Goal: Information Seeking & Learning: Learn about a topic

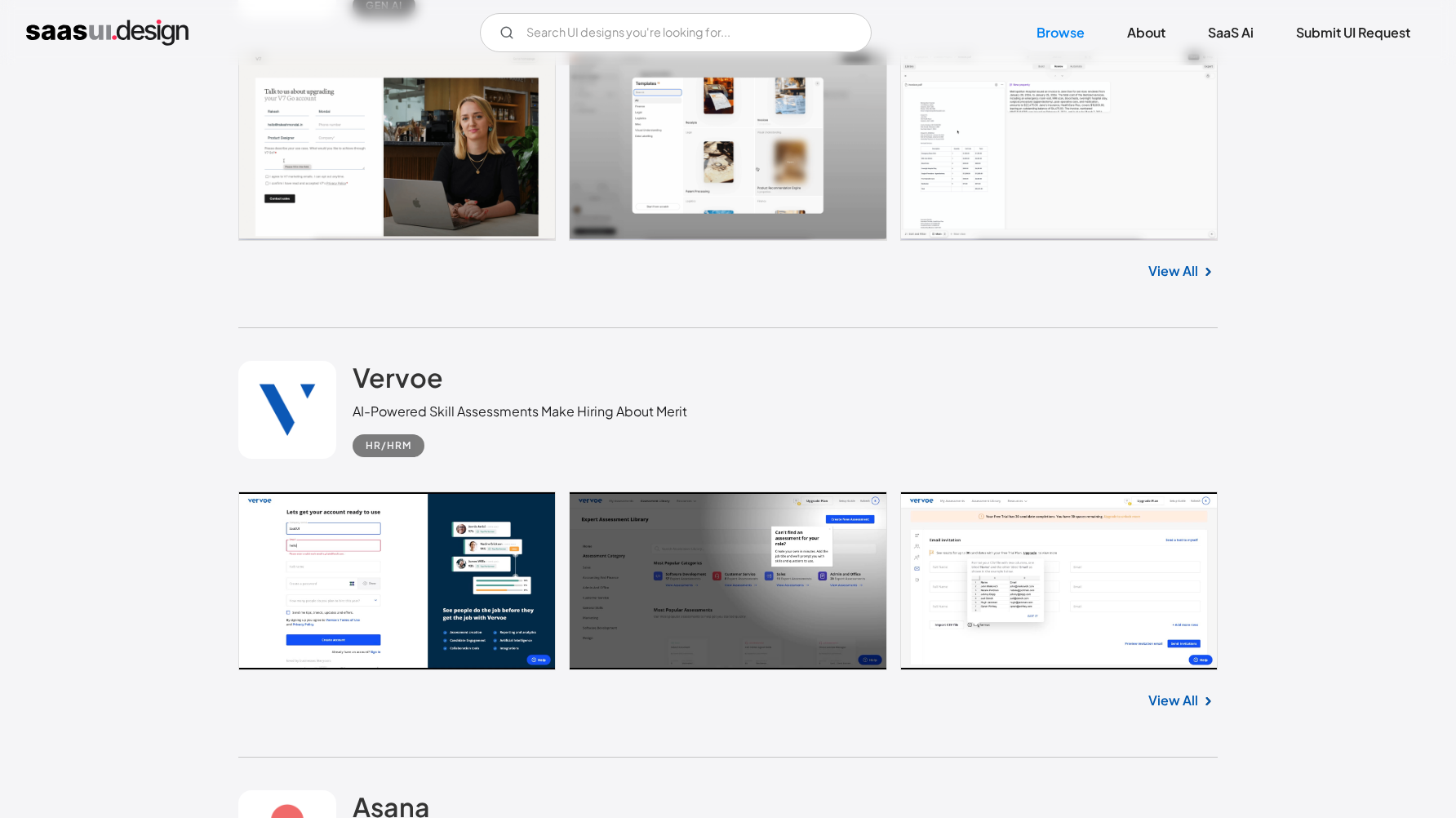
scroll to position [6383, 0]
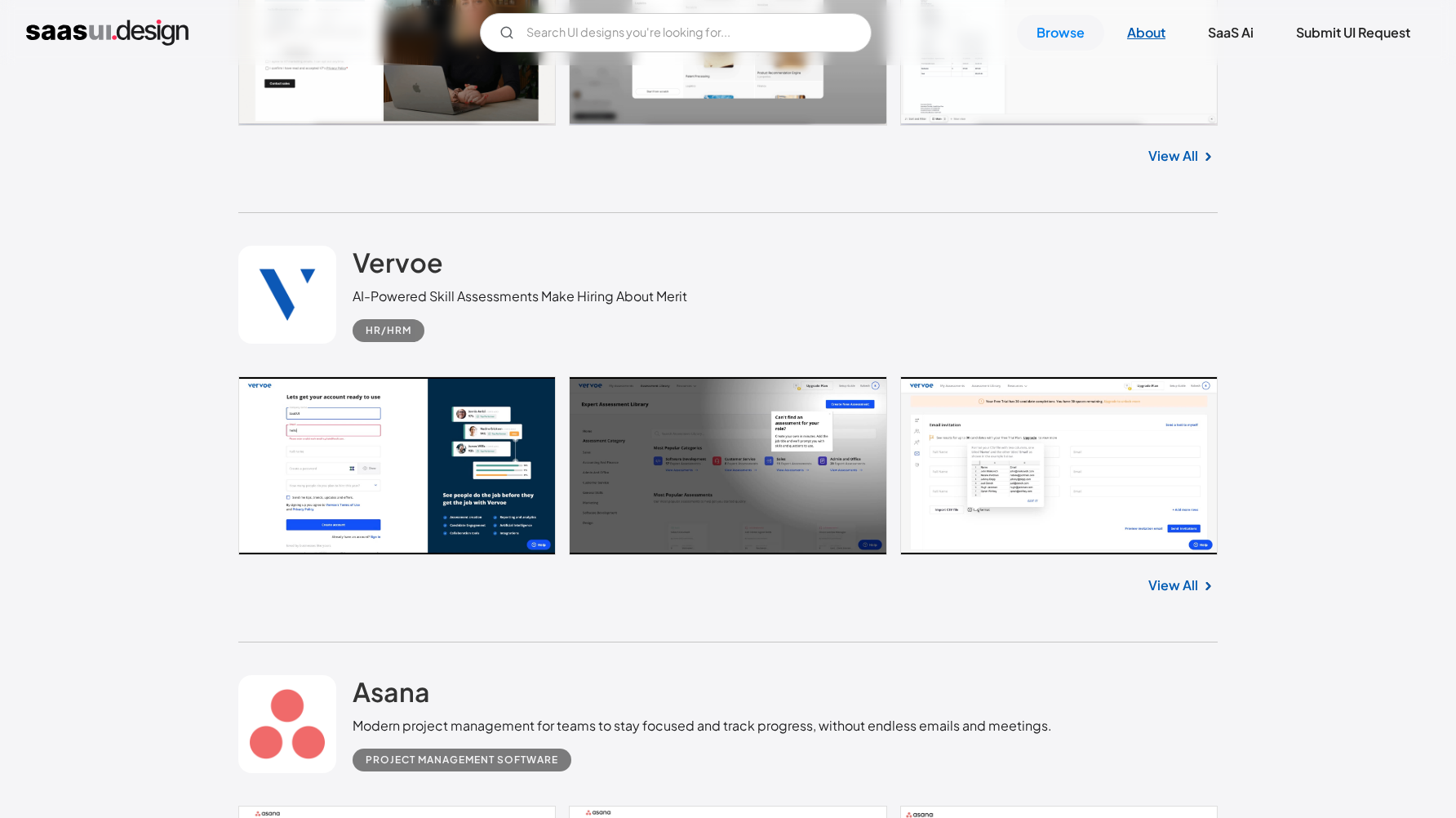
click at [1121, 37] on link "About" at bounding box center [1146, 32] width 77 height 36
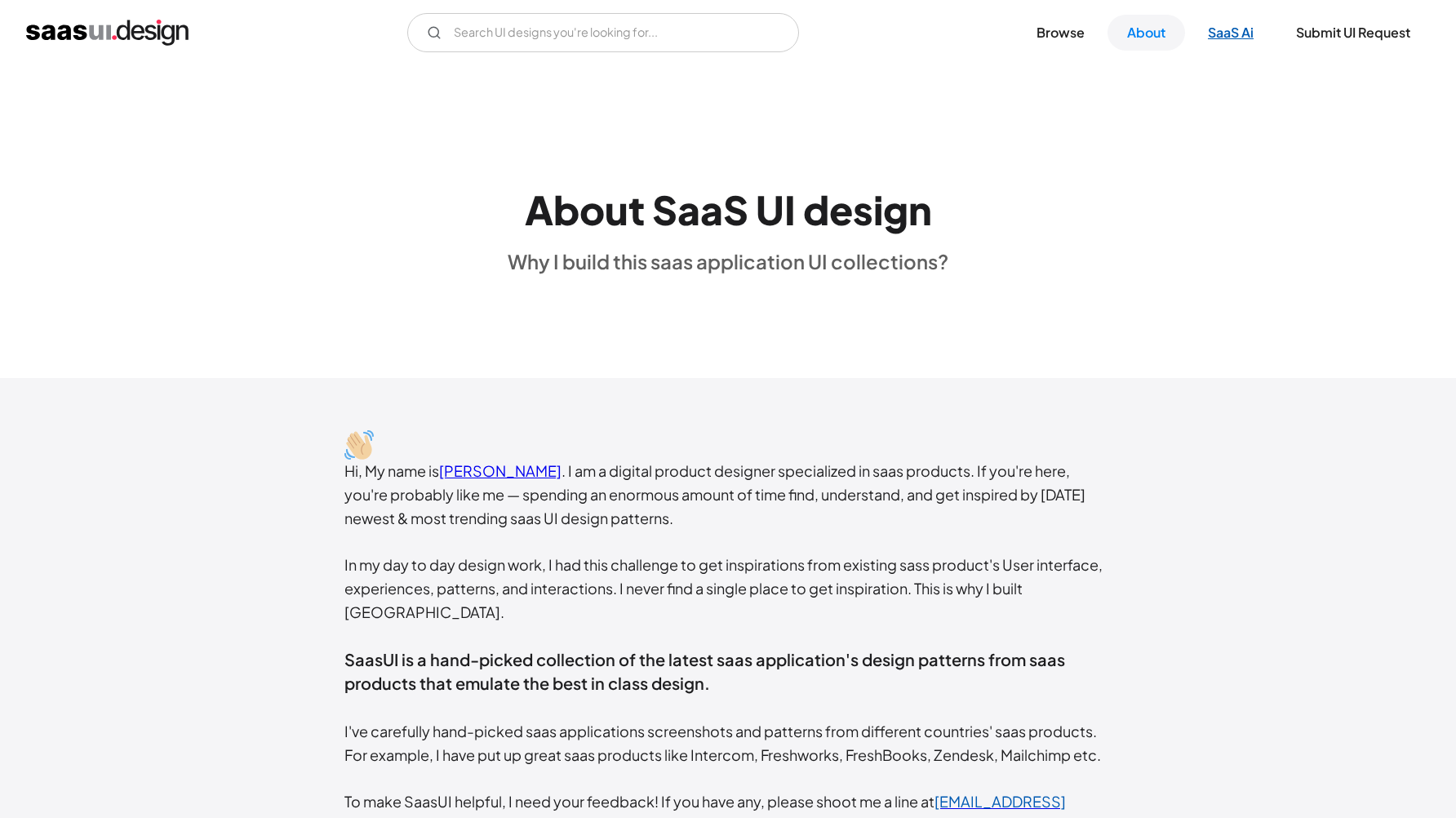
click at [1238, 38] on link "SaaS Ai" at bounding box center [1231, 32] width 85 height 36
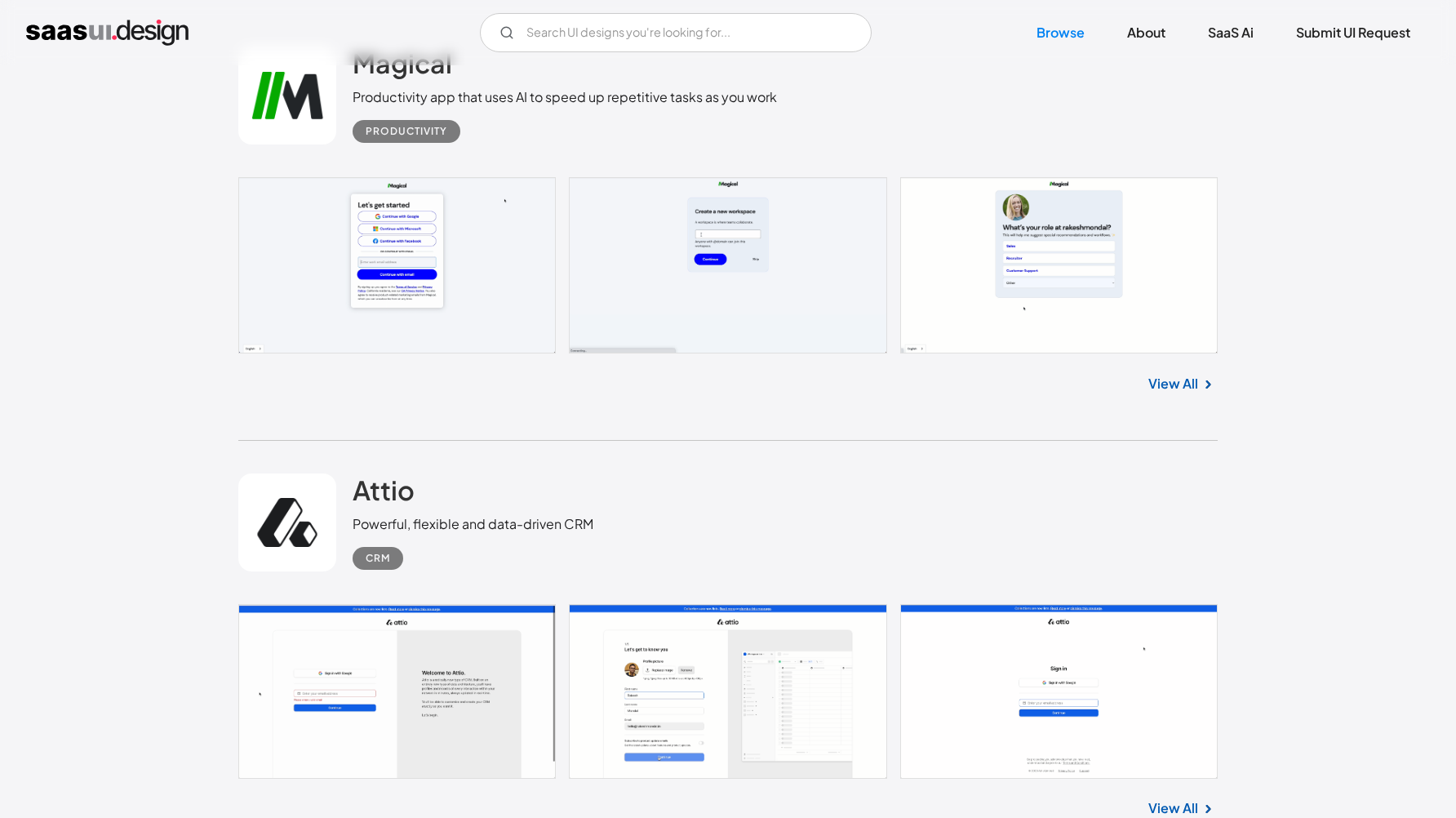
scroll to position [584, 0]
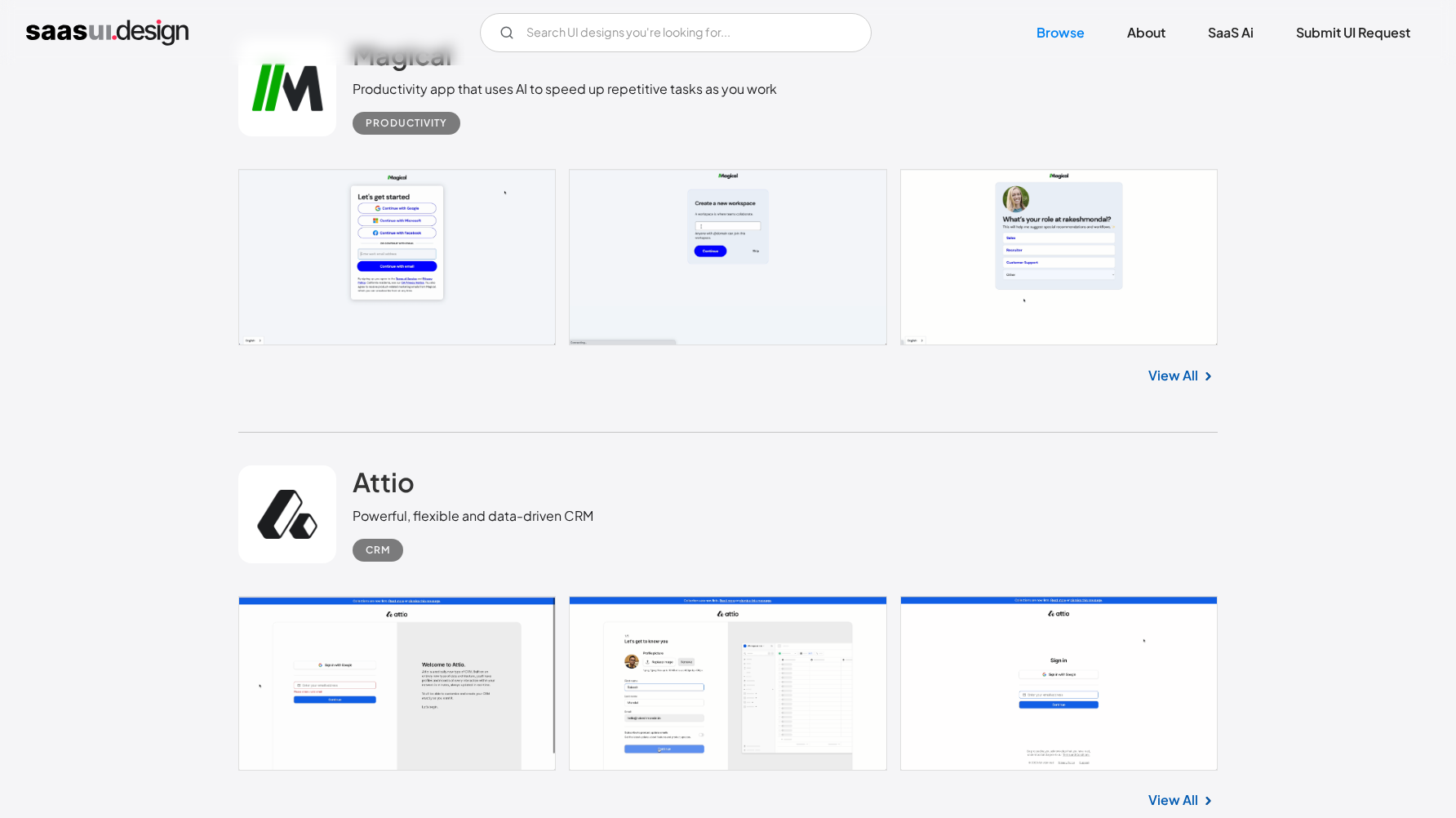
click at [1174, 370] on link "View All" at bounding box center [1173, 376] width 50 height 20
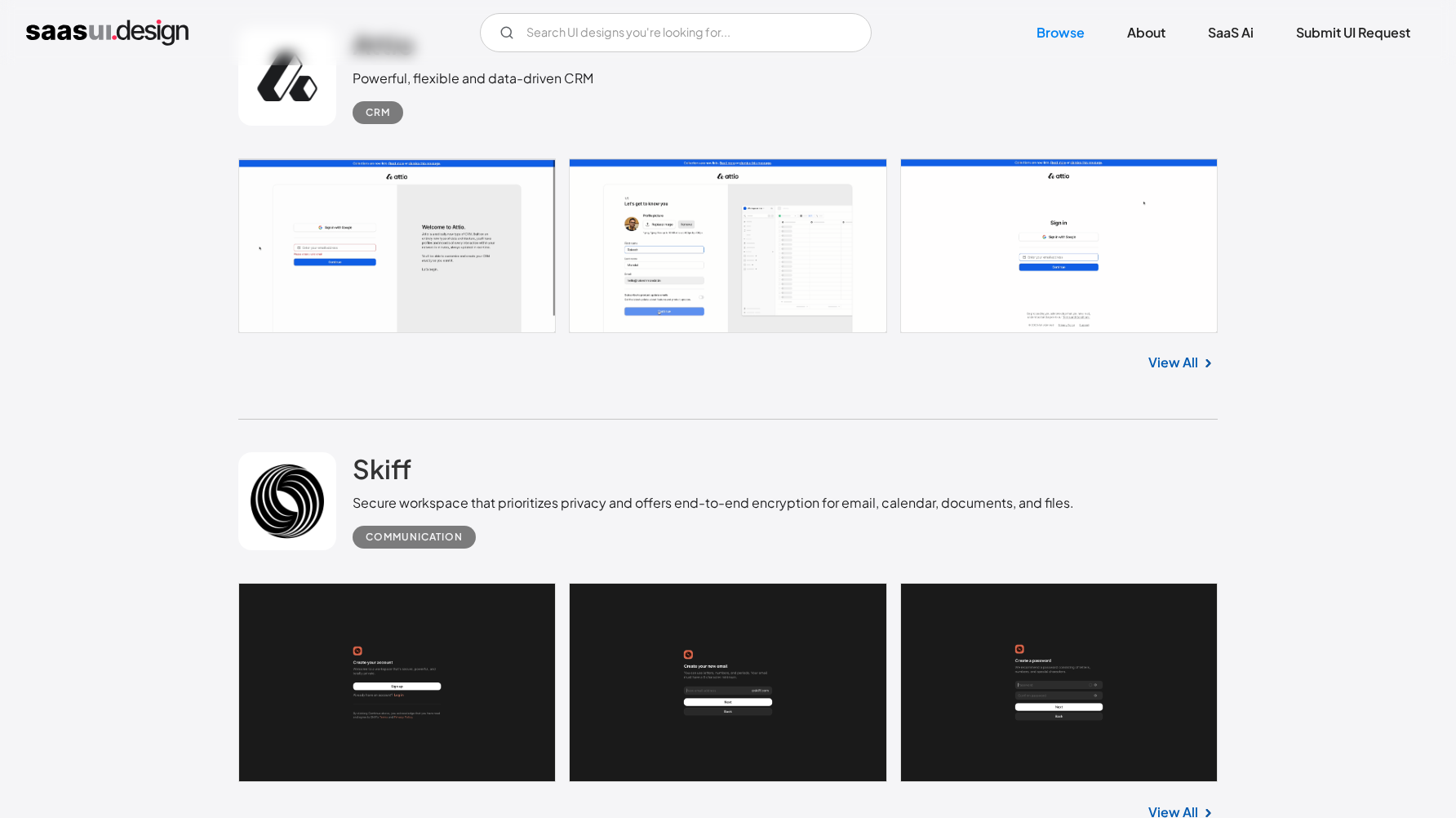
scroll to position [1002, 0]
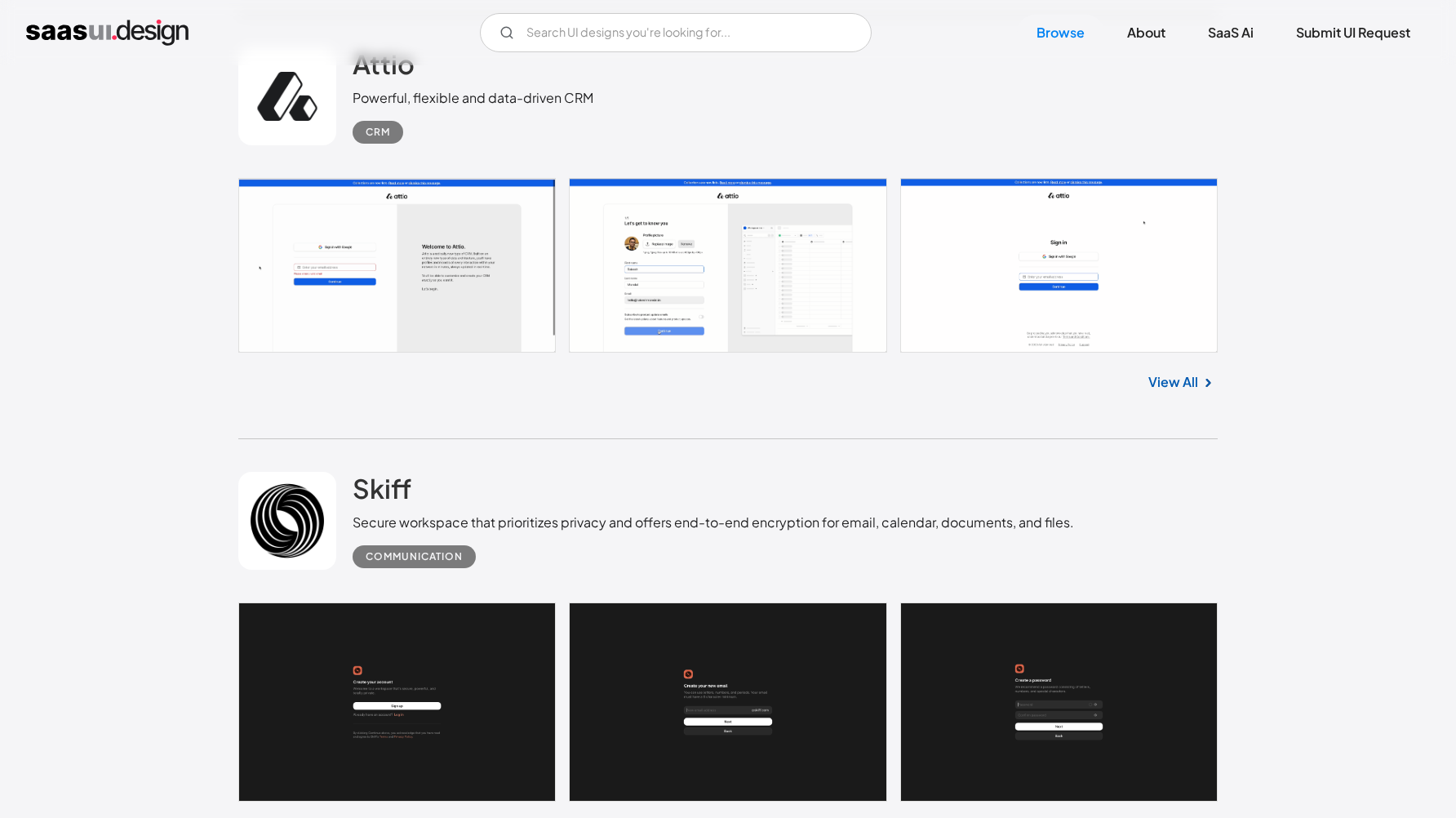
click at [392, 260] on link at bounding box center [728, 265] width 980 height 175
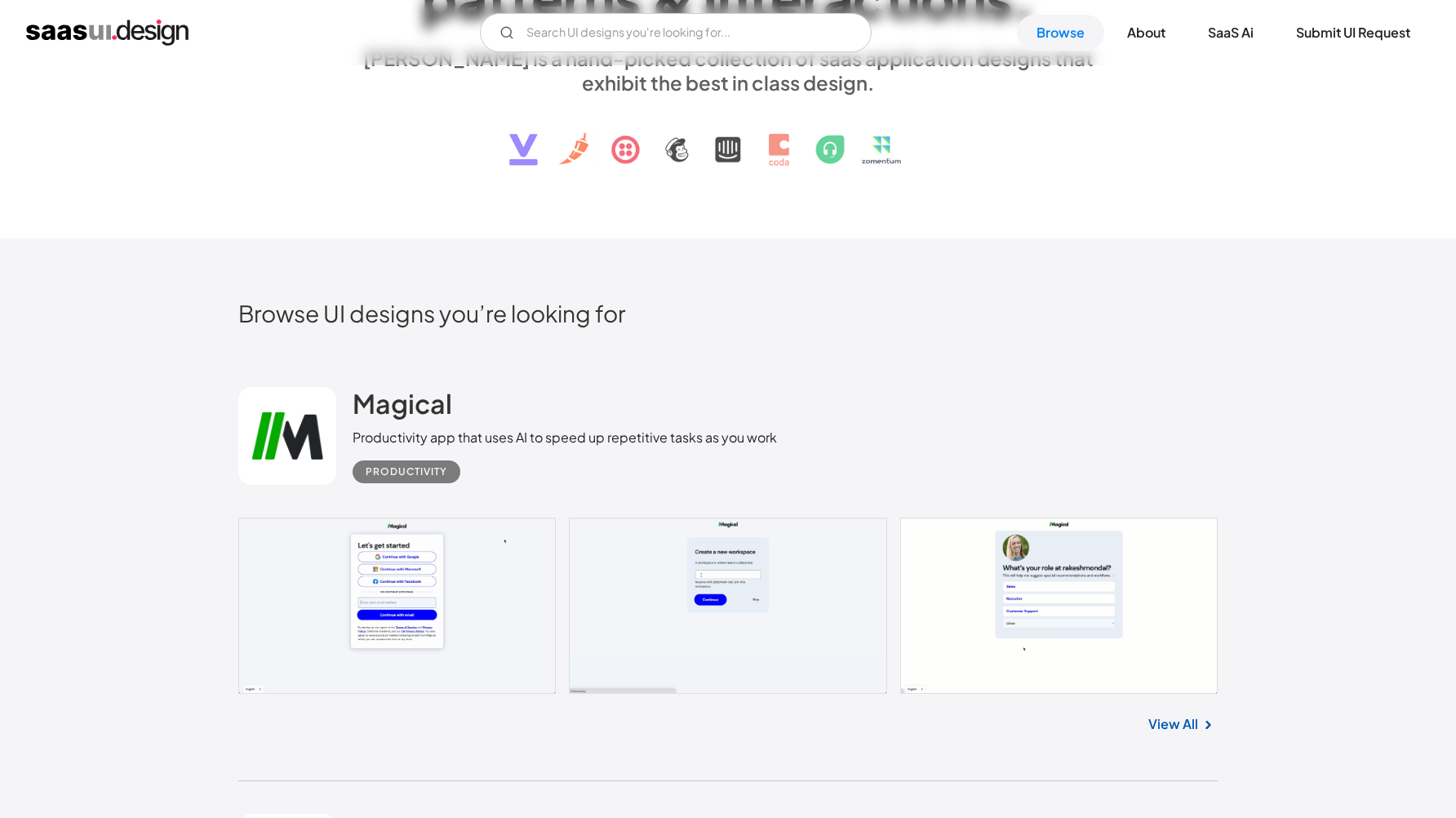
scroll to position [235, 0]
click at [773, 615] on link at bounding box center [728, 607] width 980 height 176
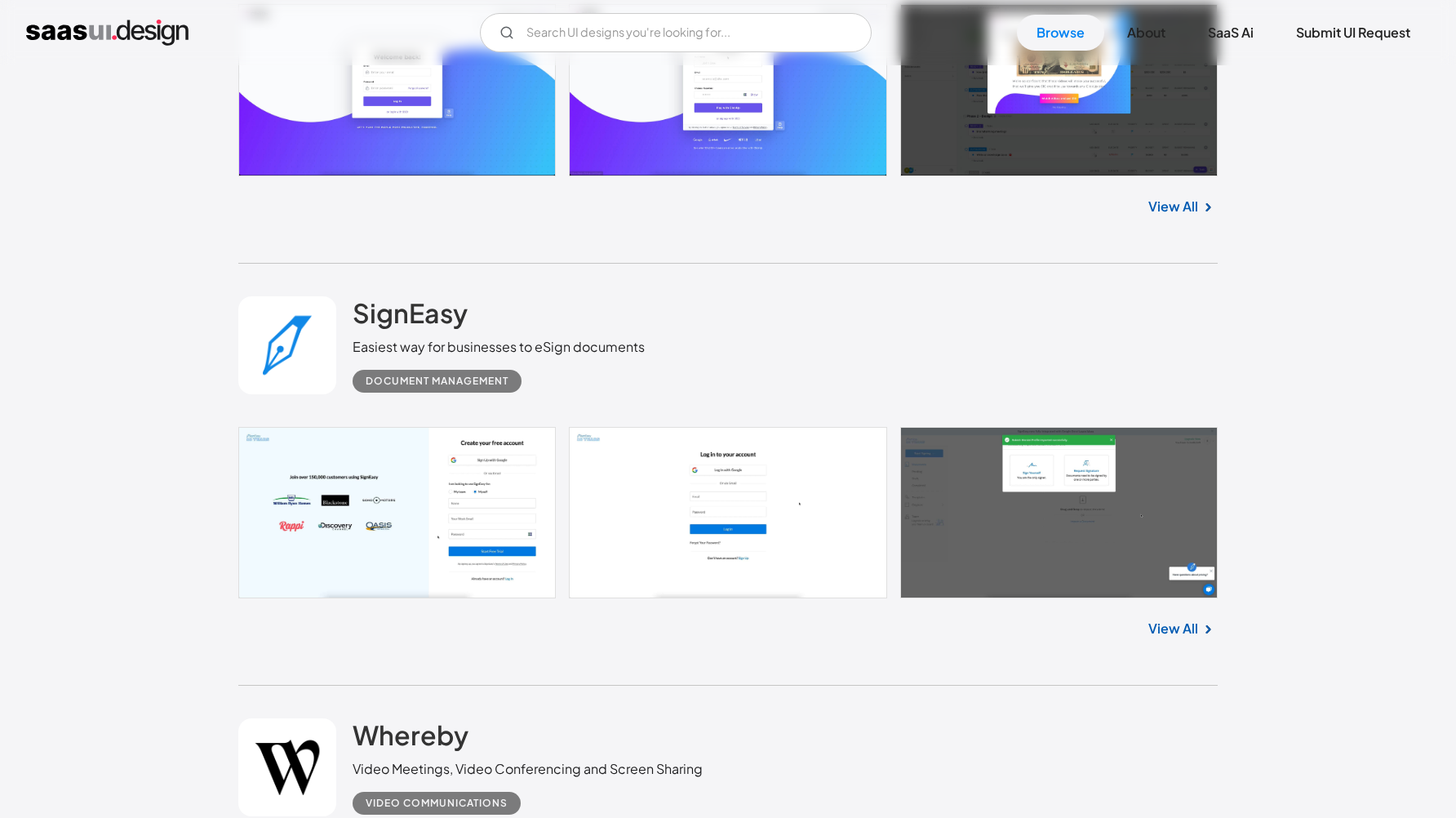
scroll to position [4193, 0]
click at [1171, 637] on link "View All" at bounding box center [1173, 629] width 50 height 20
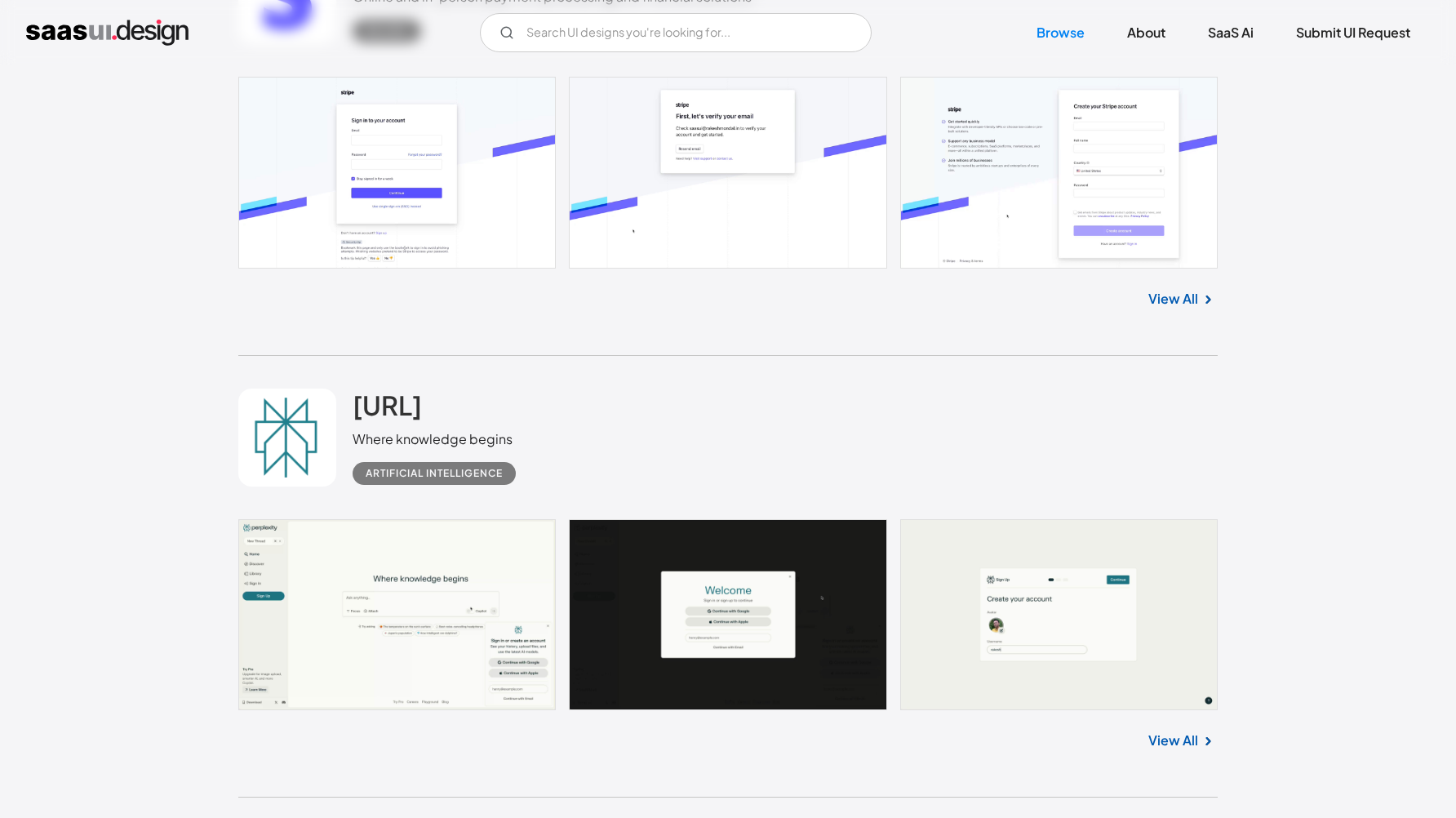
scroll to position [13255, 0]
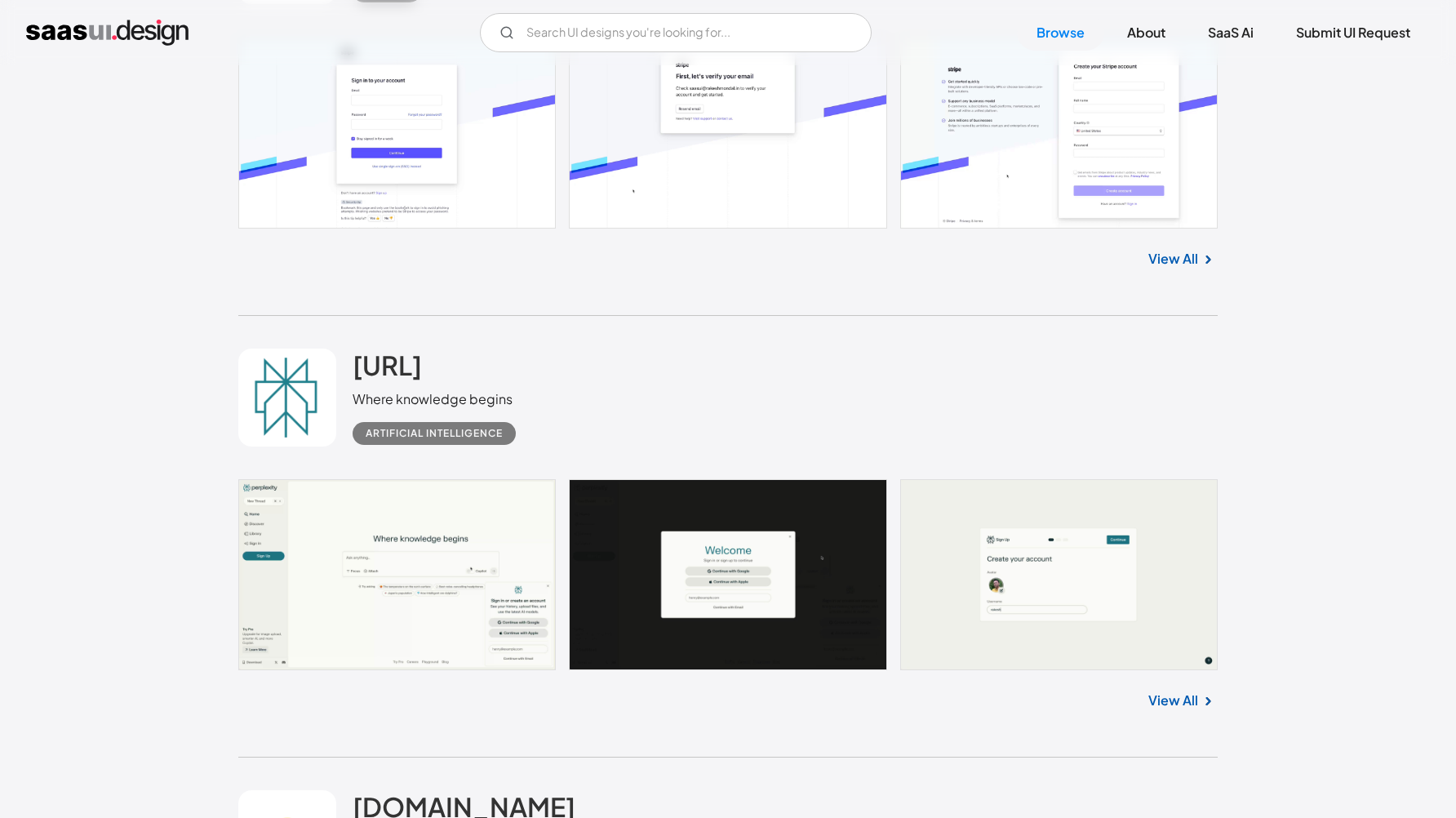
click at [430, 526] on link at bounding box center [728, 575] width 980 height 192
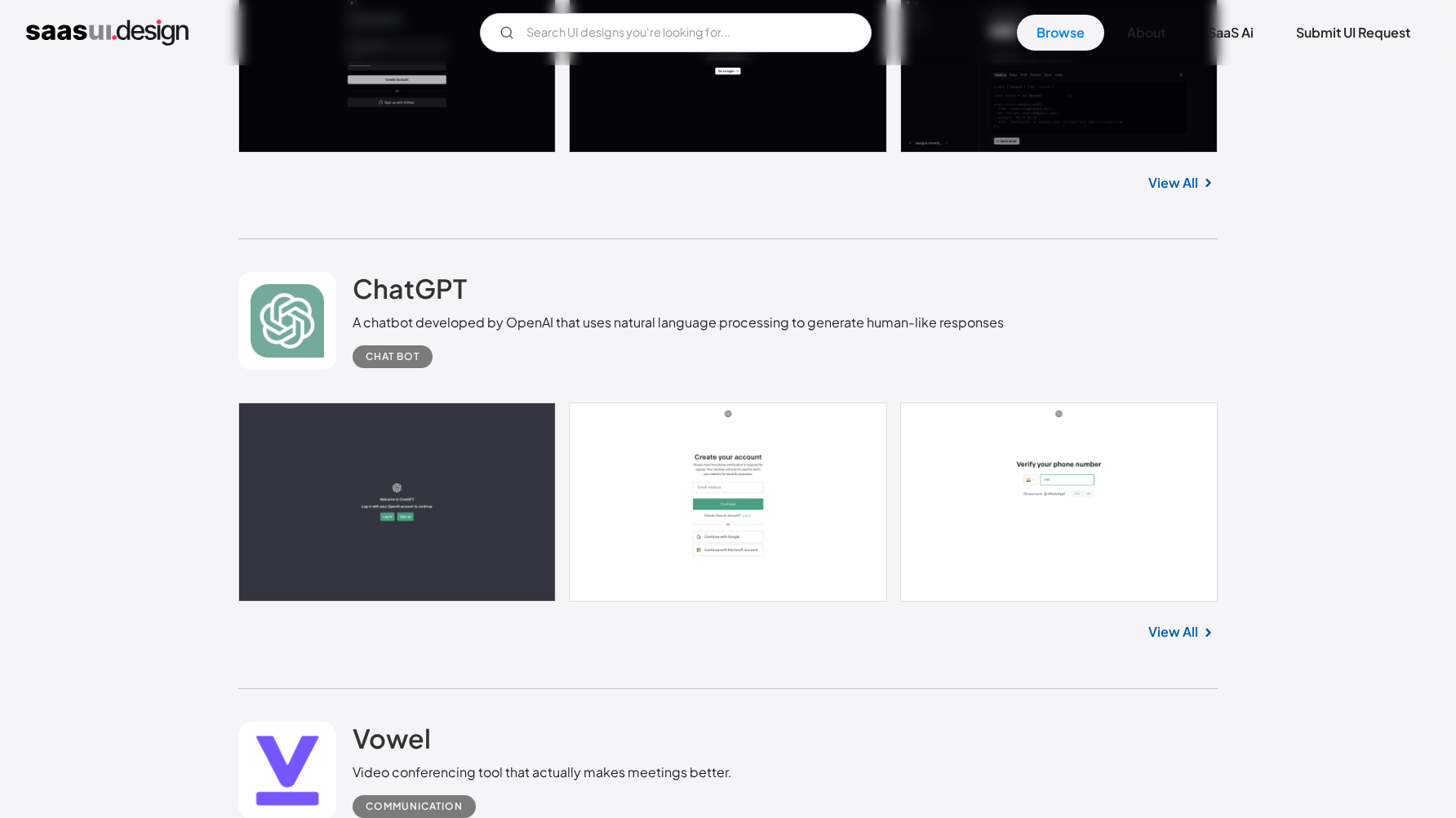
scroll to position [27273, 0]
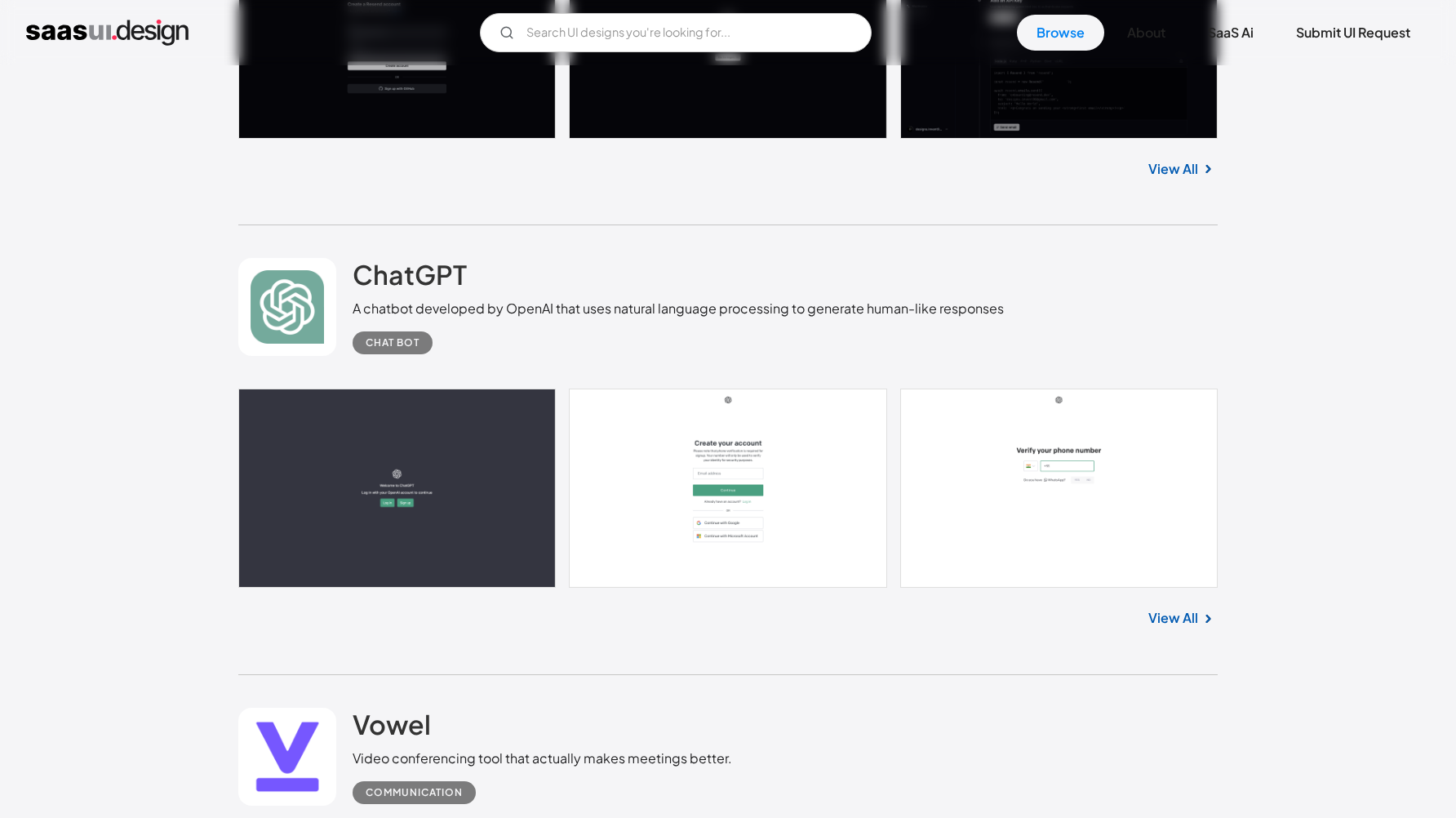
click at [370, 497] on link at bounding box center [728, 488] width 980 height 199
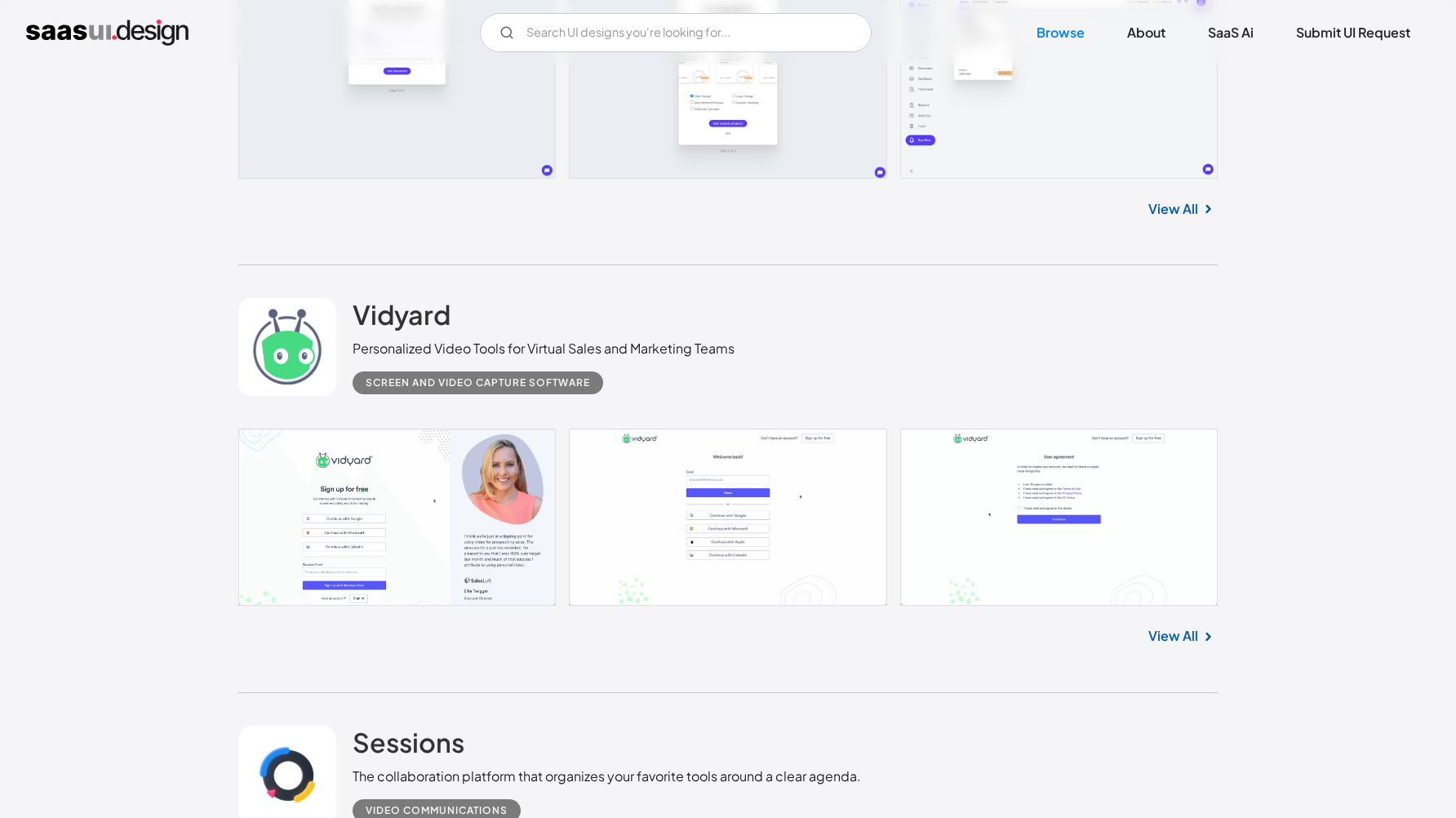
scroll to position [18574, 0]
click at [1349, 40] on link "Submit UI Request" at bounding box center [1353, 32] width 154 height 36
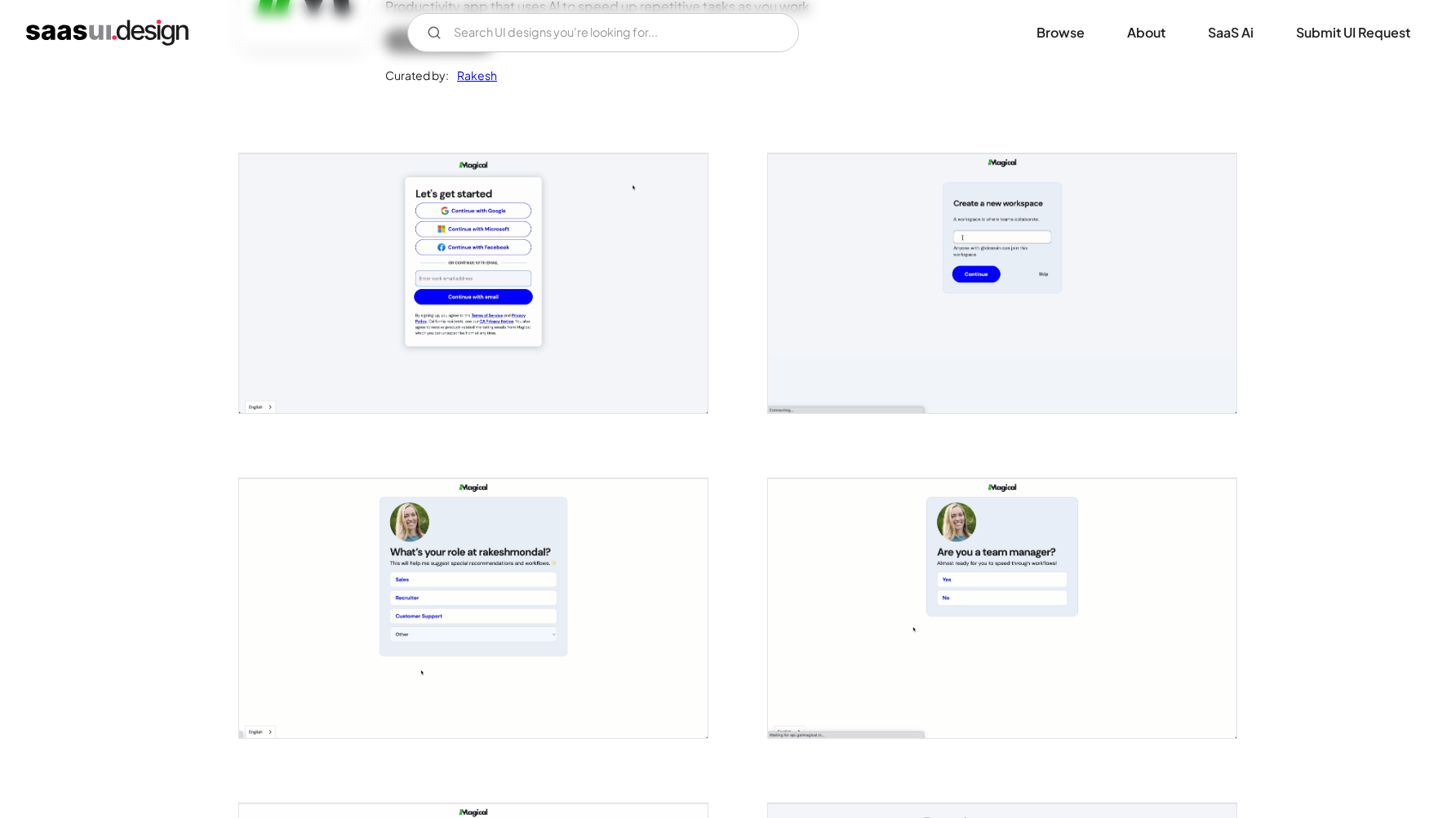
scroll to position [190, 0]
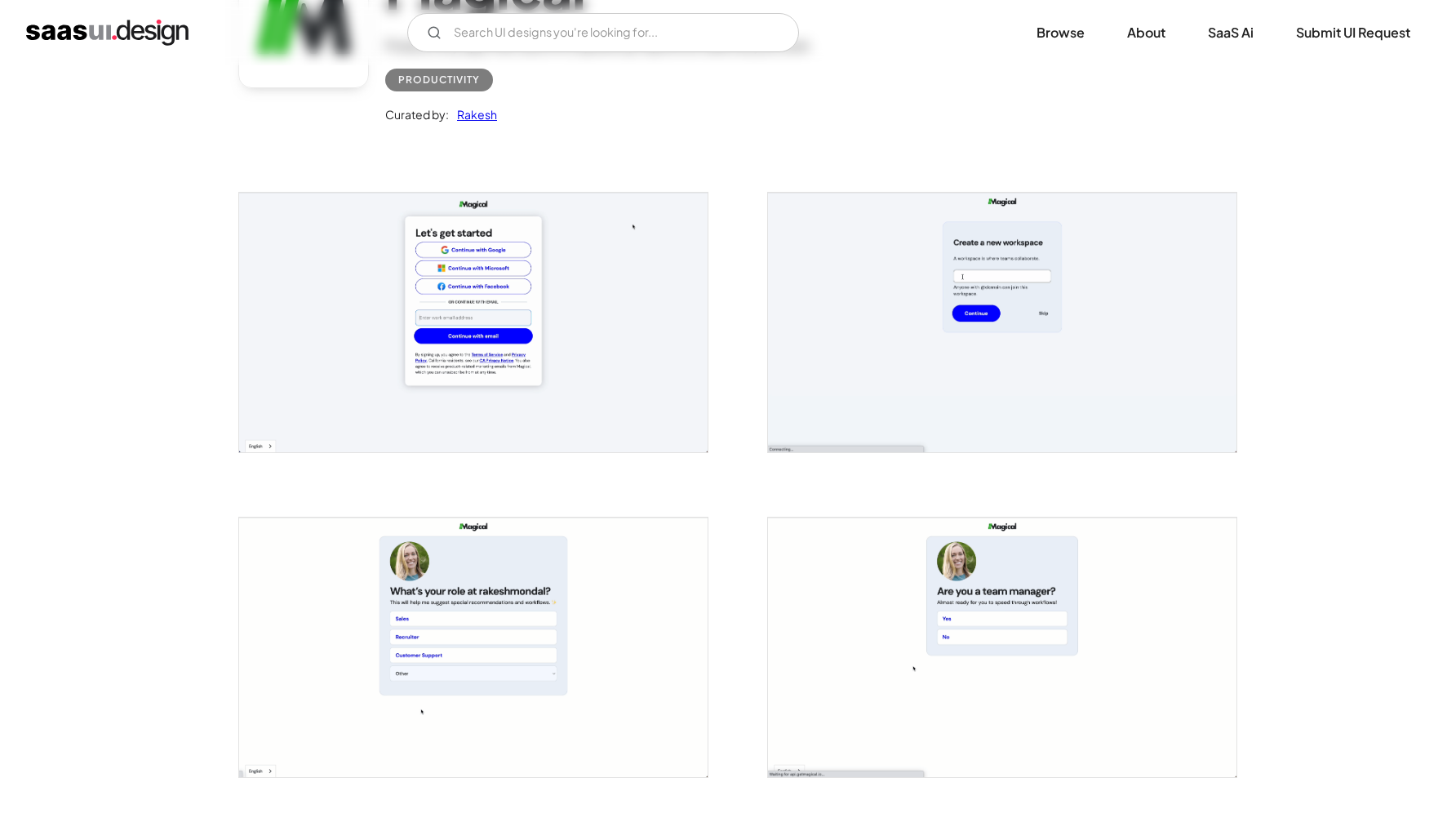
click at [623, 341] on img "open lightbox" at bounding box center [473, 323] width 469 height 260
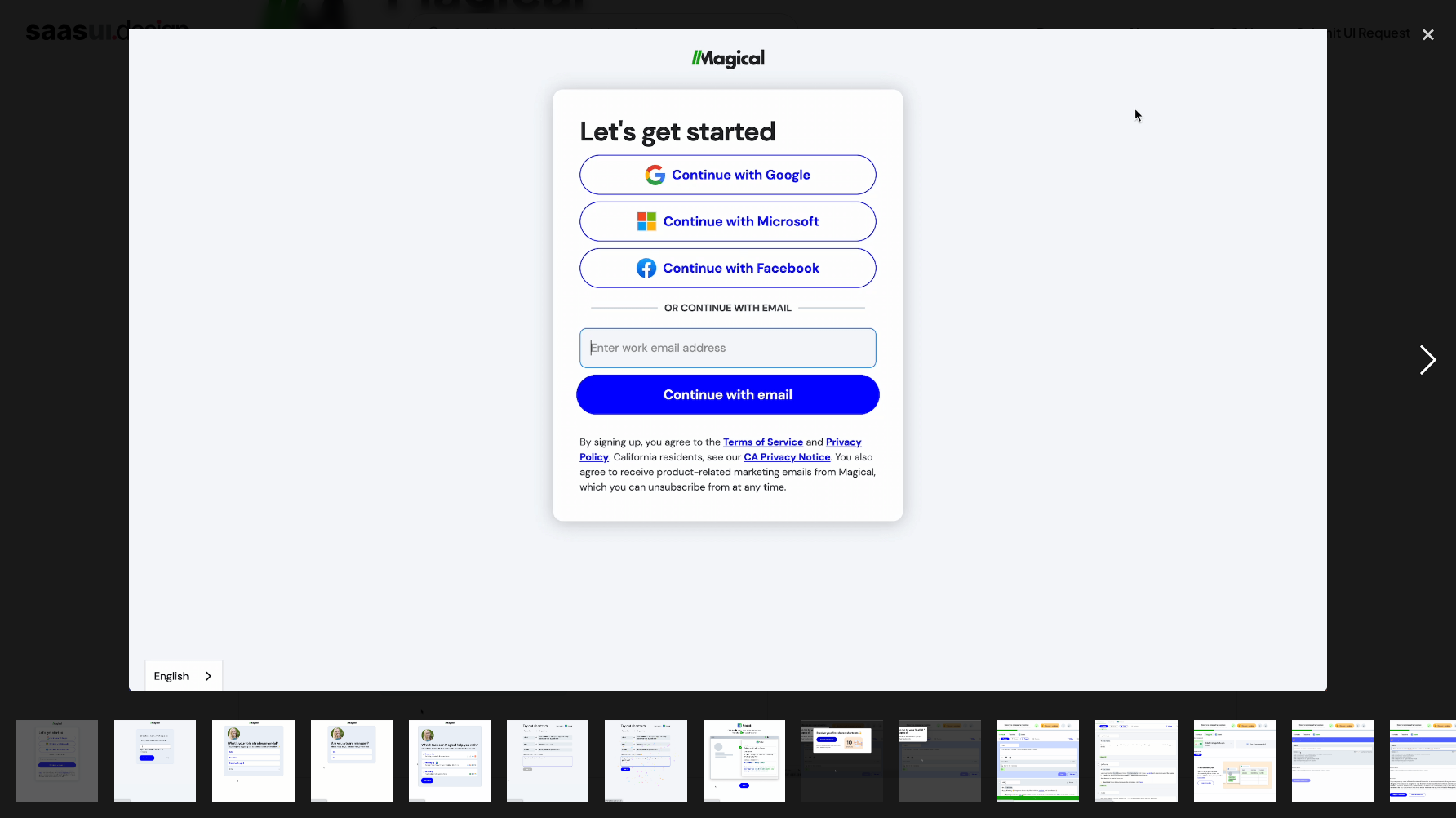
click at [1431, 357] on div "next image" at bounding box center [1429, 360] width 56 height 688
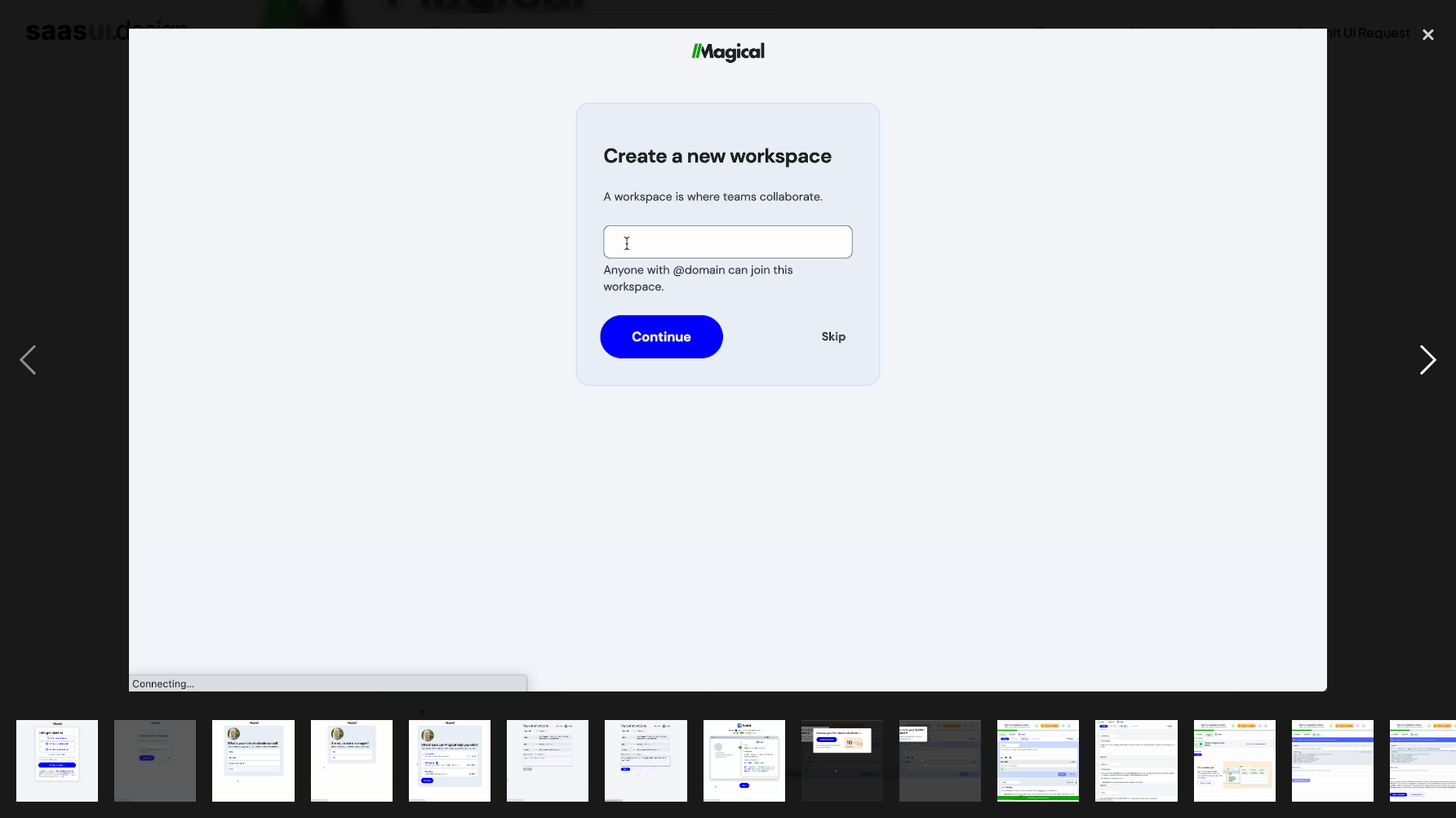
click at [1431, 357] on div "next image" at bounding box center [1429, 360] width 56 height 688
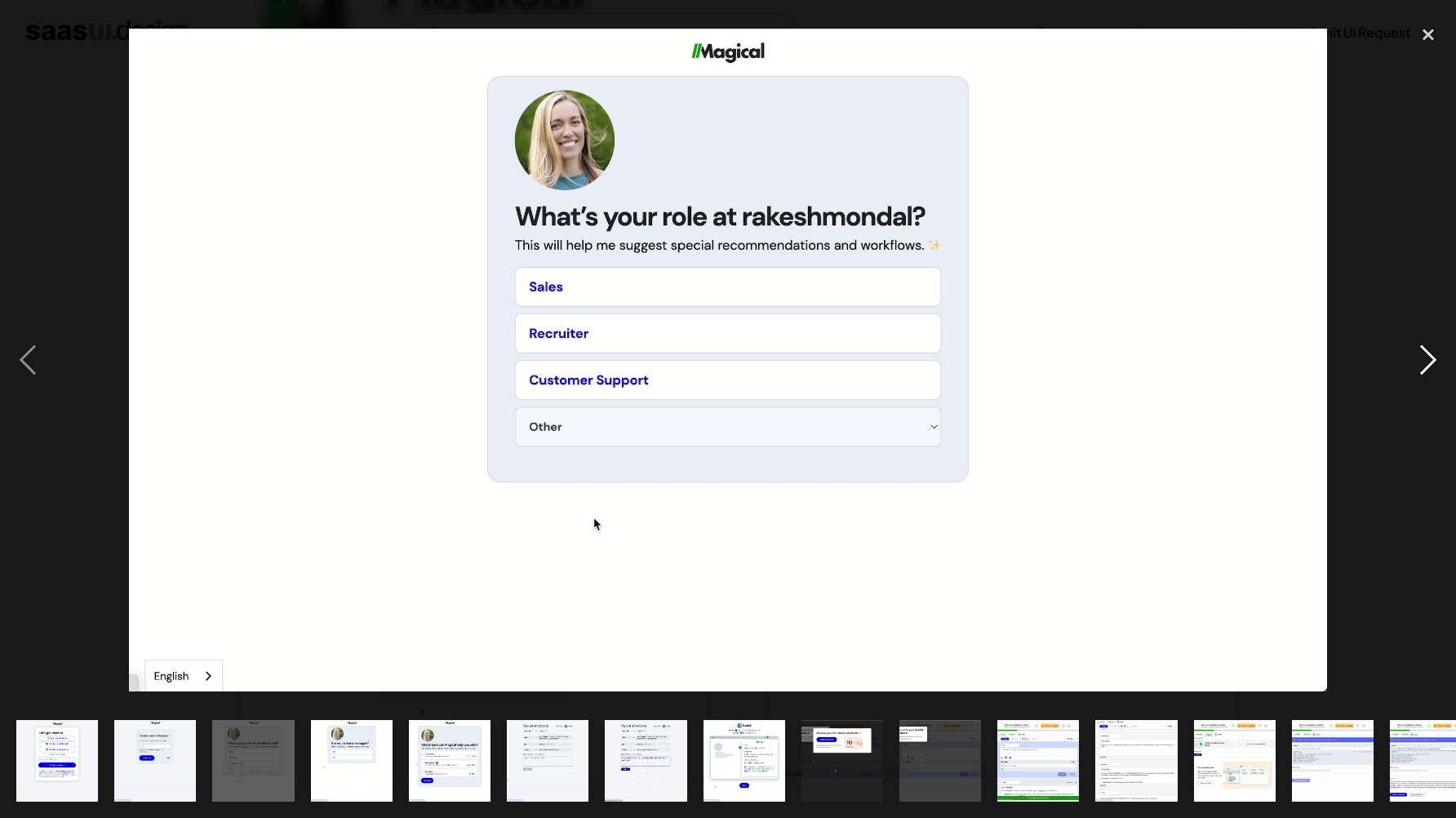
click at [1431, 357] on div "next image" at bounding box center [1429, 360] width 56 height 688
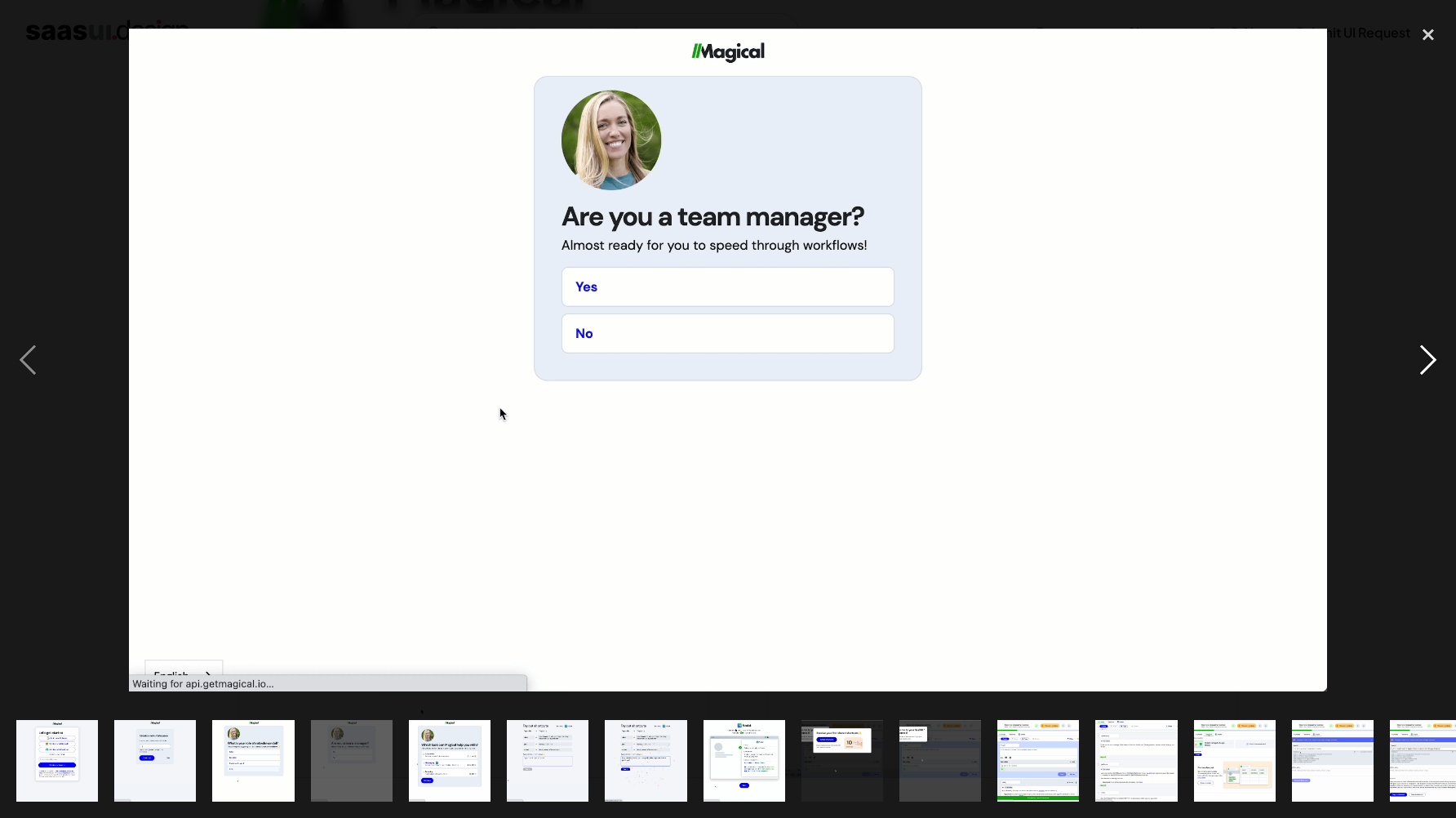
click at [1431, 357] on div "next image" at bounding box center [1429, 360] width 56 height 688
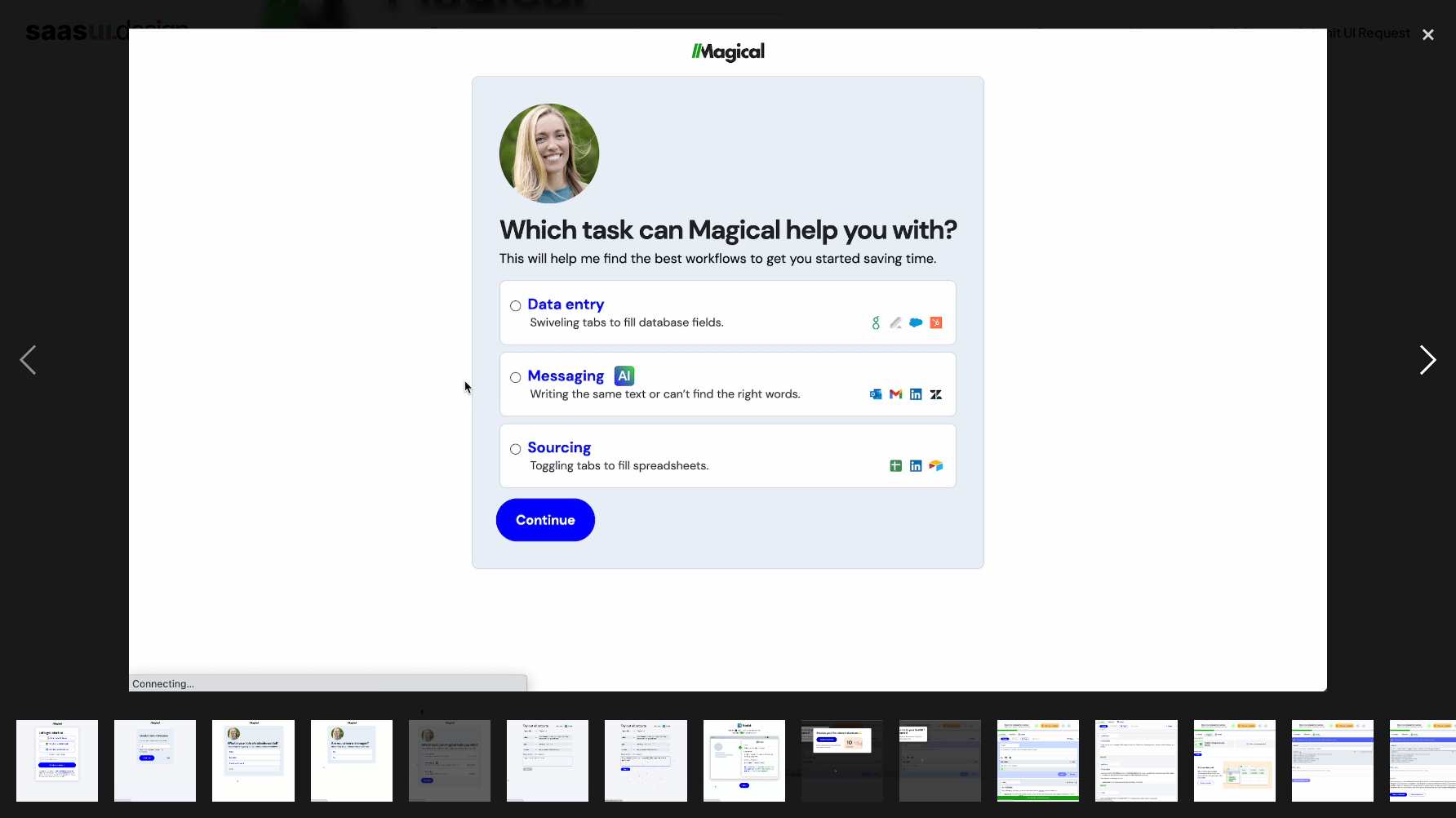
click at [1431, 357] on div "next image" at bounding box center [1429, 360] width 56 height 688
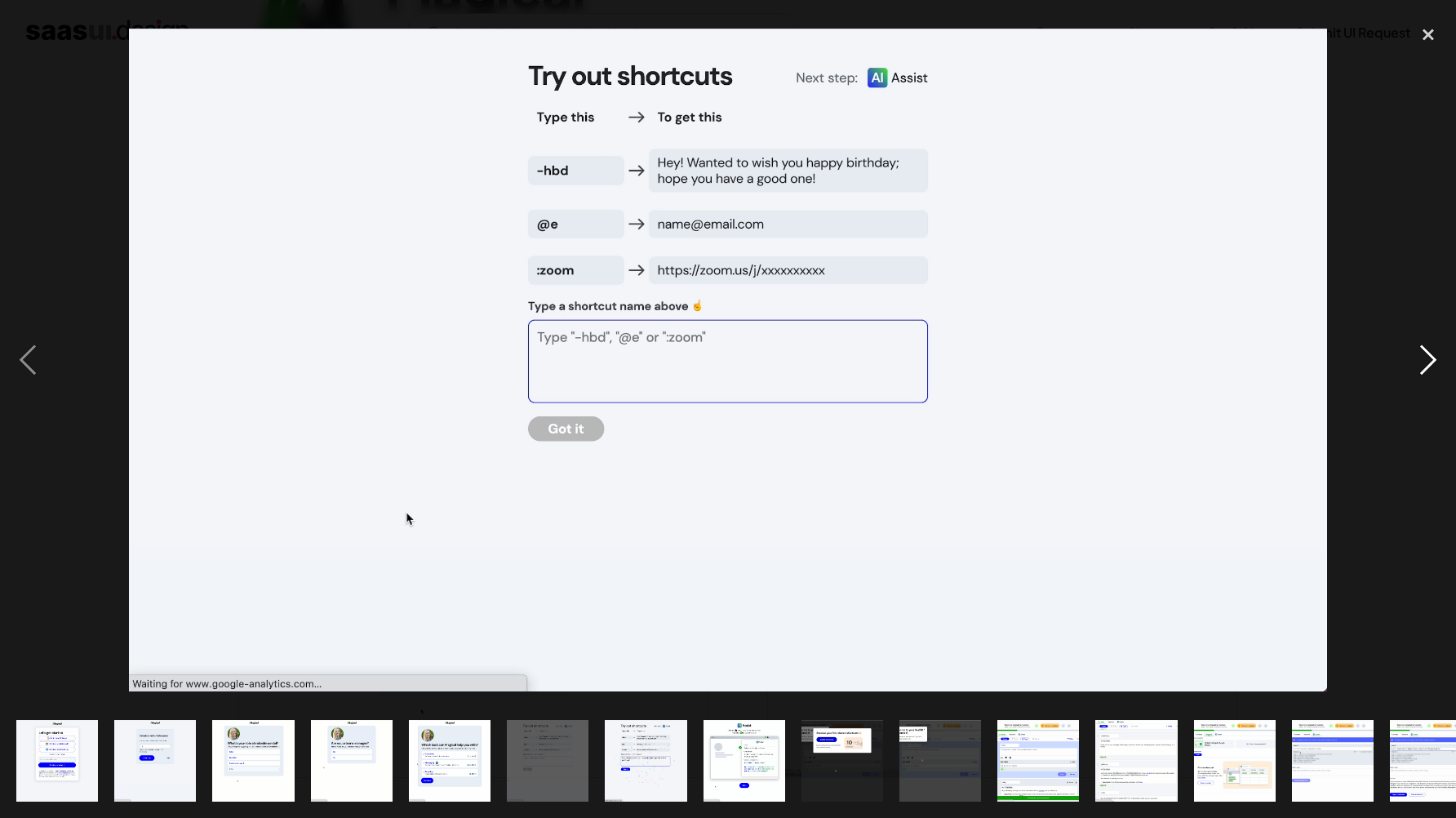
click at [1431, 357] on div "next image" at bounding box center [1429, 360] width 56 height 688
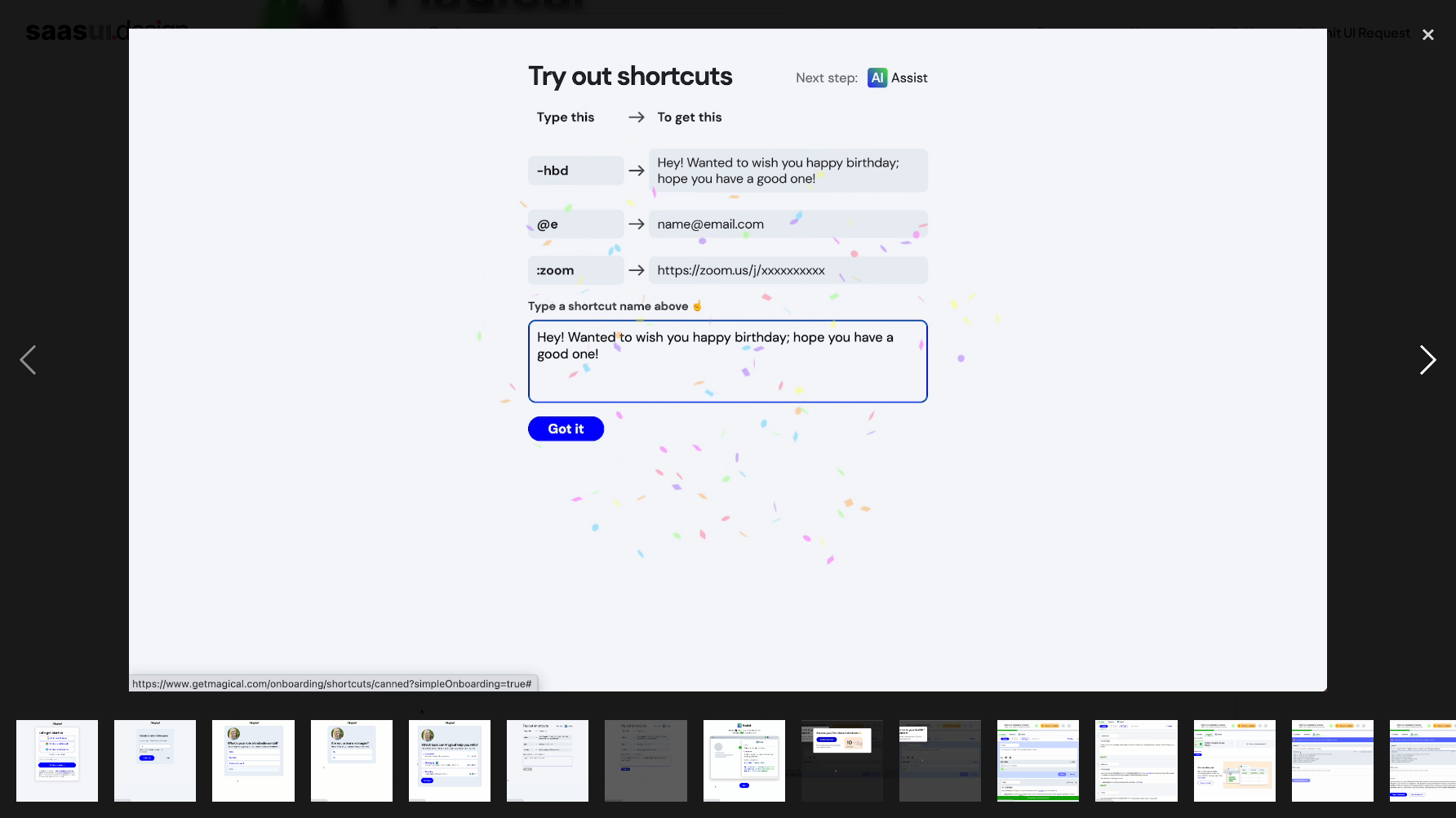
click at [1431, 357] on div "next image" at bounding box center [1429, 360] width 56 height 688
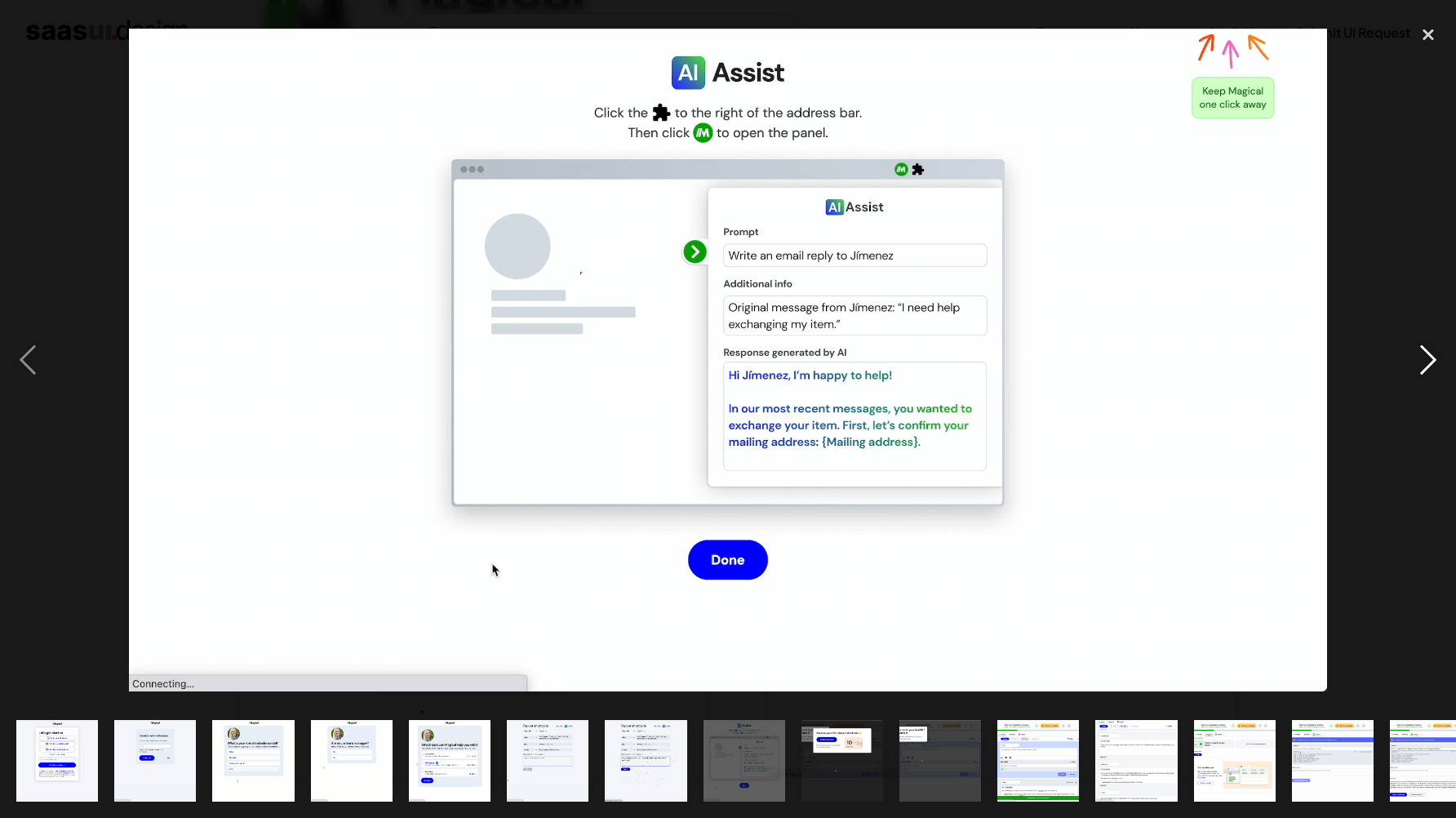
click at [1431, 357] on div "next image" at bounding box center [1429, 360] width 56 height 688
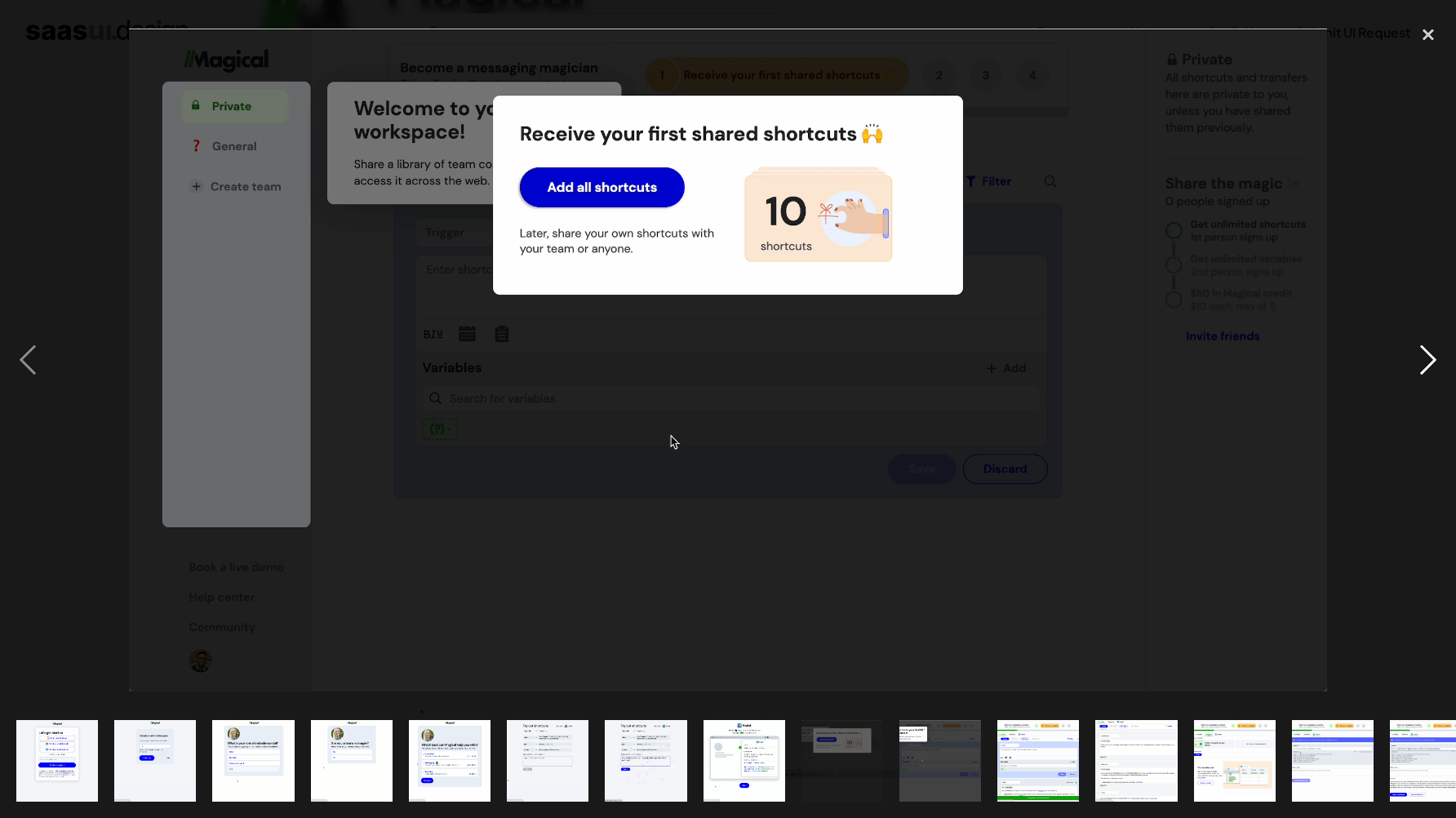
click at [1431, 357] on div "next image" at bounding box center [1429, 360] width 56 height 688
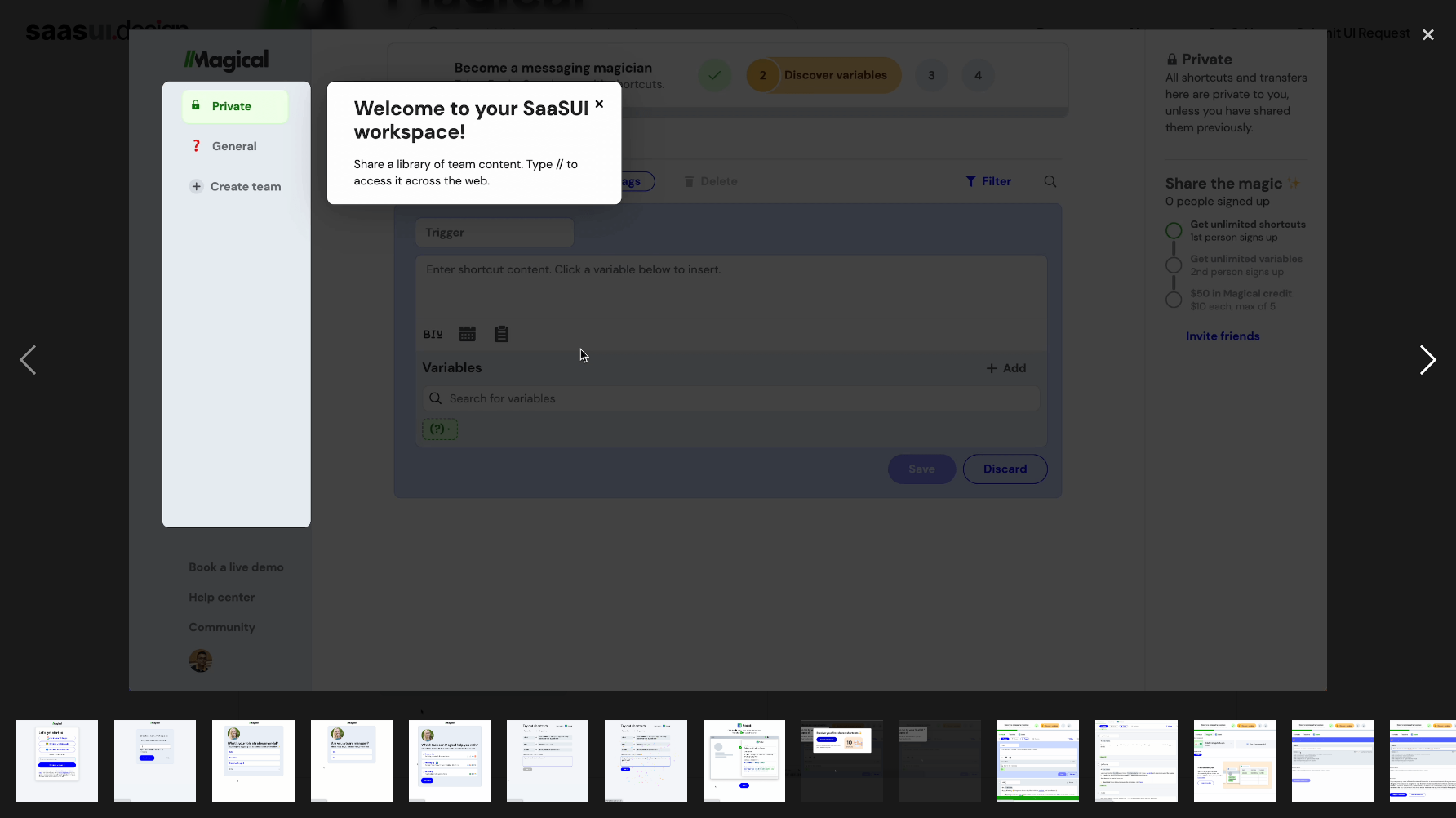
click at [1431, 357] on div "next image" at bounding box center [1429, 360] width 56 height 688
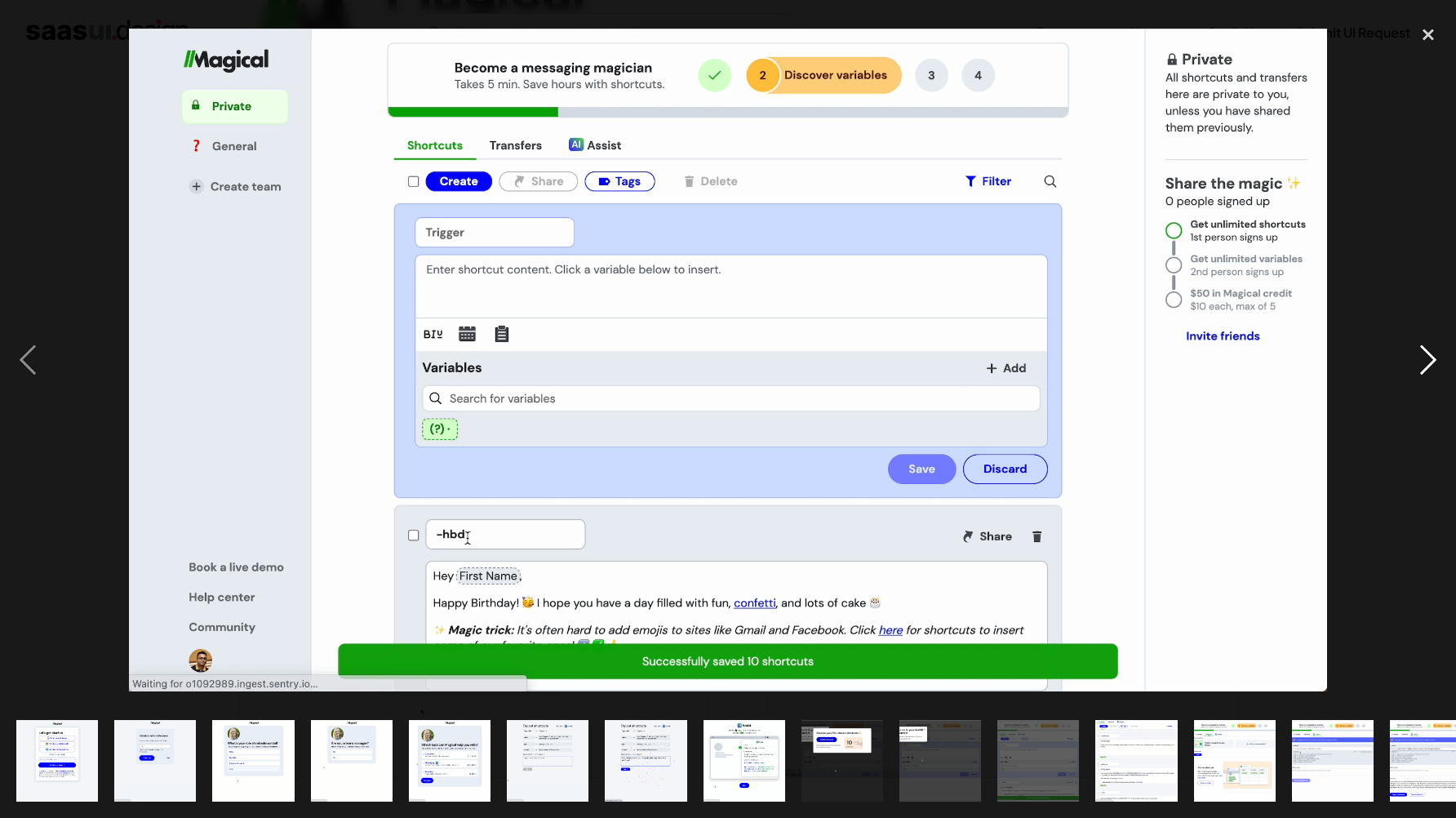
click at [1431, 357] on div "next image" at bounding box center [1429, 360] width 56 height 688
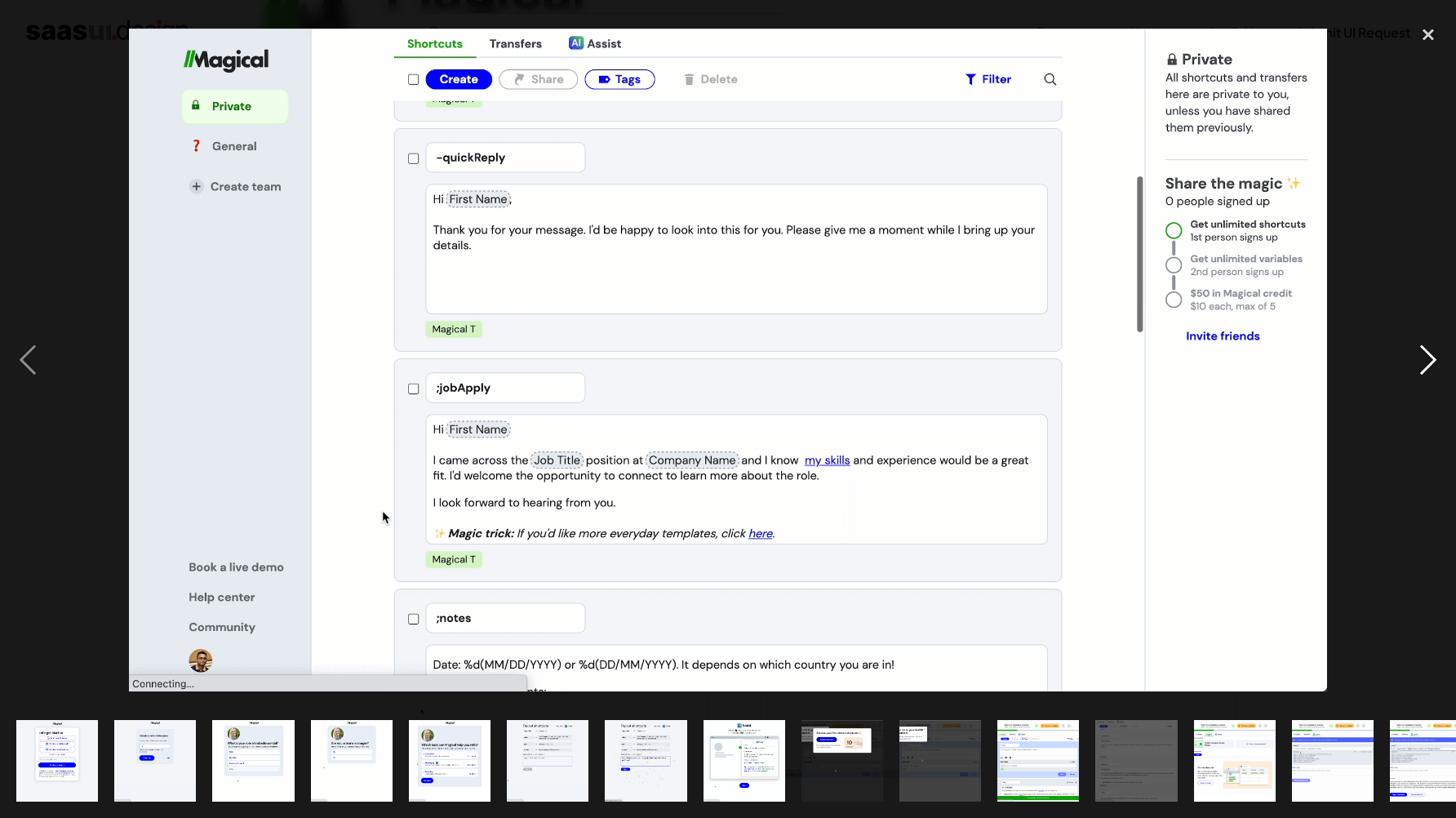
click at [1431, 357] on div "next image" at bounding box center [1429, 360] width 56 height 688
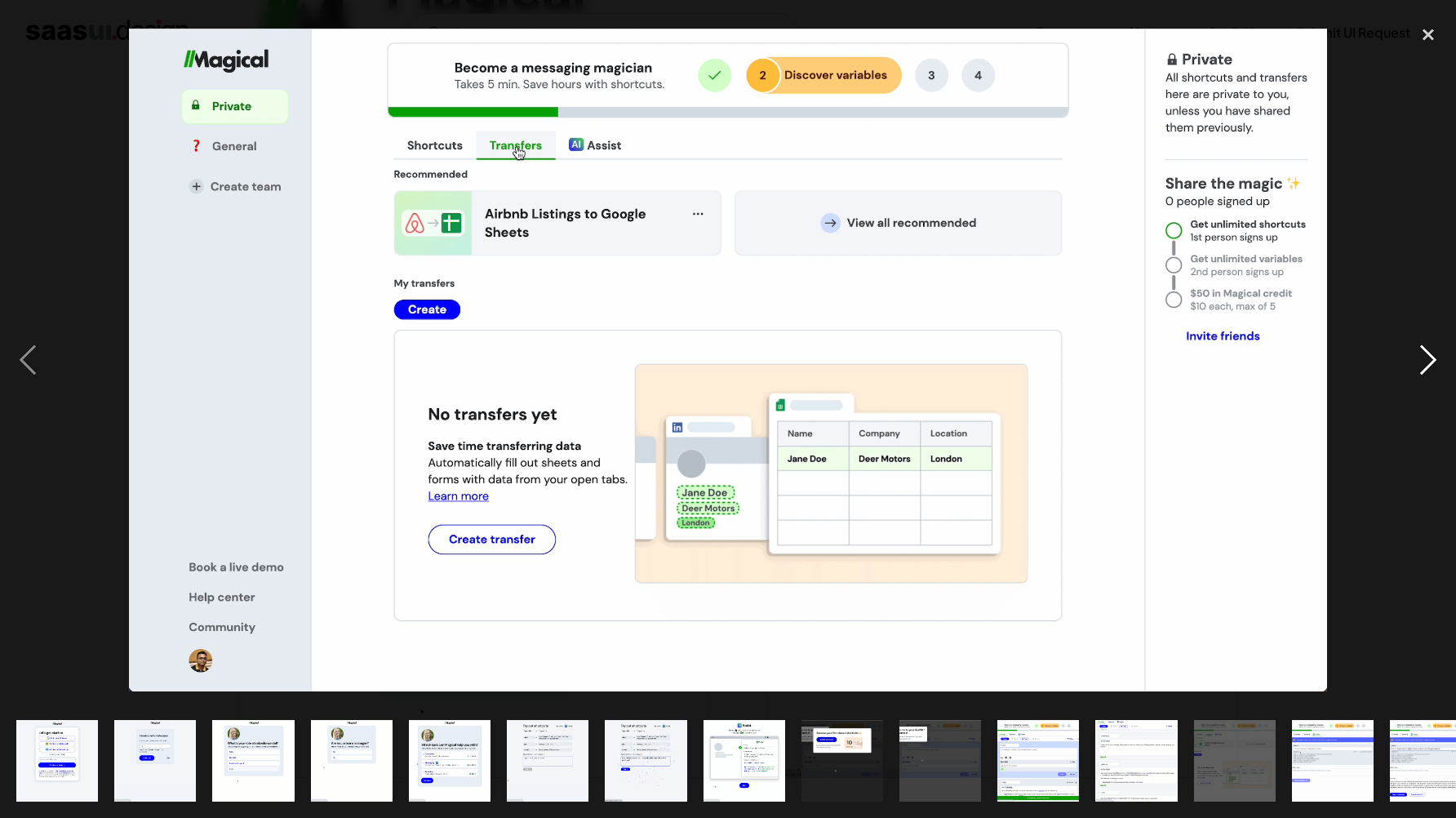
click at [1431, 357] on div "next image" at bounding box center [1429, 360] width 56 height 688
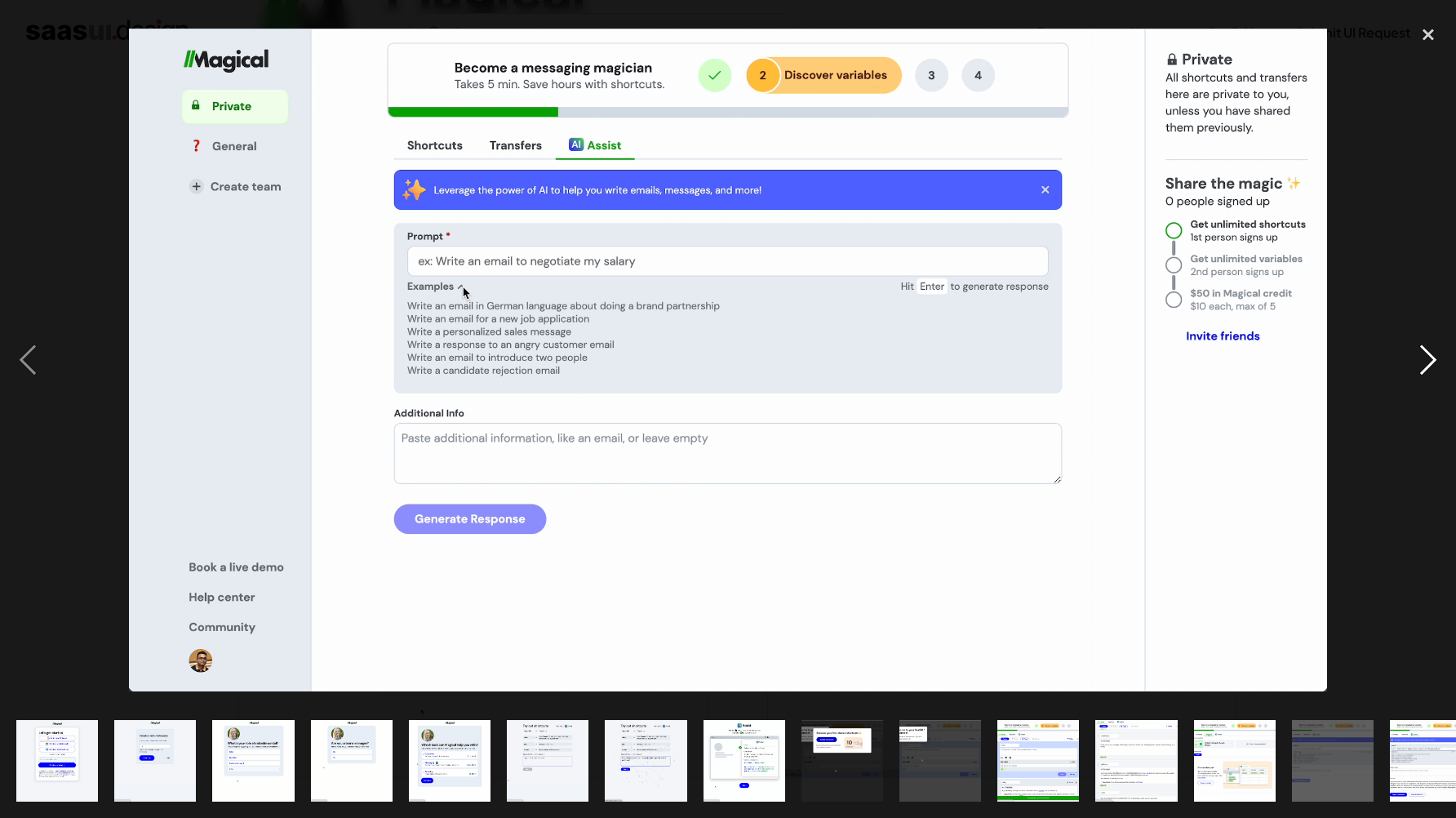
click at [1431, 357] on div "next image" at bounding box center [1429, 360] width 56 height 688
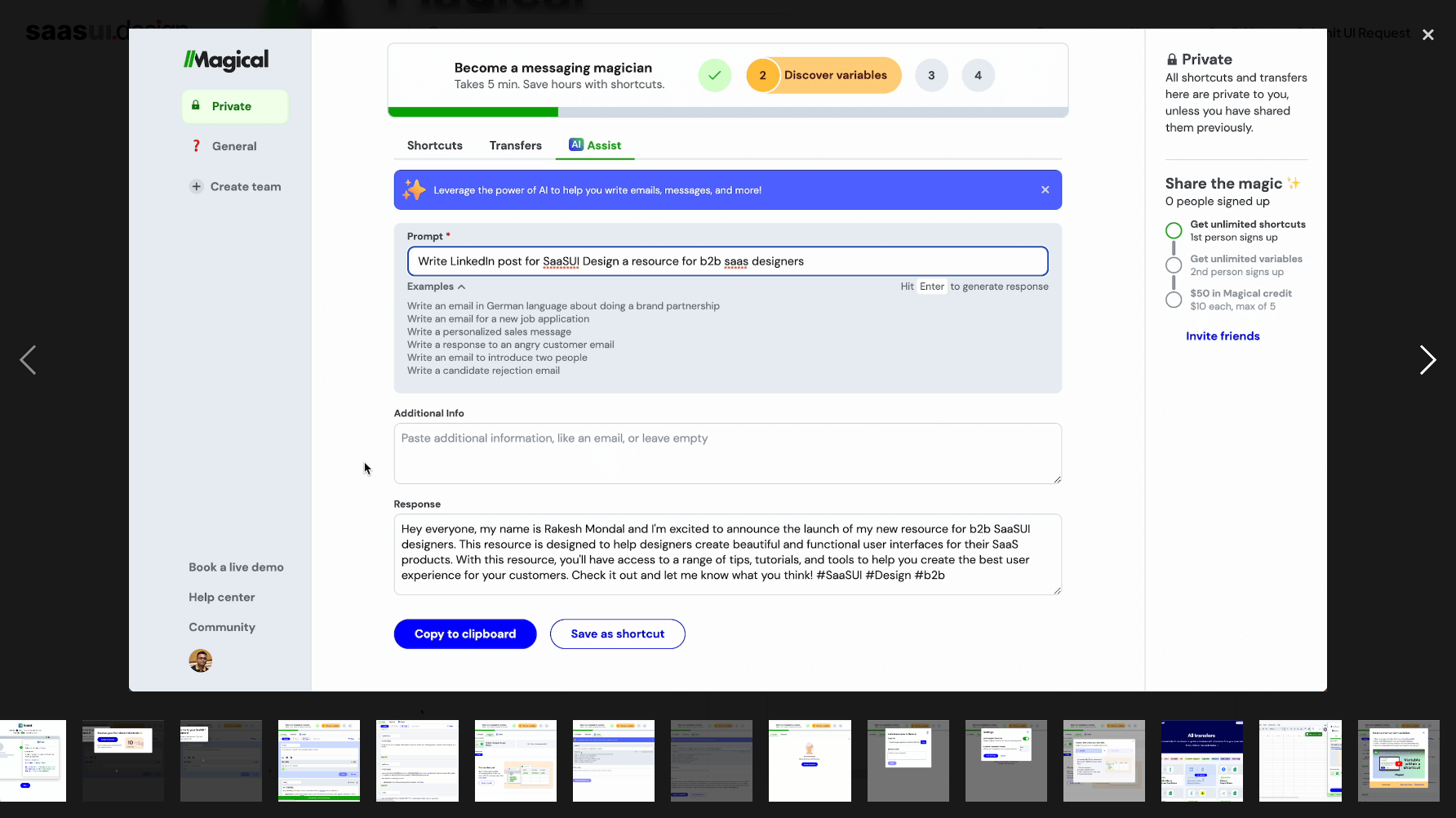
scroll to position [0, 719]
click at [1430, 362] on div "next image" at bounding box center [1429, 360] width 56 height 688
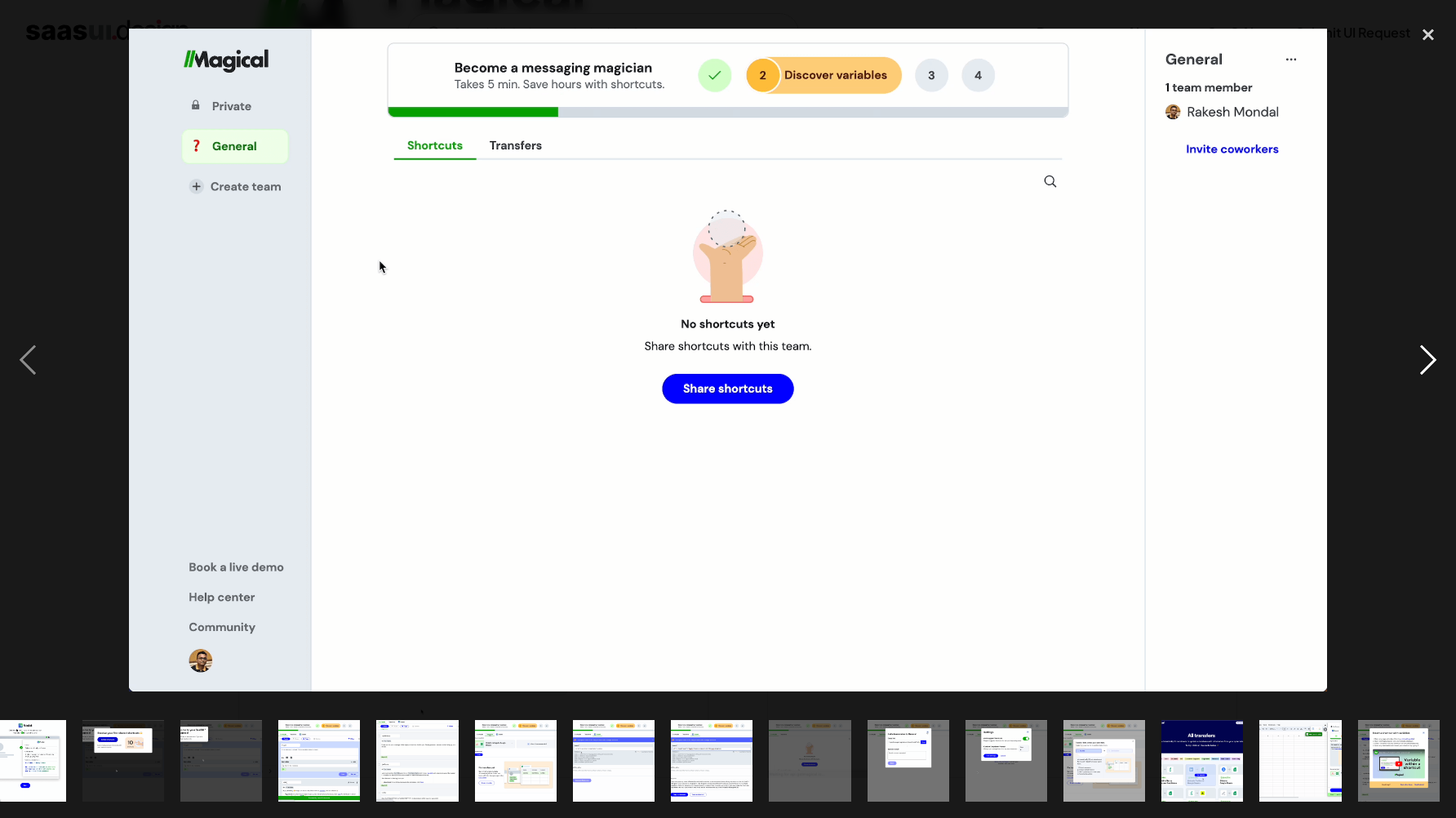
click at [1430, 362] on div "next image" at bounding box center [1429, 360] width 56 height 688
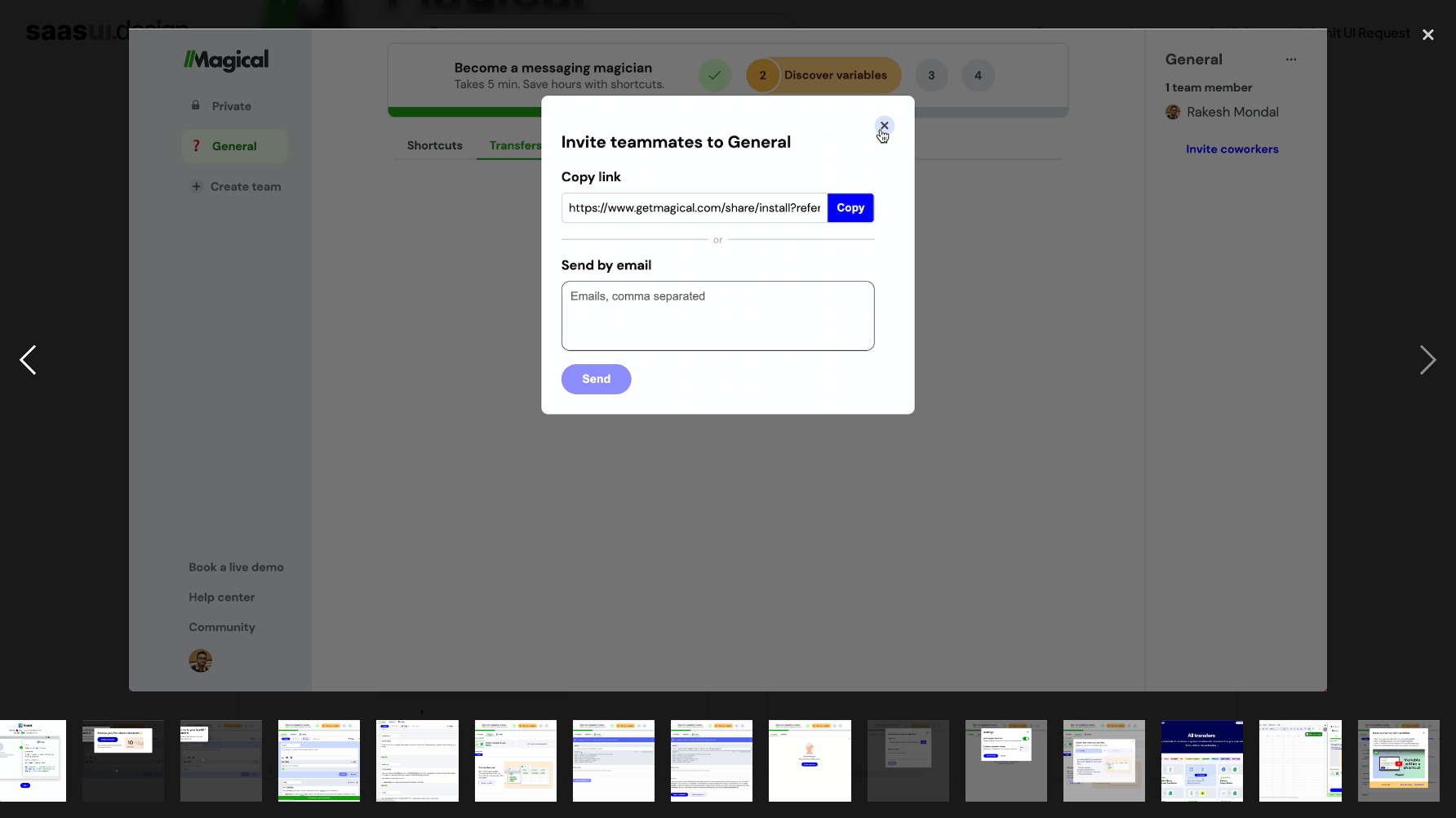
click at [34, 369] on div "previous image" at bounding box center [28, 360] width 56 height 688
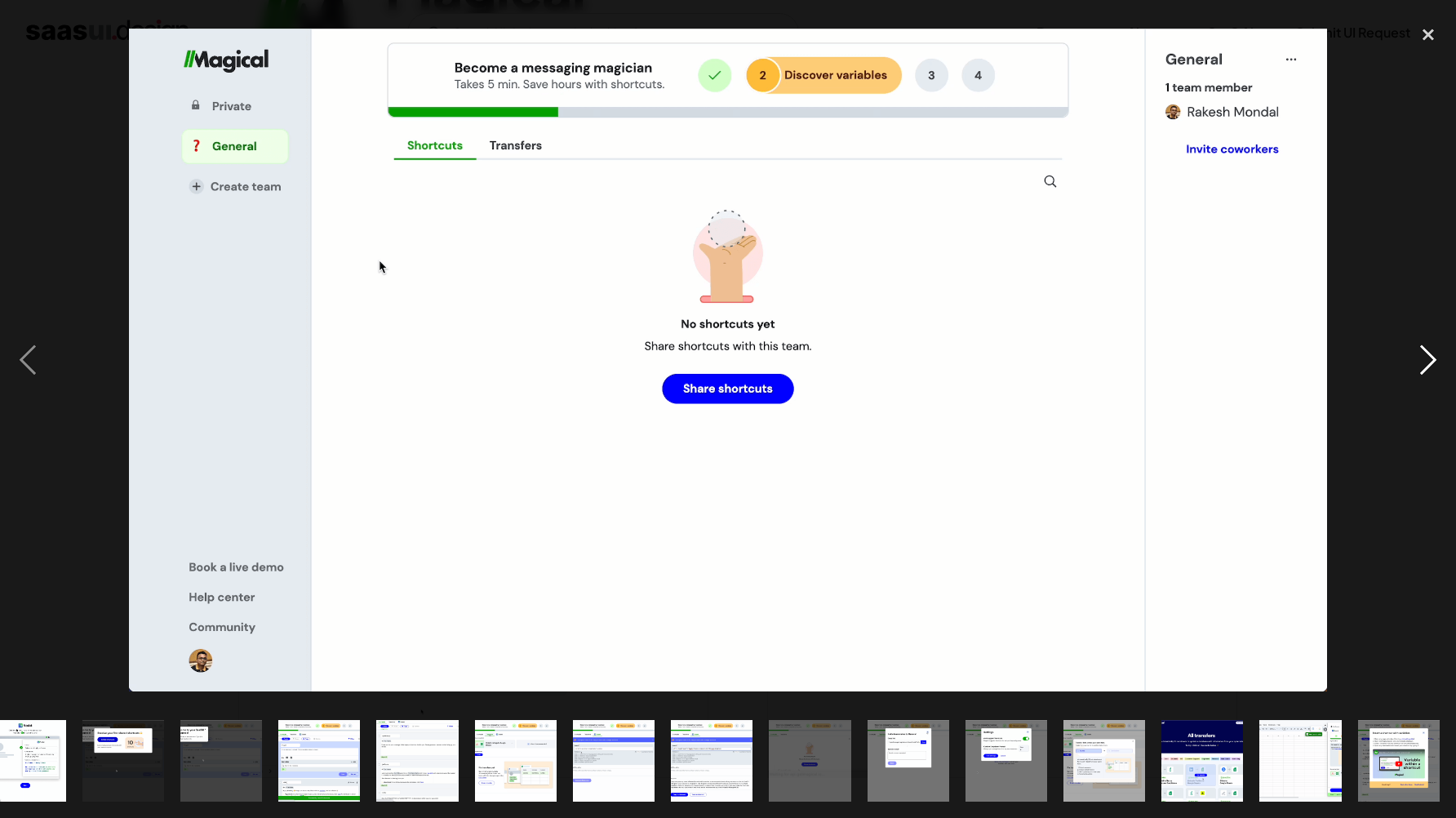
click at [1420, 334] on div "next image" at bounding box center [1429, 360] width 56 height 688
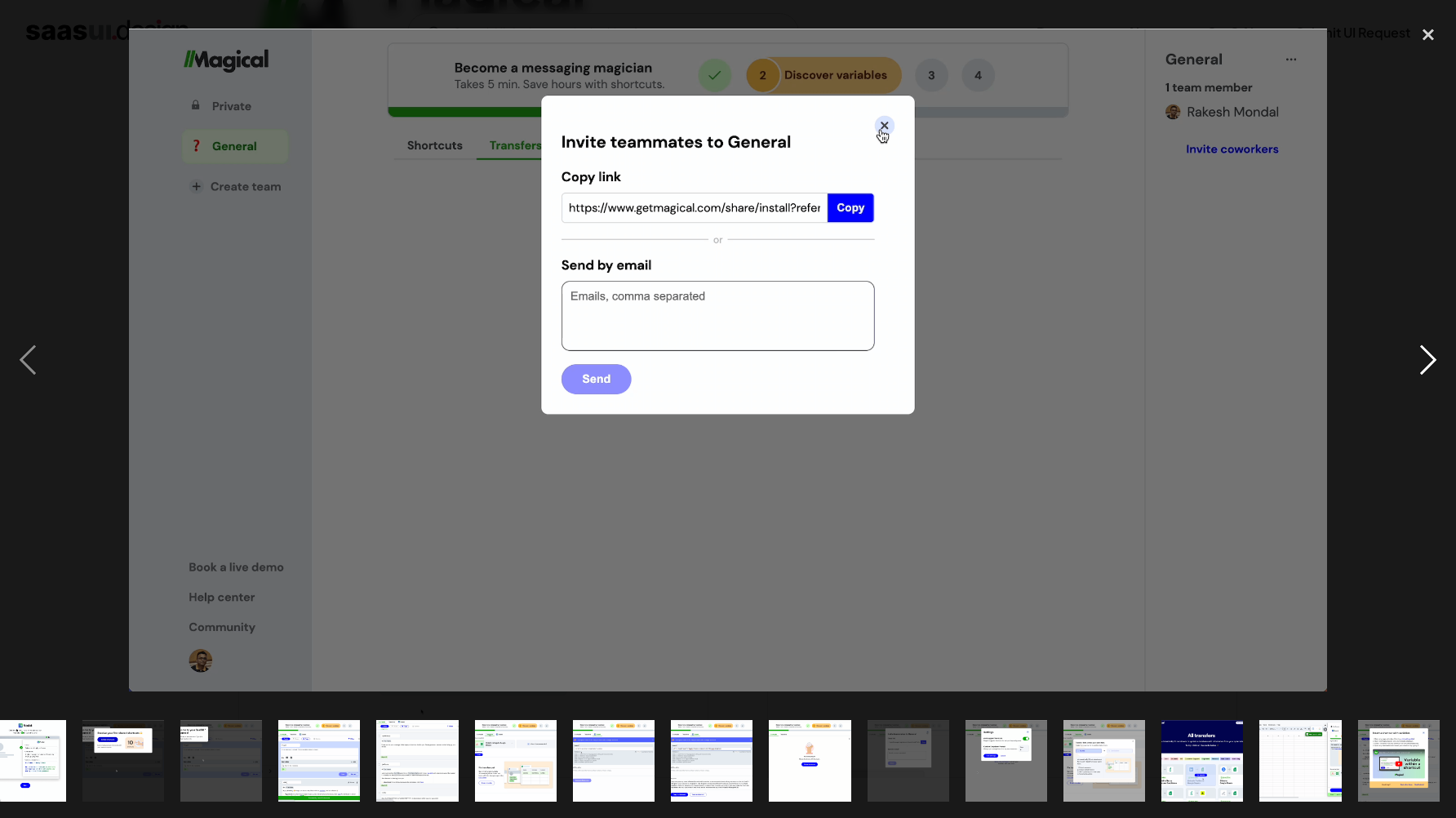
click at [1420, 334] on div "next image" at bounding box center [1429, 360] width 56 height 688
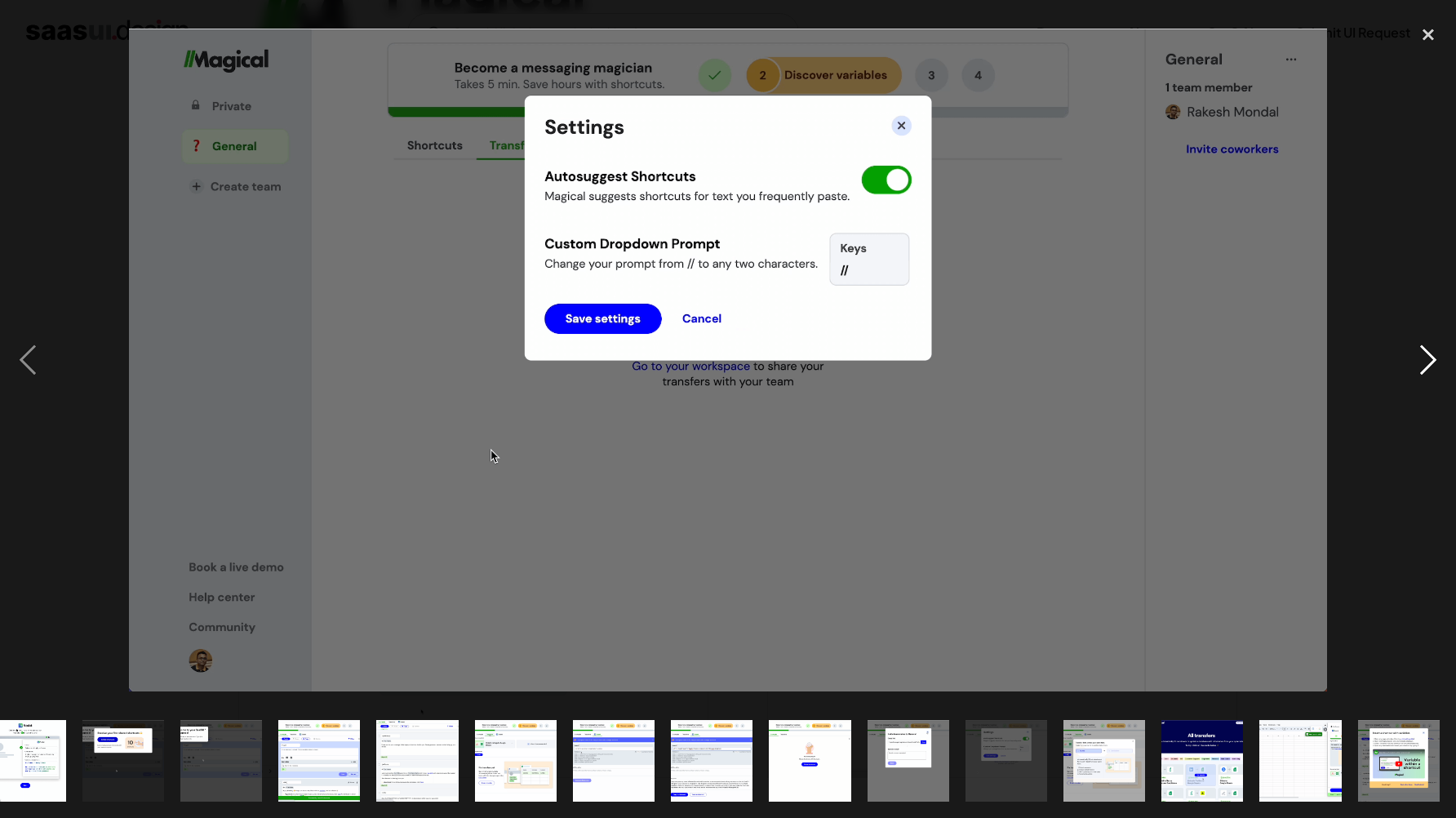
click at [1420, 334] on div "next image" at bounding box center [1429, 360] width 56 height 688
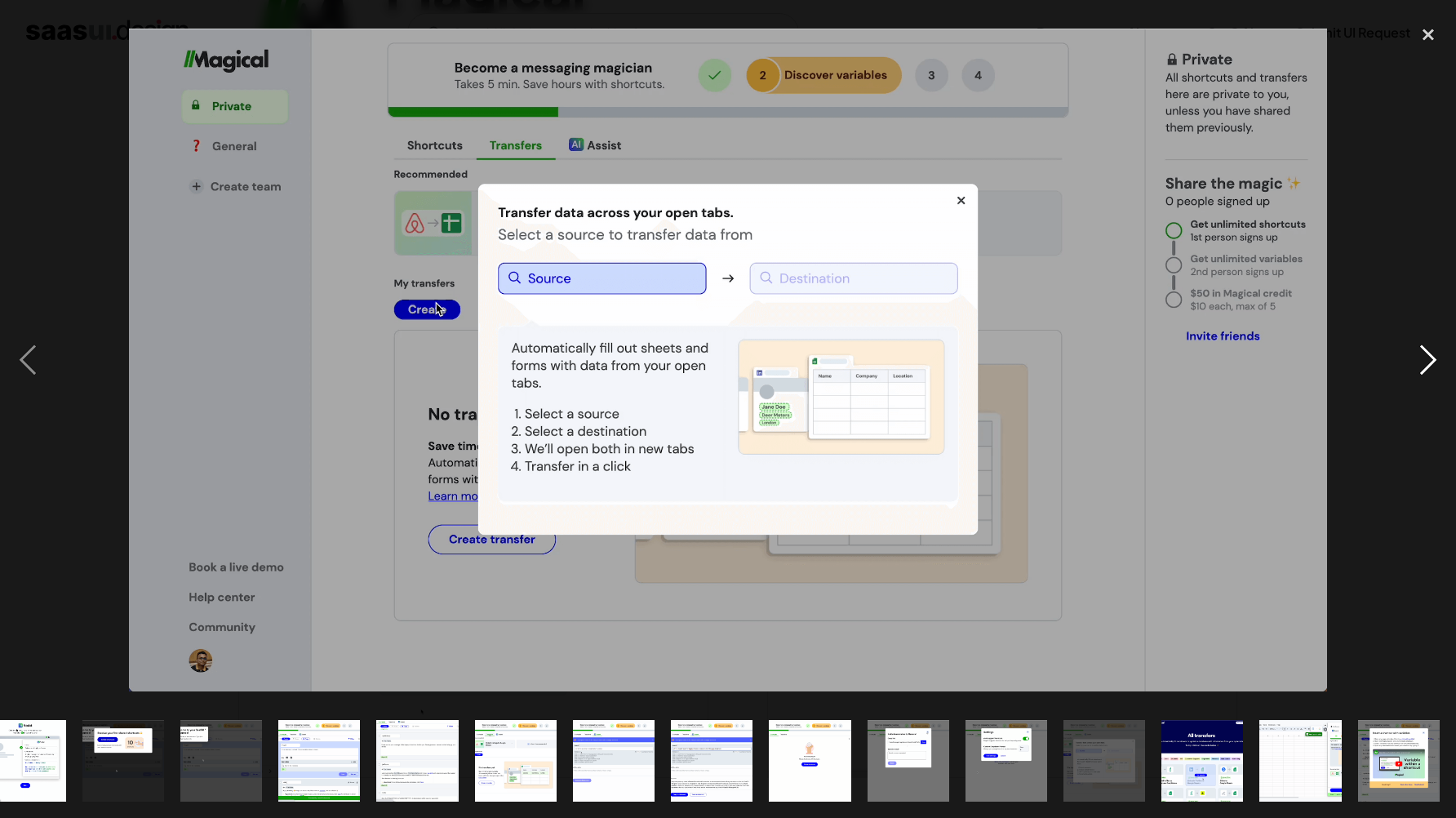
click at [1420, 334] on div "next image" at bounding box center [1429, 360] width 56 height 688
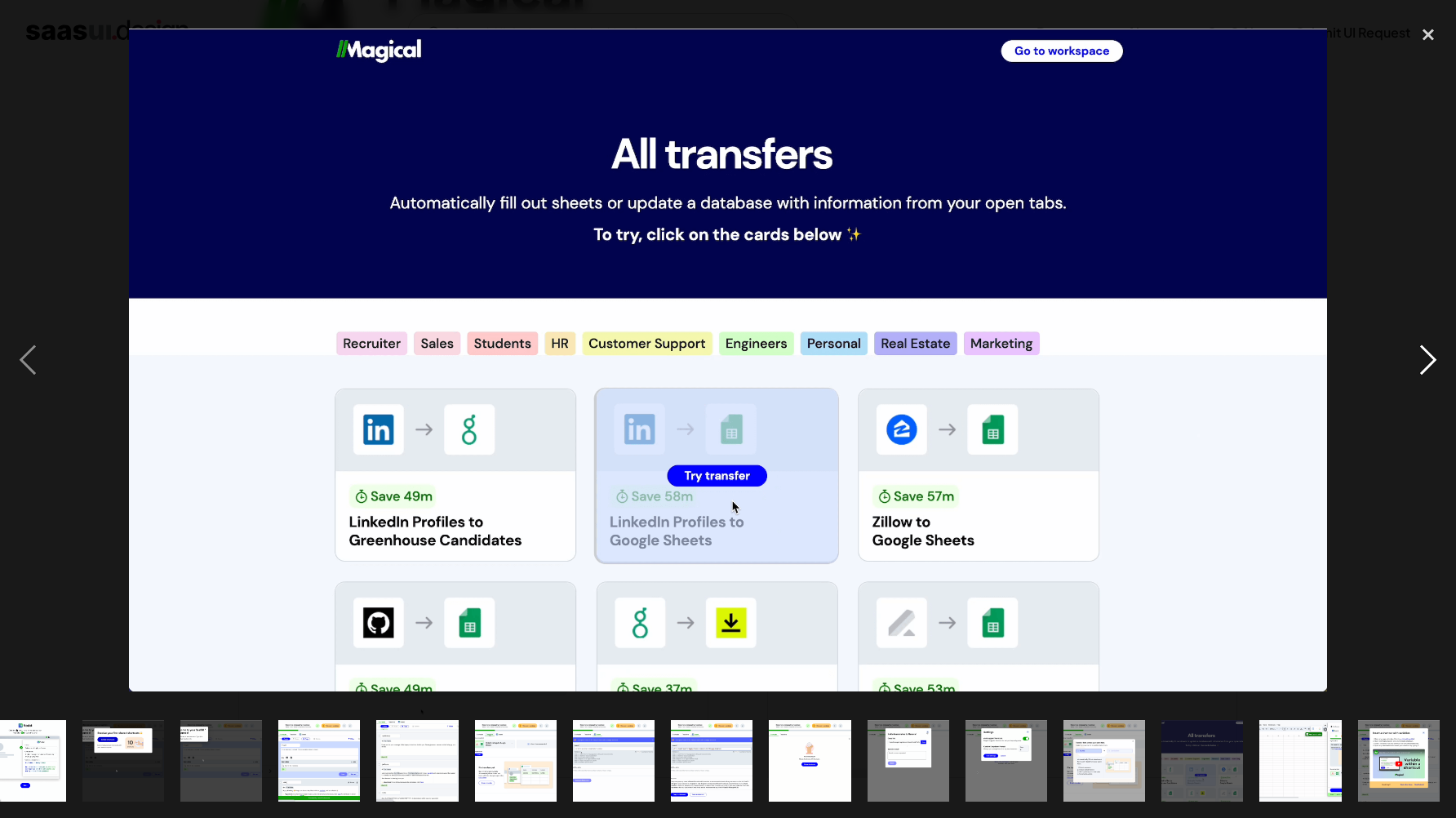
click at [1420, 334] on div "next image" at bounding box center [1429, 360] width 56 height 688
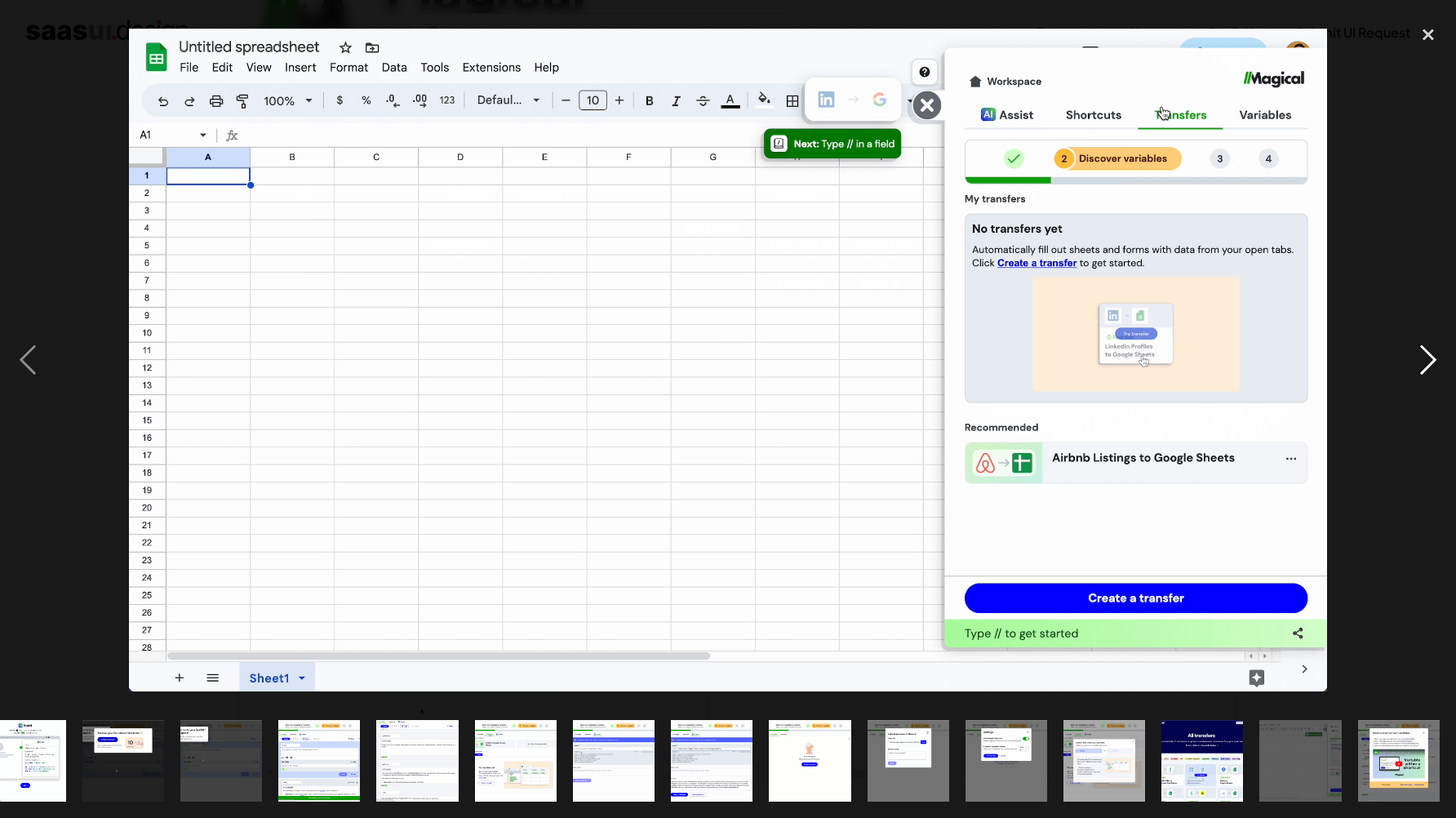
click at [1420, 334] on div "next image" at bounding box center [1429, 360] width 56 height 688
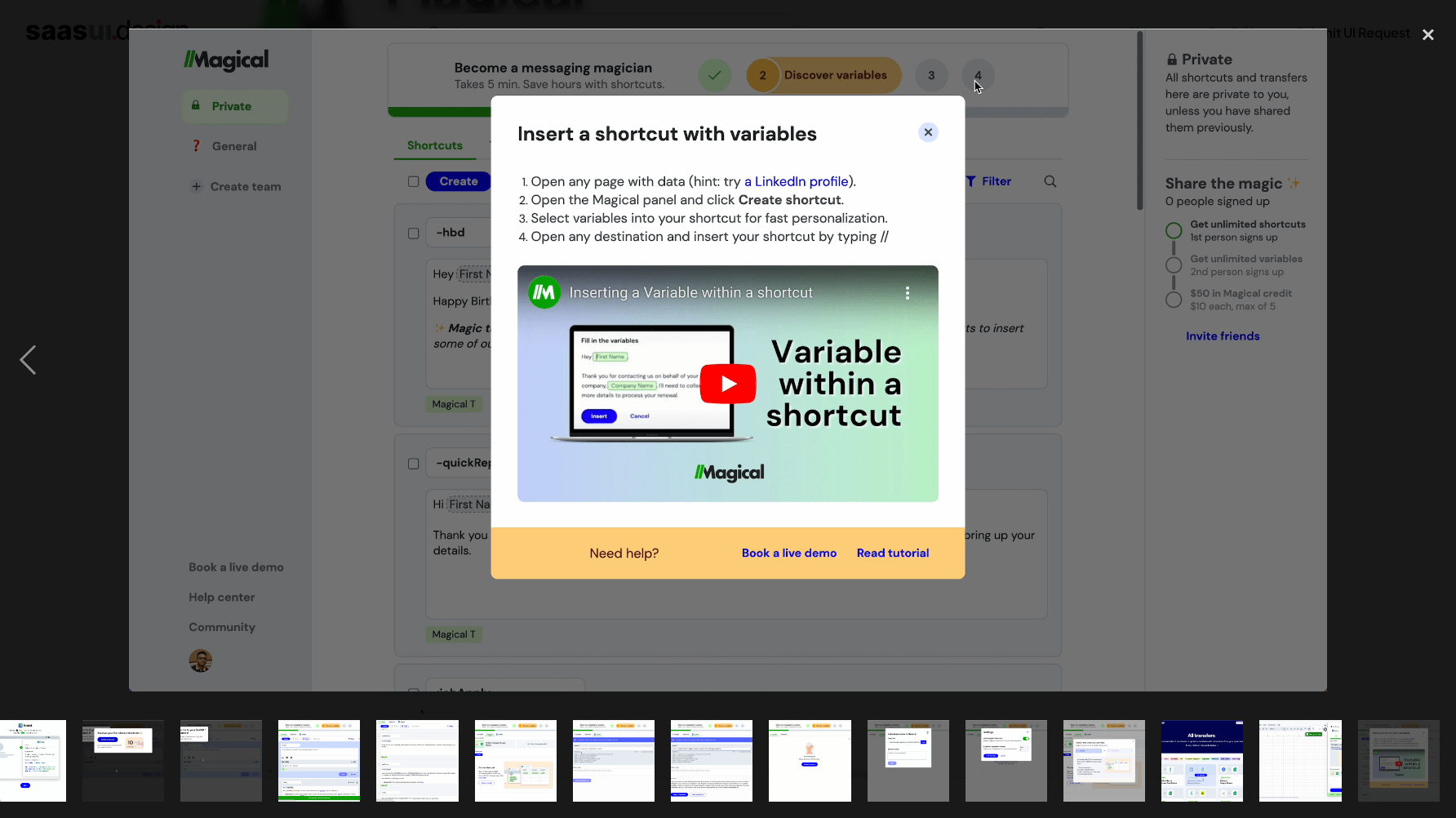
click at [1420, 334] on div "next image" at bounding box center [1429, 360] width 56 height 688
click at [1429, 34] on div "close lightbox" at bounding box center [1429, 34] width 56 height 36
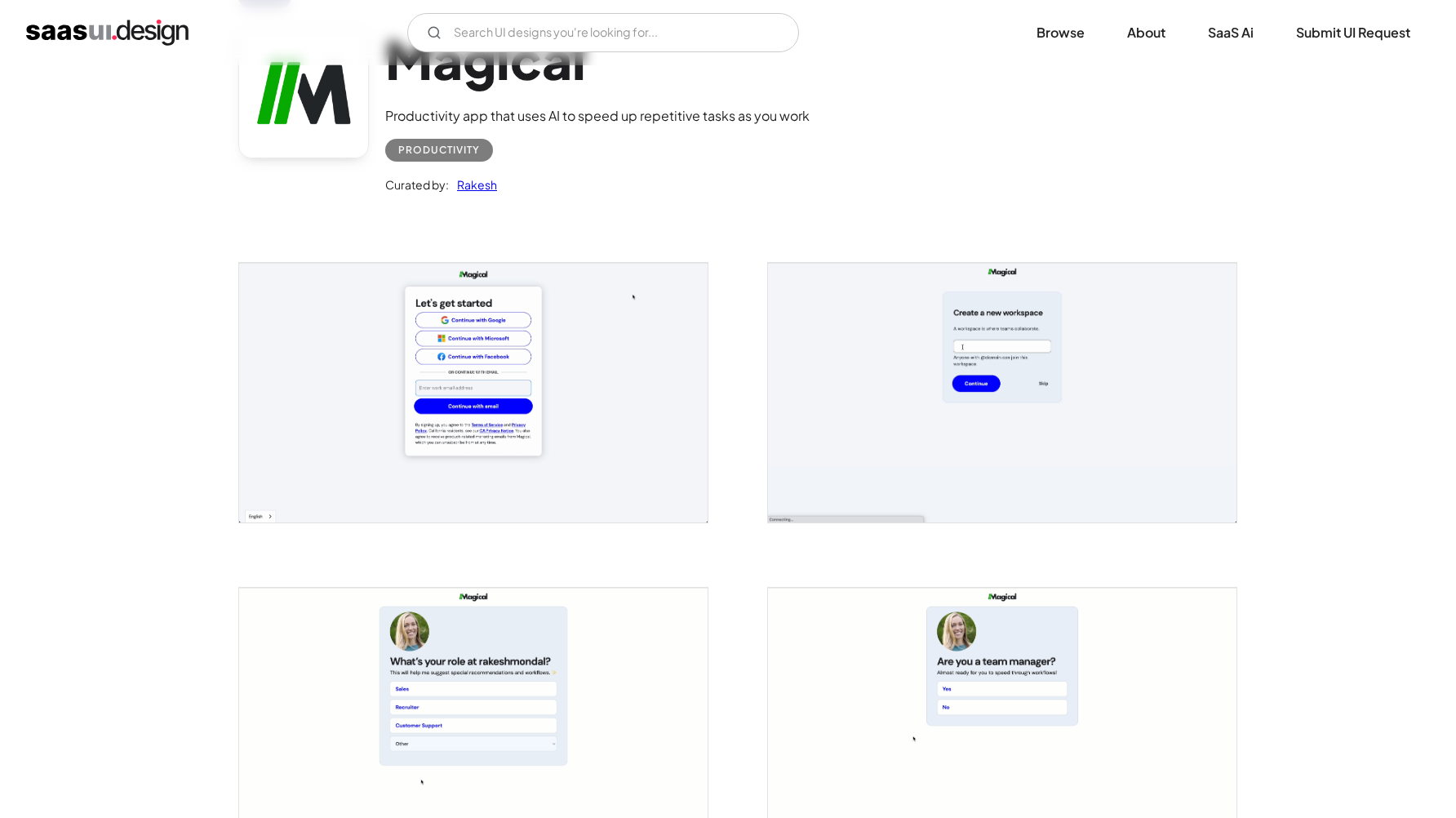
scroll to position [0, 0]
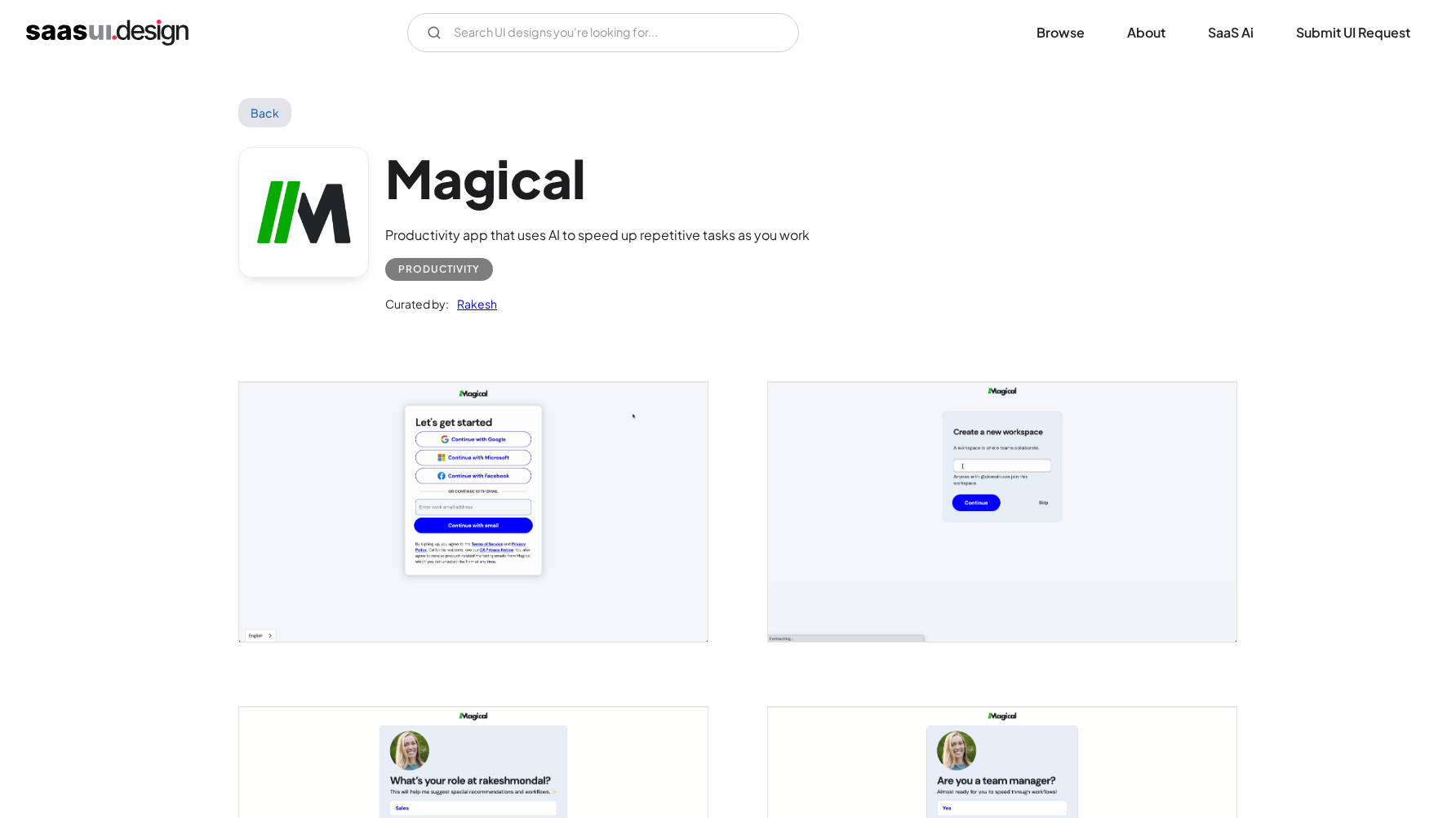
click at [264, 109] on link "Back" at bounding box center [264, 113] width 53 height 30
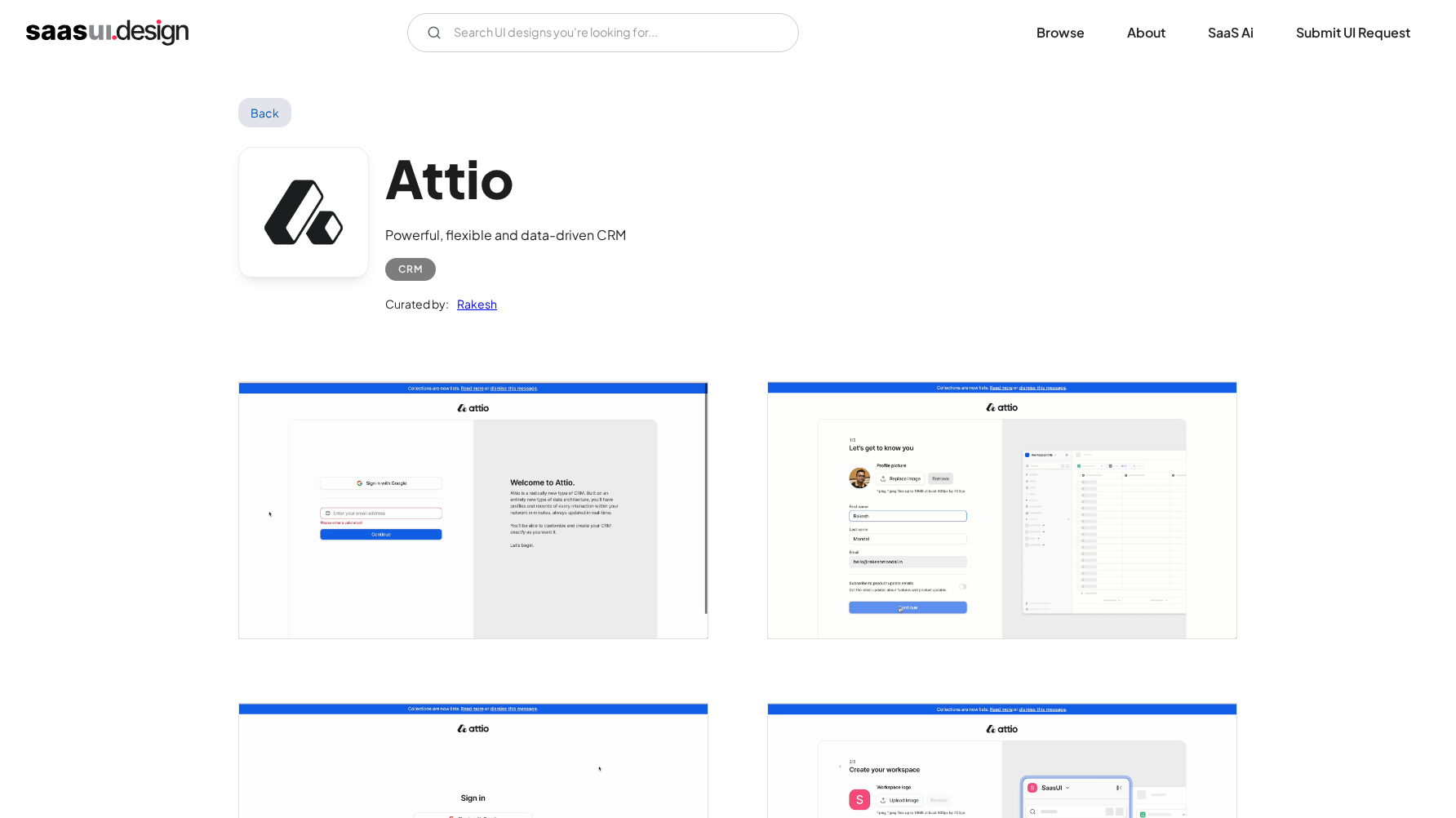
click at [584, 474] on img "open lightbox" at bounding box center [473, 510] width 469 height 256
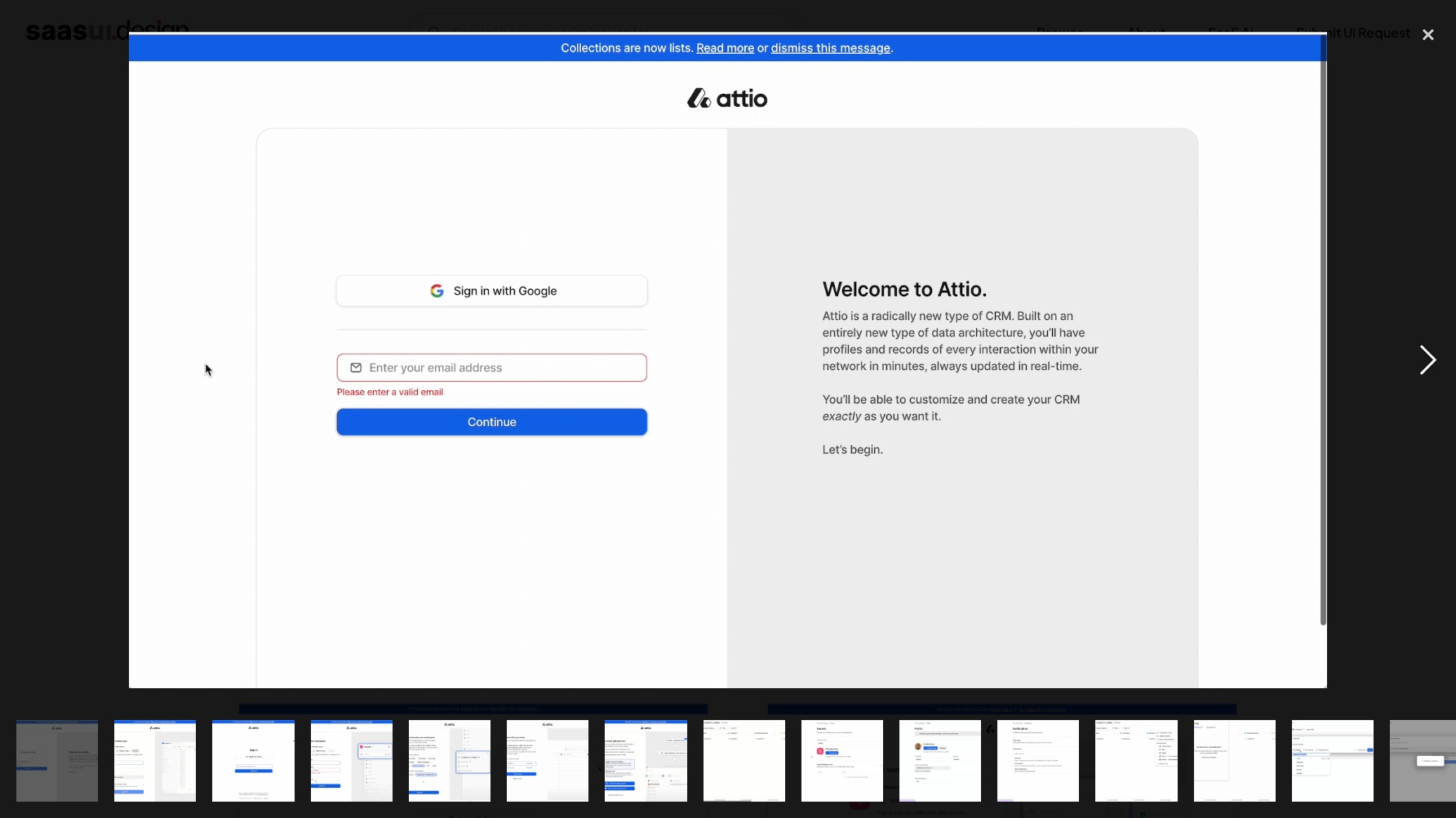
click at [1428, 361] on div "next image" at bounding box center [1429, 360] width 56 height 688
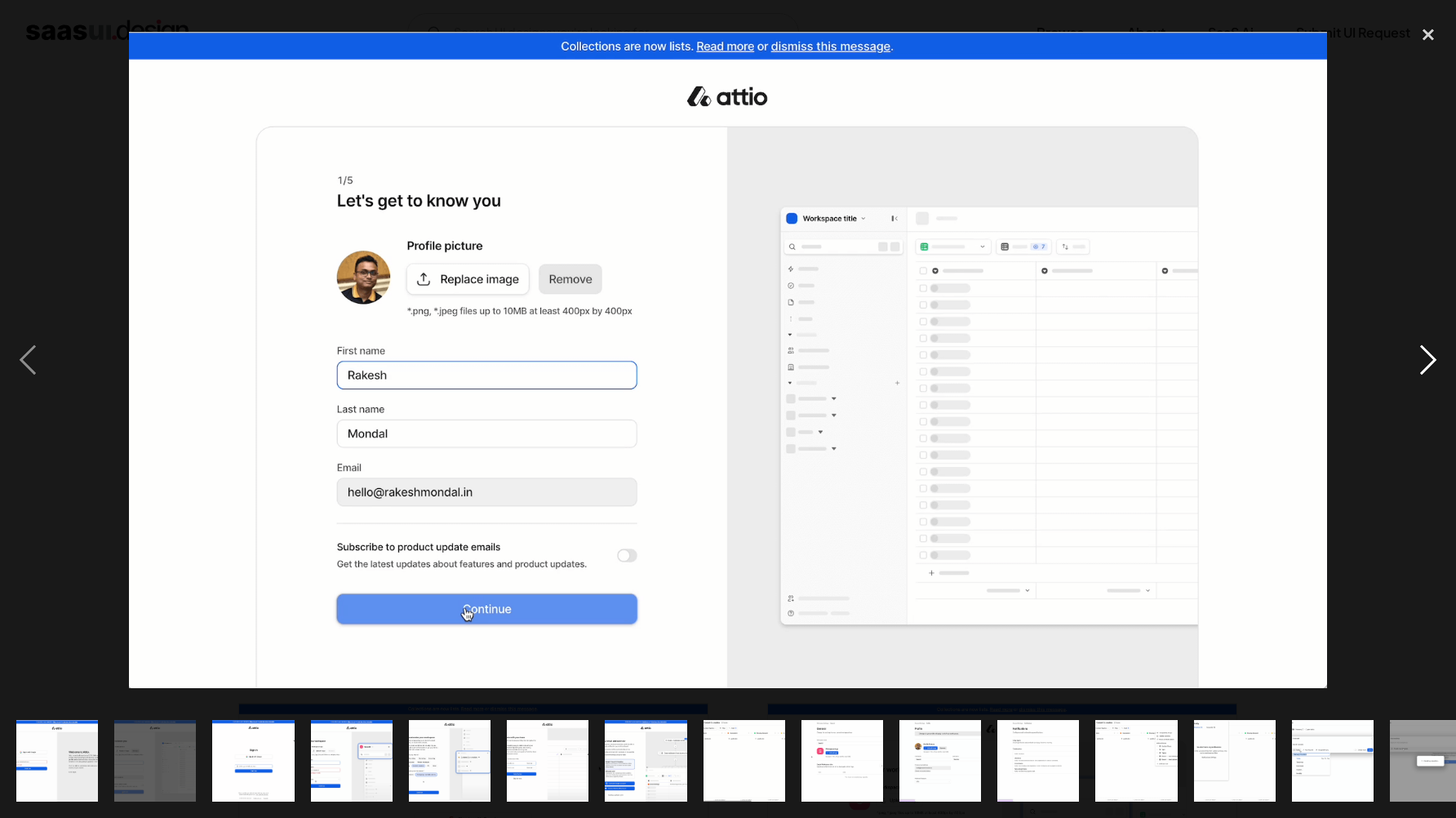
click at [1428, 361] on div "next image" at bounding box center [1429, 360] width 56 height 688
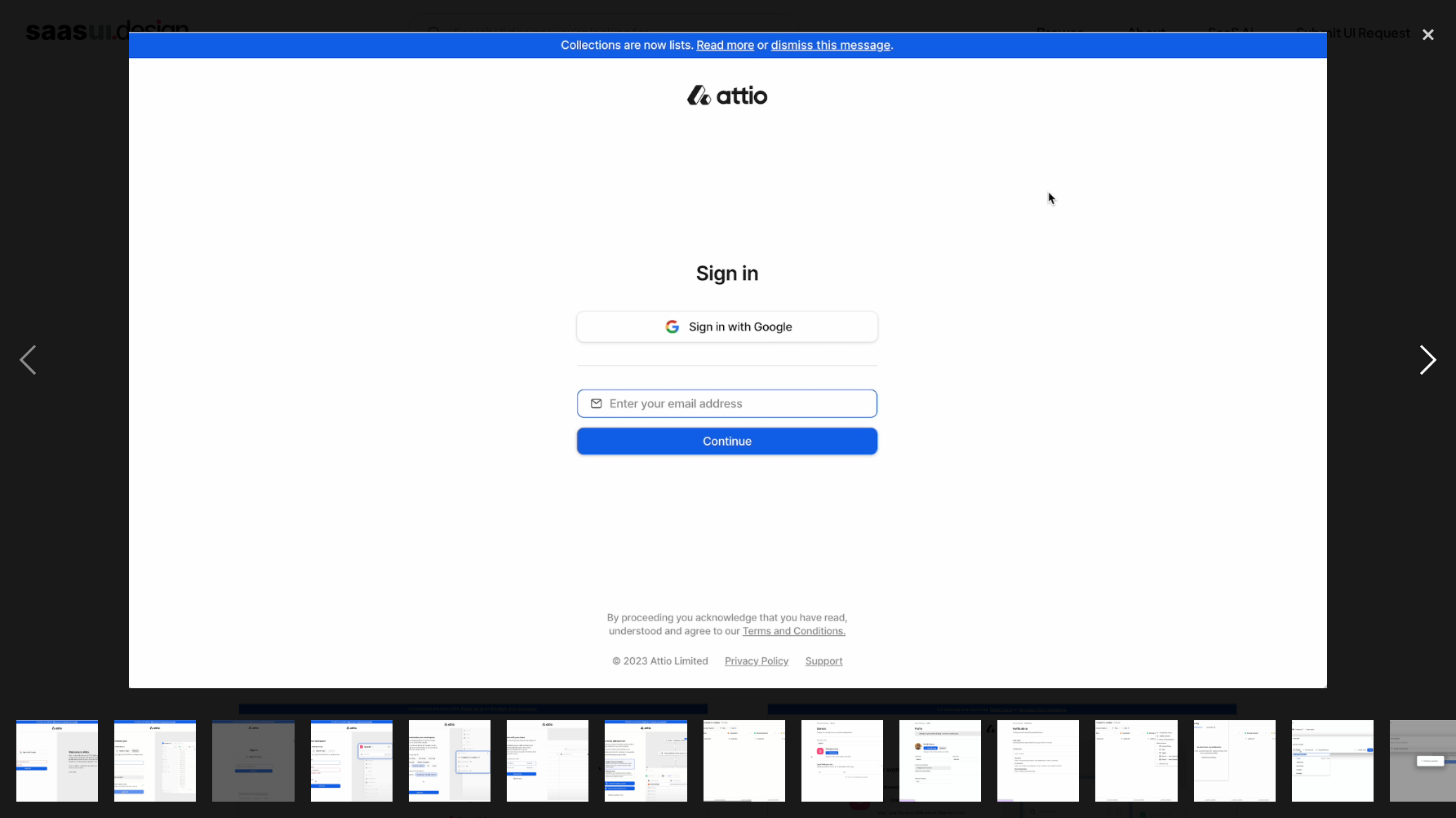
click at [1428, 361] on div "next image" at bounding box center [1429, 360] width 56 height 688
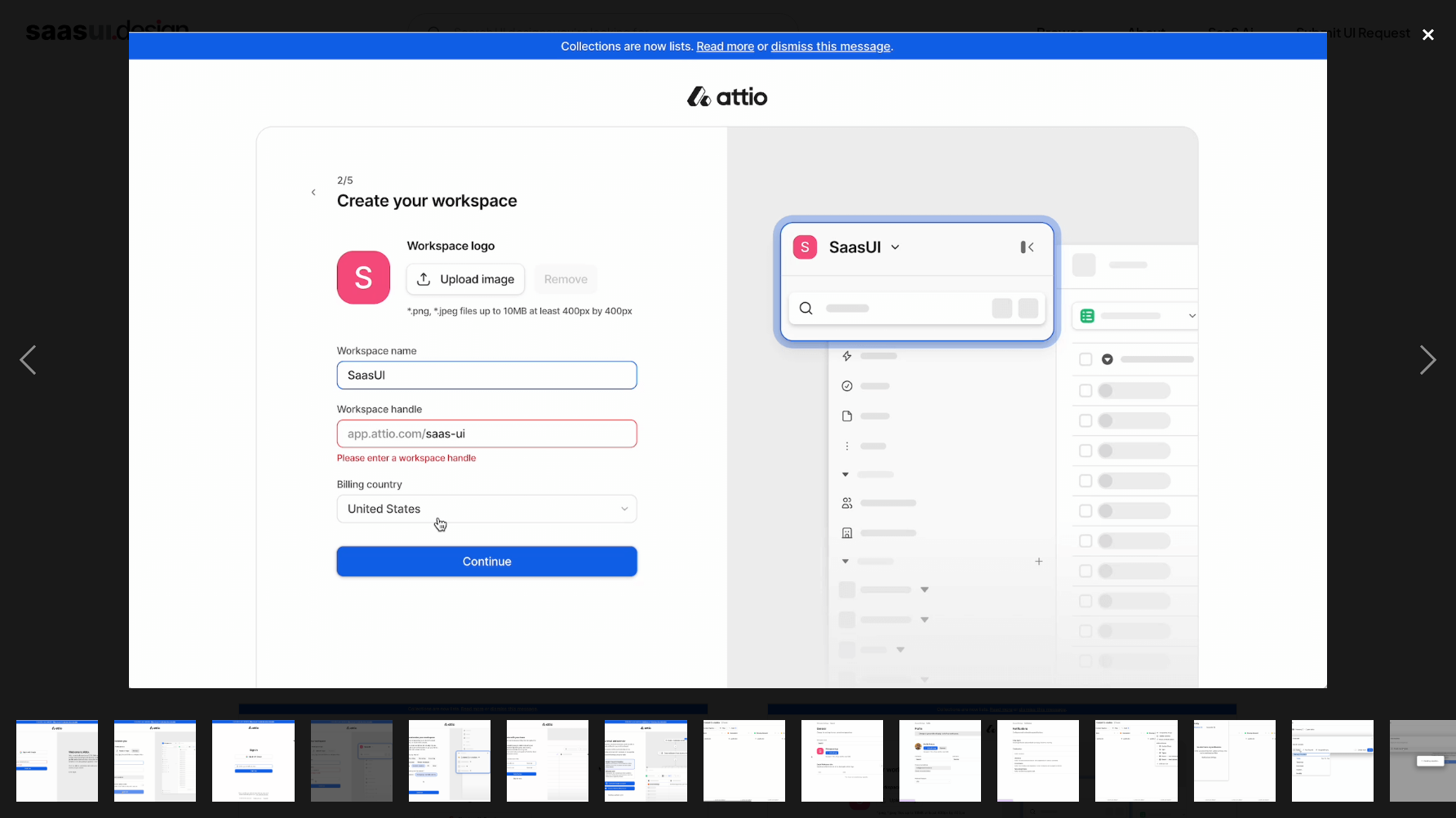
click at [1426, 24] on div "close lightbox" at bounding box center [1429, 34] width 56 height 36
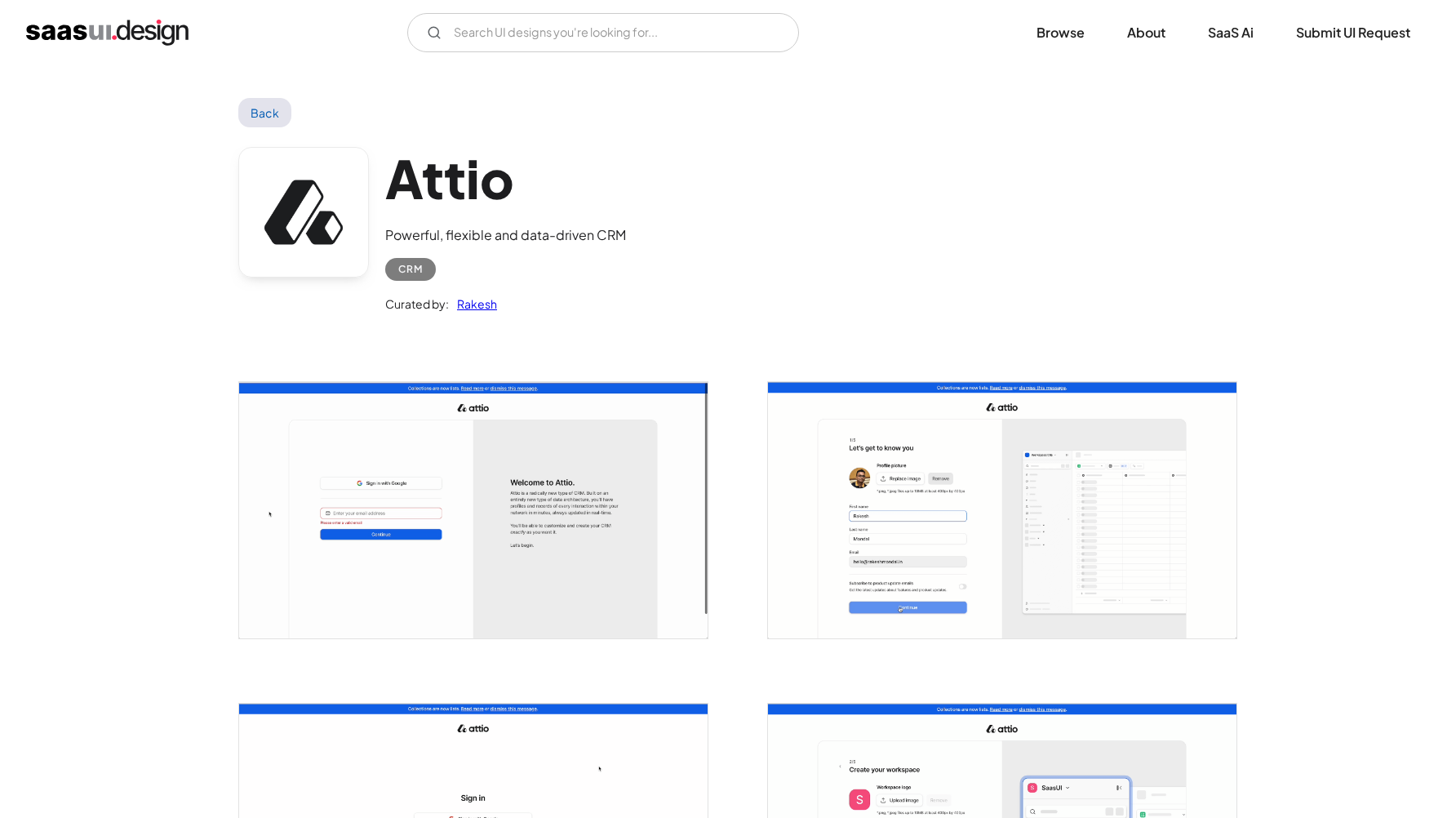
click at [281, 113] on link "Back" at bounding box center [264, 113] width 53 height 30
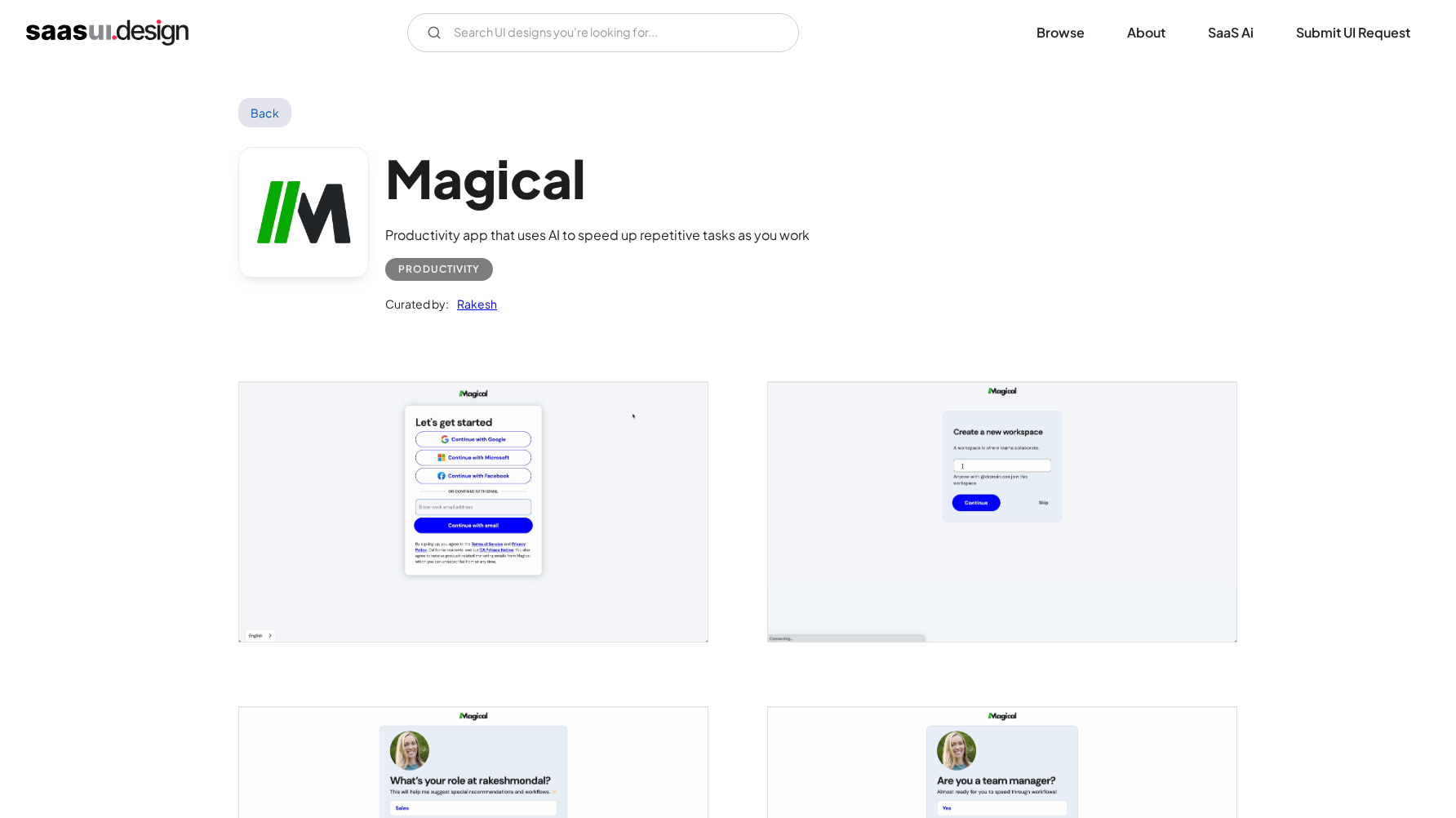
click at [833, 564] on img "open lightbox" at bounding box center [1002, 512] width 469 height 260
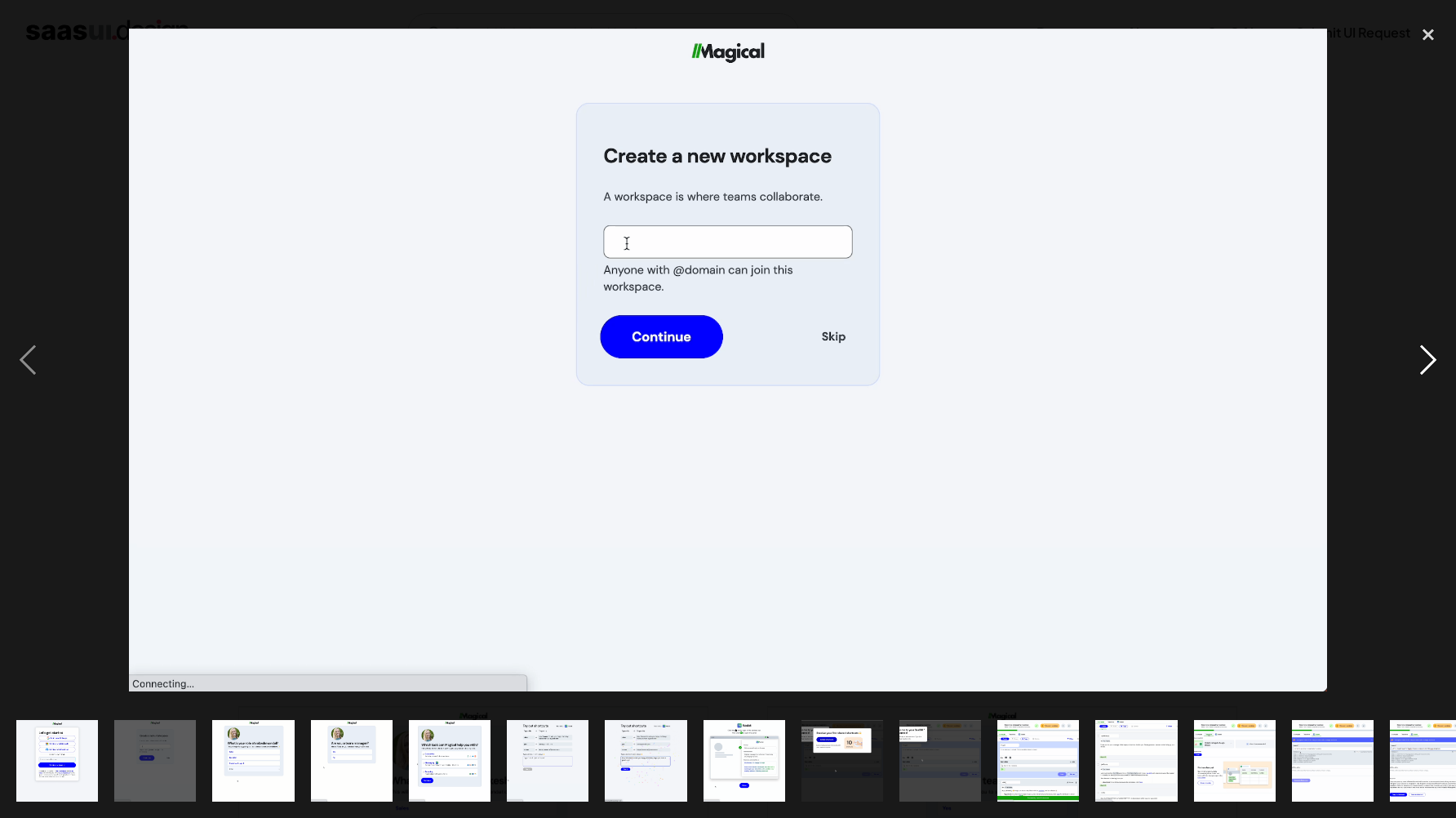
click at [1429, 349] on div "next image" at bounding box center [1429, 360] width 56 height 688
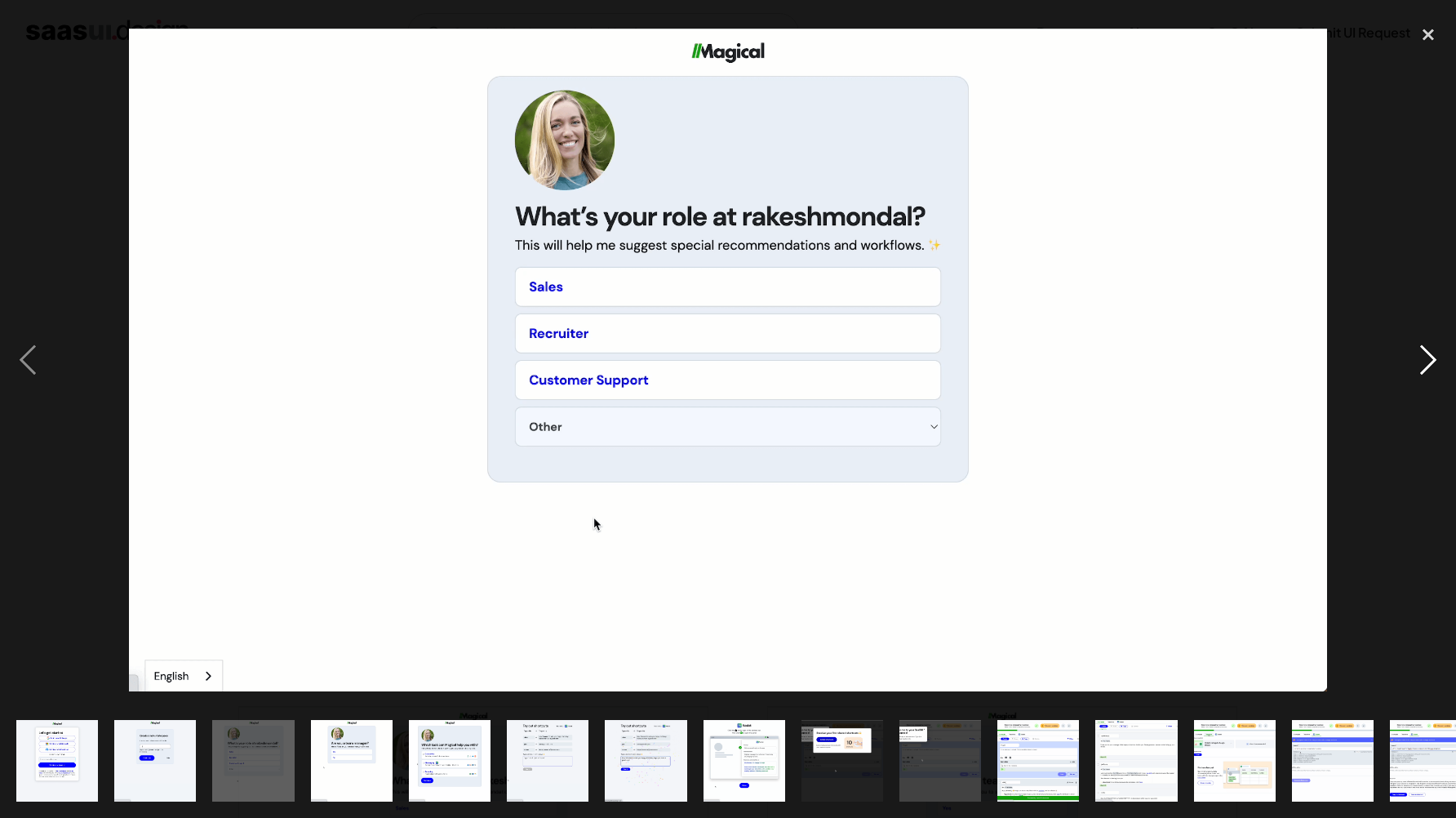
click at [1429, 349] on div "next image" at bounding box center [1429, 360] width 56 height 688
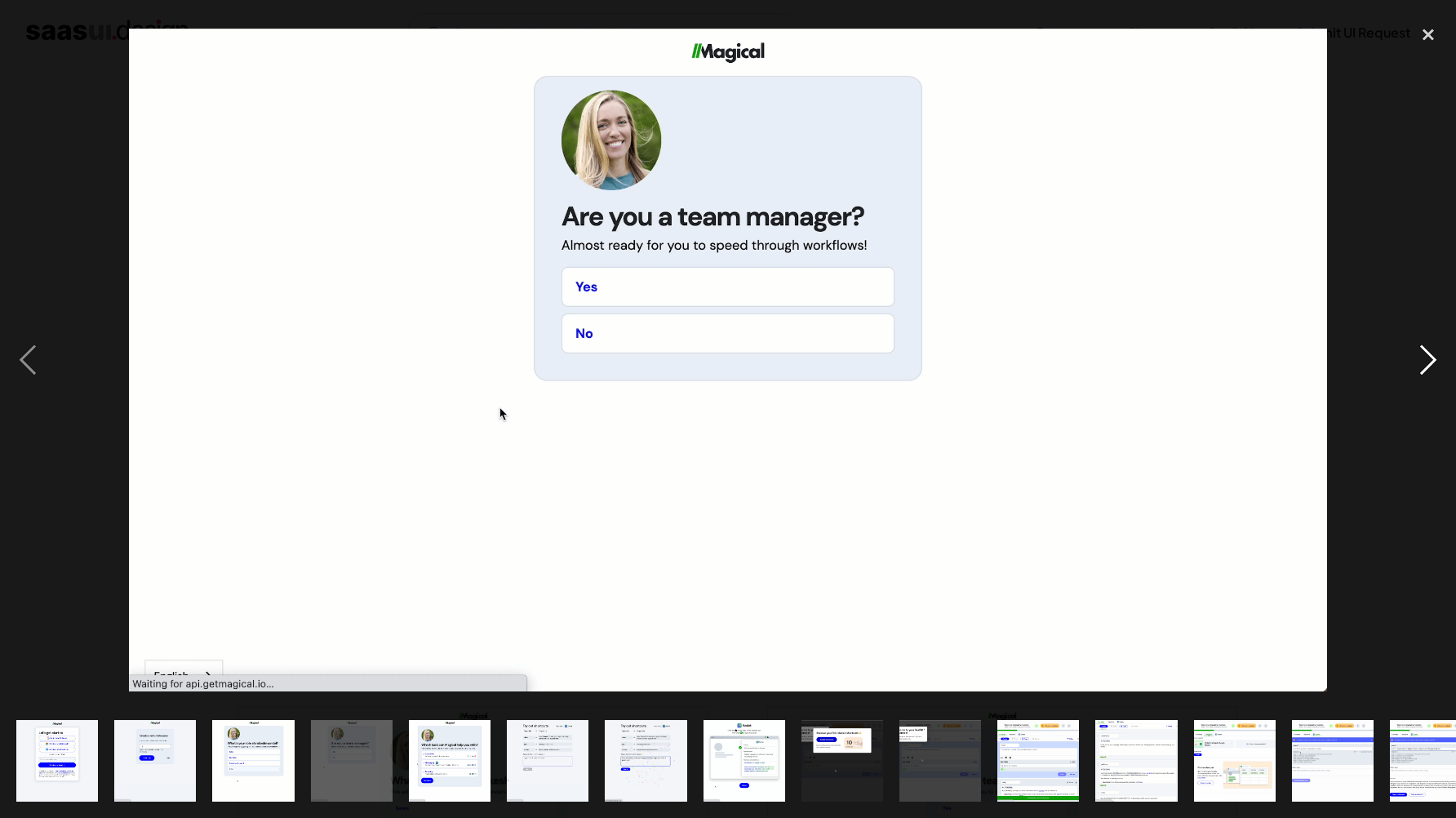
click at [1429, 349] on div "next image" at bounding box center [1429, 360] width 56 height 688
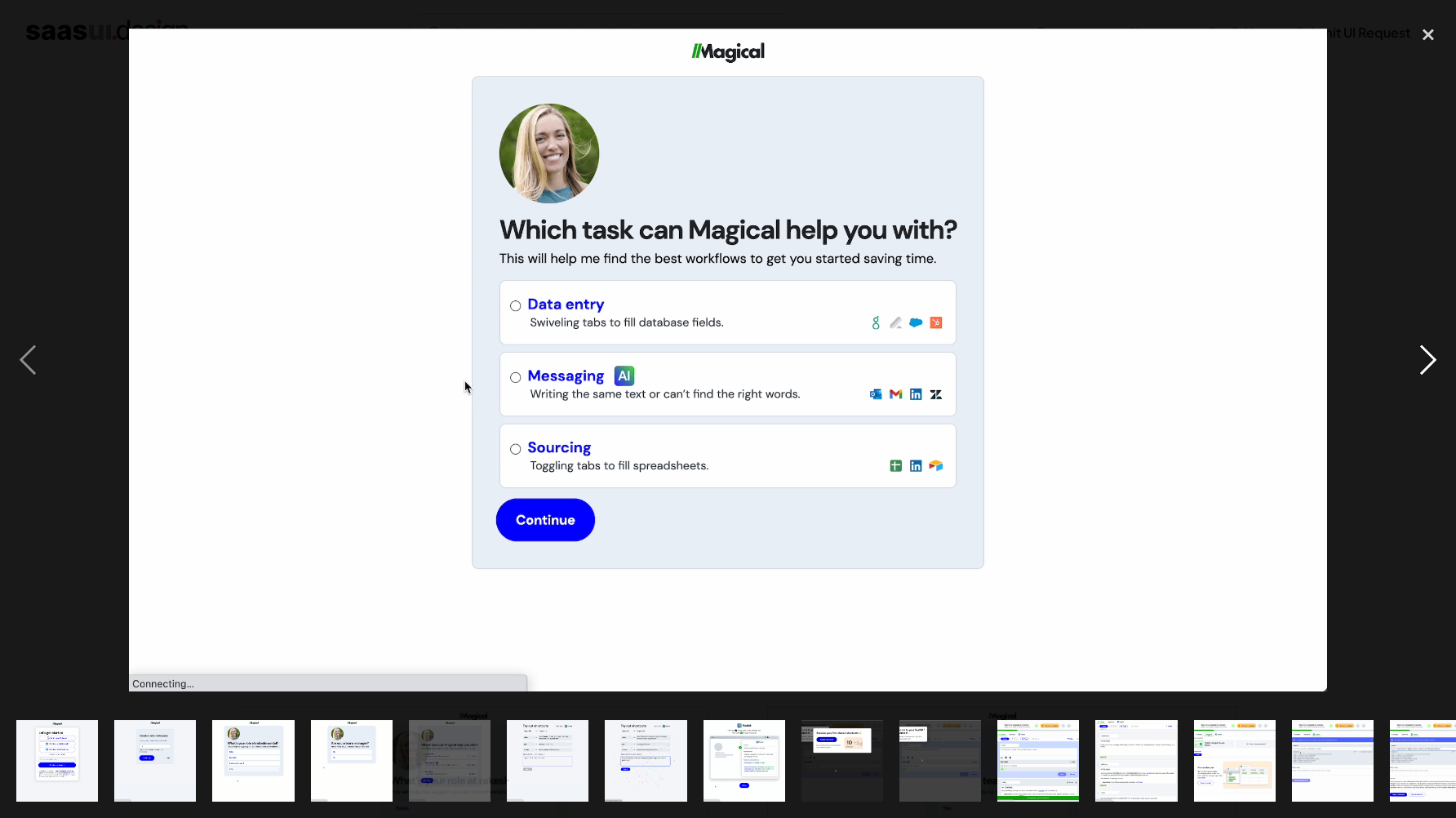
click at [1429, 349] on div "next image" at bounding box center [1429, 360] width 56 height 688
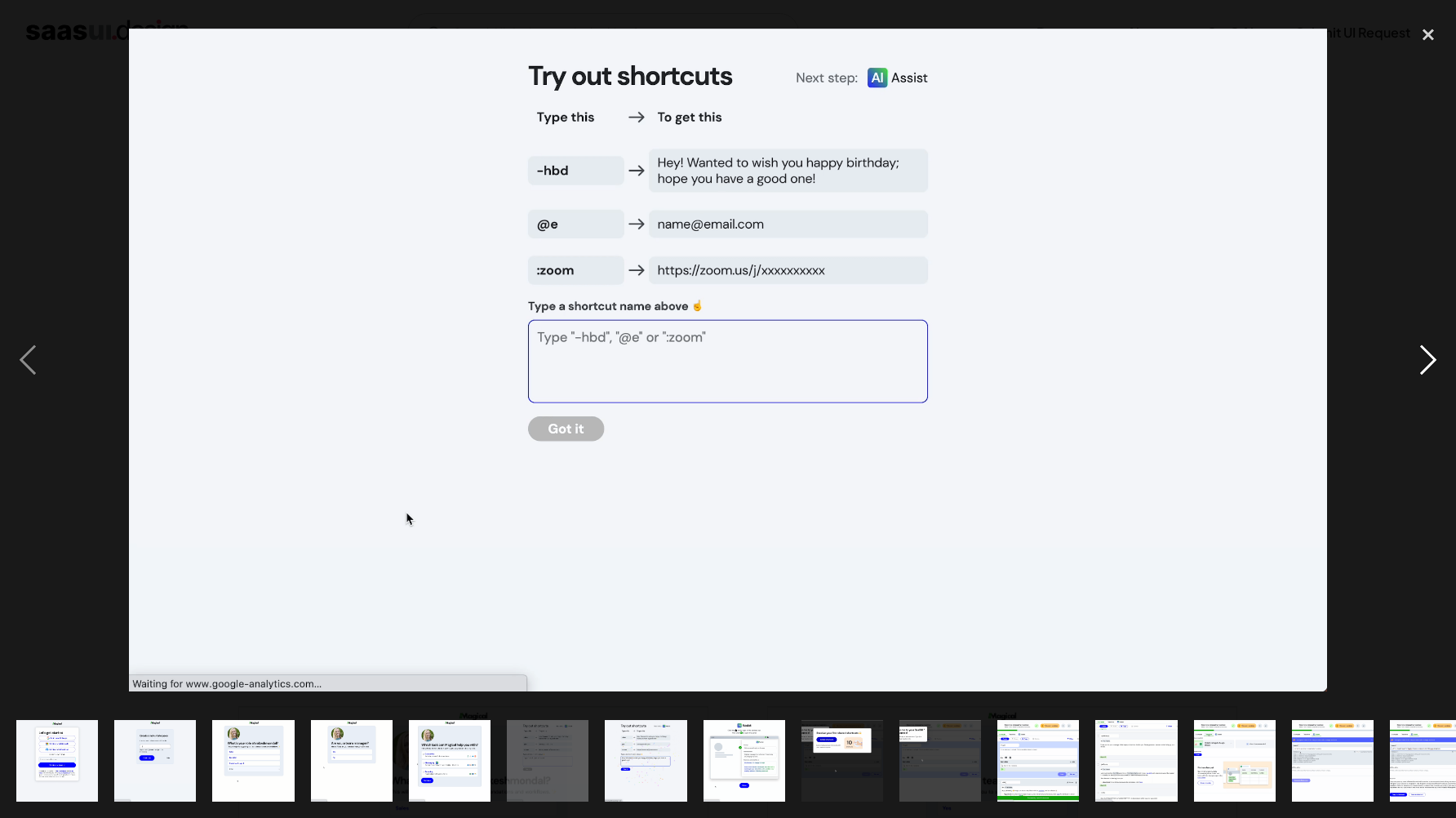
click at [1429, 349] on div "next image" at bounding box center [1429, 360] width 56 height 688
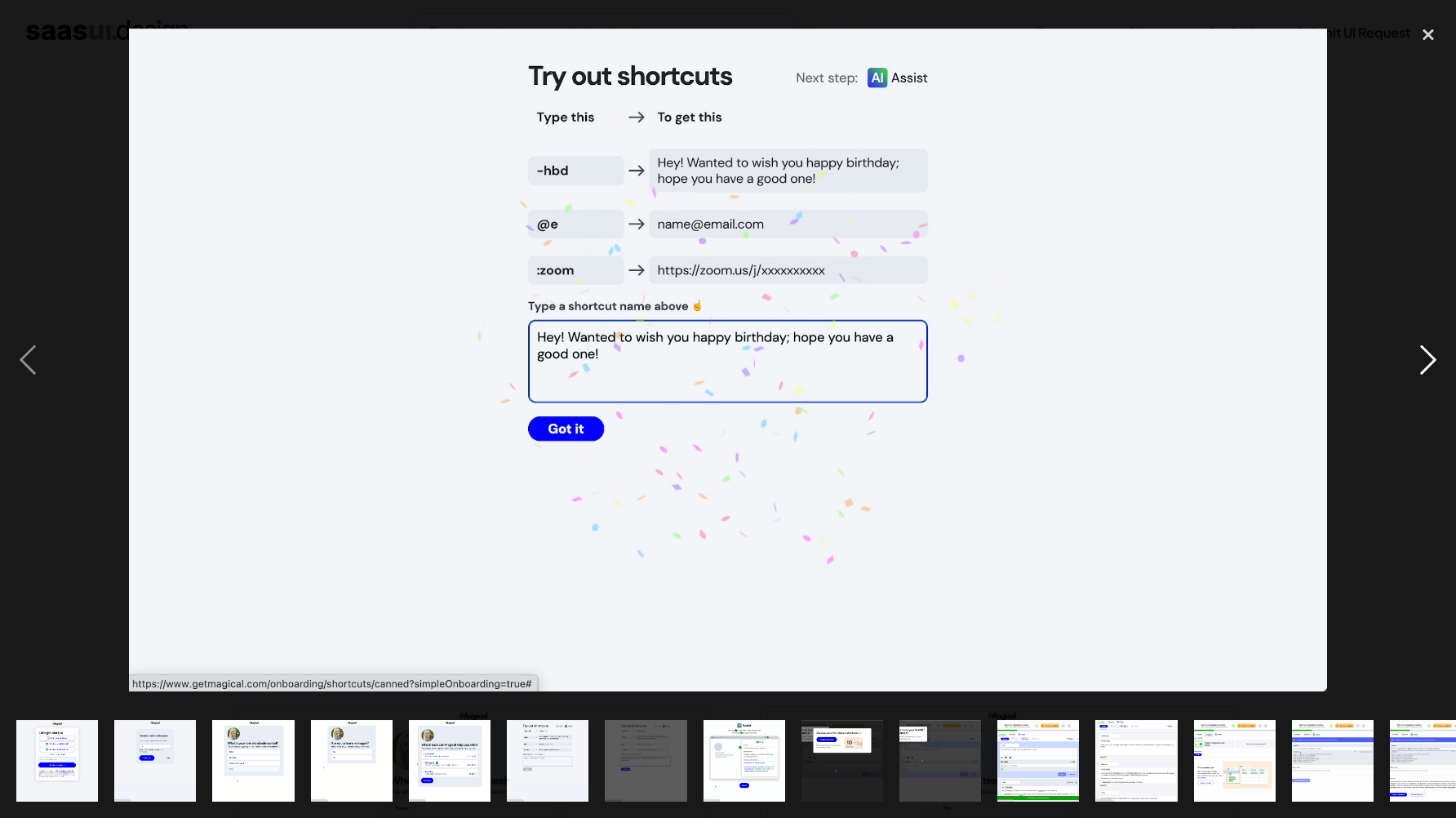
click at [1429, 349] on div "next image" at bounding box center [1429, 360] width 56 height 688
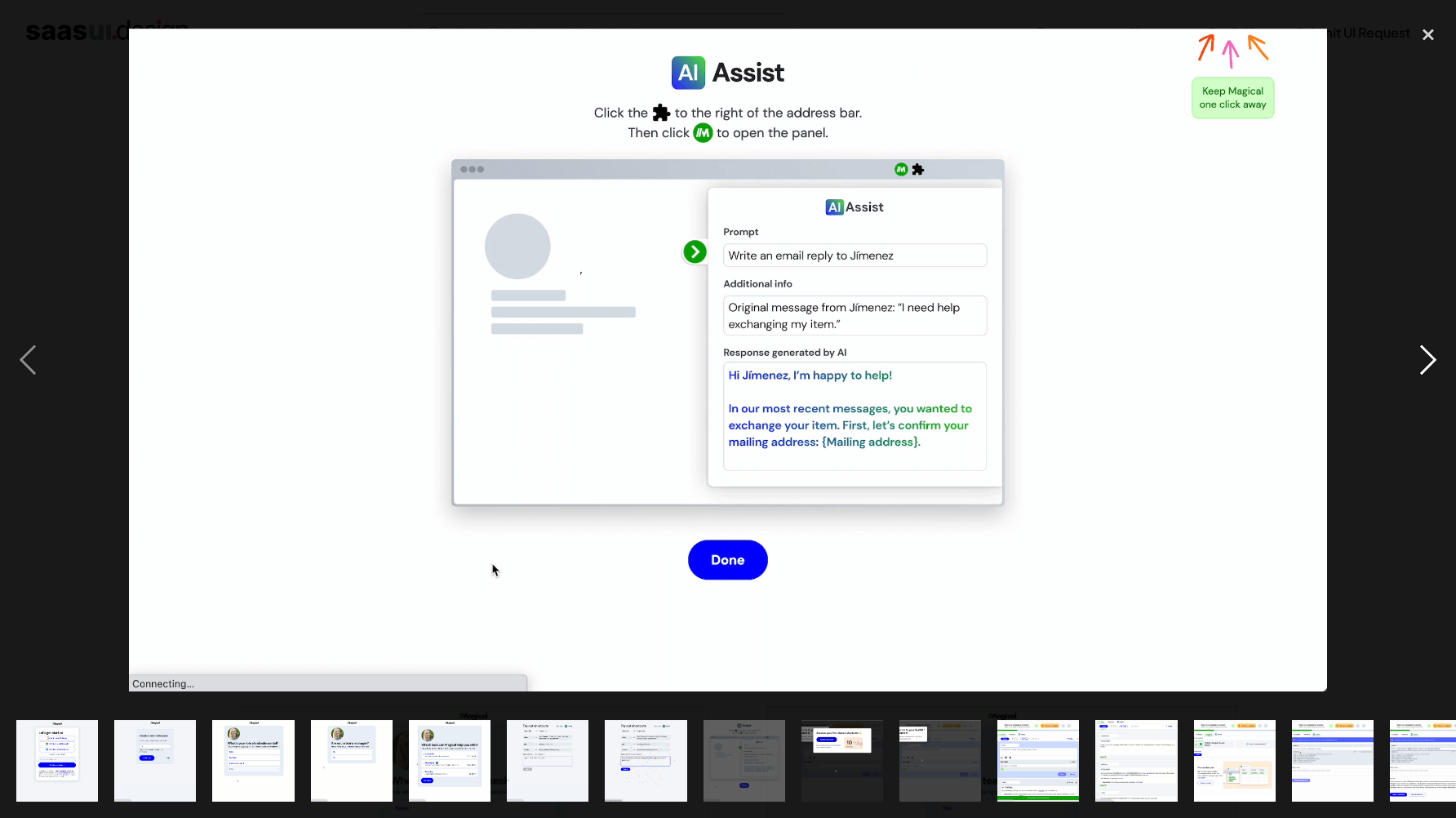
click at [1429, 349] on div "next image" at bounding box center [1429, 360] width 56 height 688
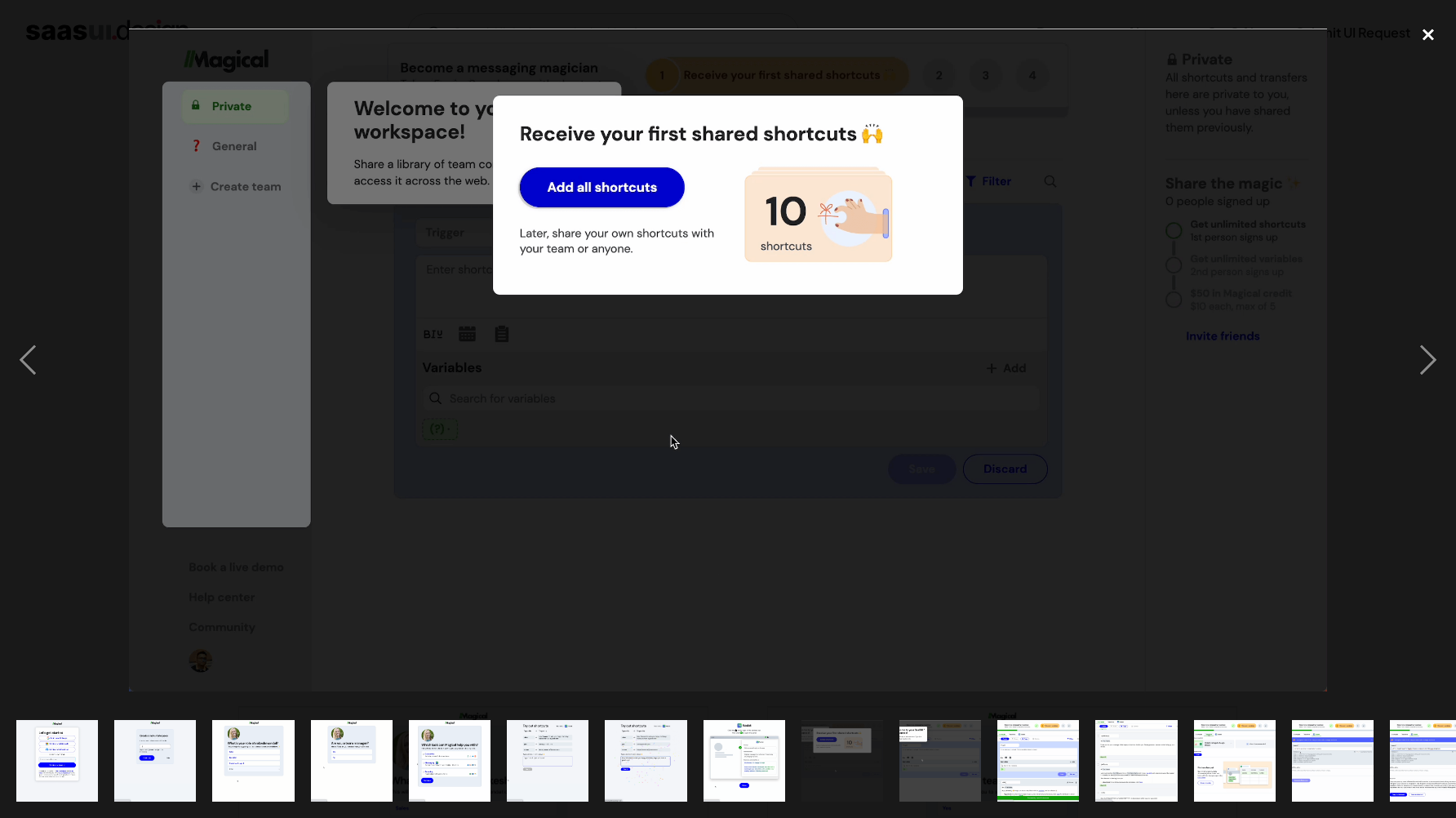
click at [1424, 30] on div "close lightbox" at bounding box center [1429, 34] width 56 height 36
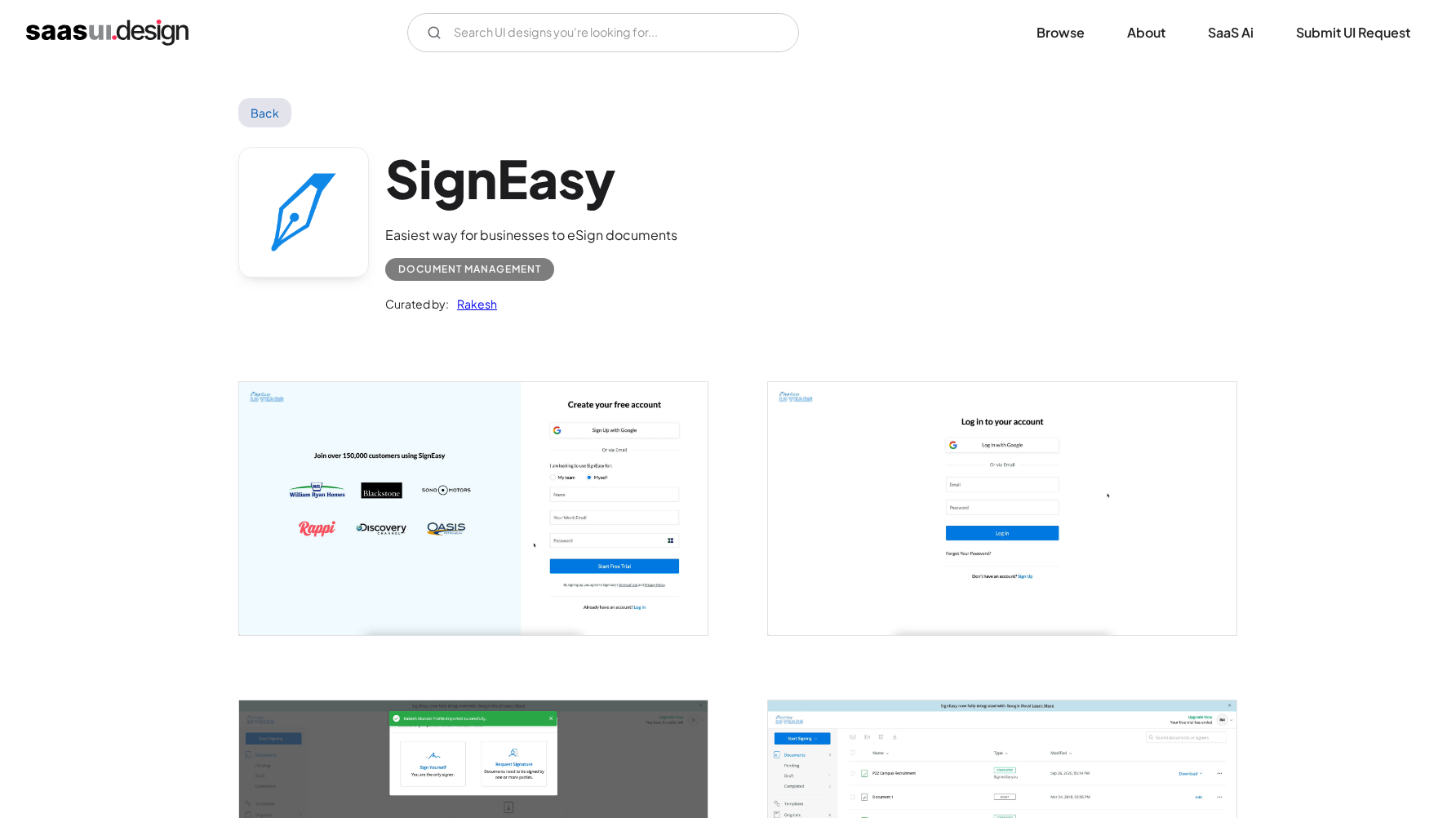
click at [396, 476] on img "open lightbox" at bounding box center [473, 509] width 469 height 252
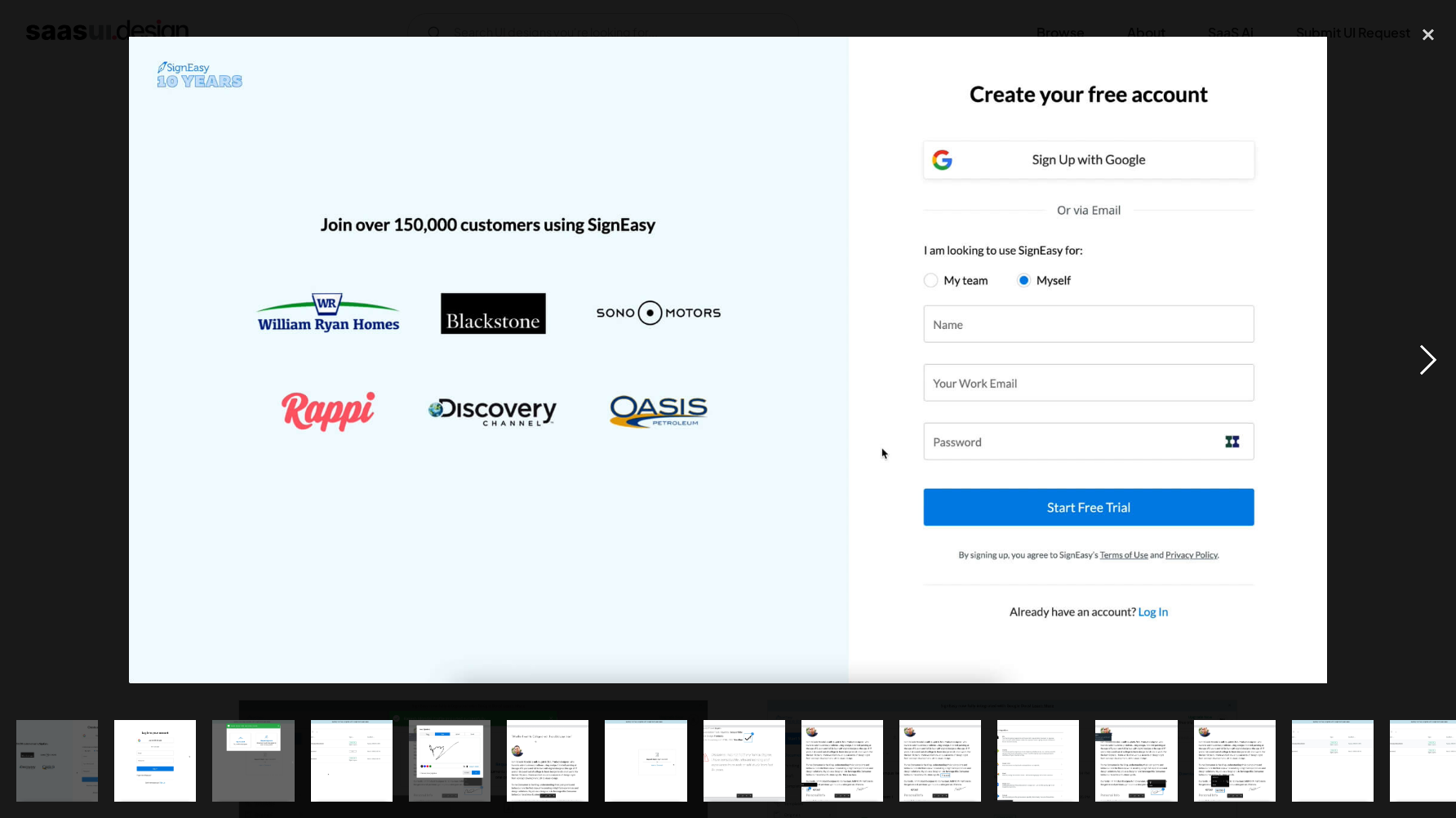
click at [1439, 346] on div "next image" at bounding box center [1429, 360] width 56 height 688
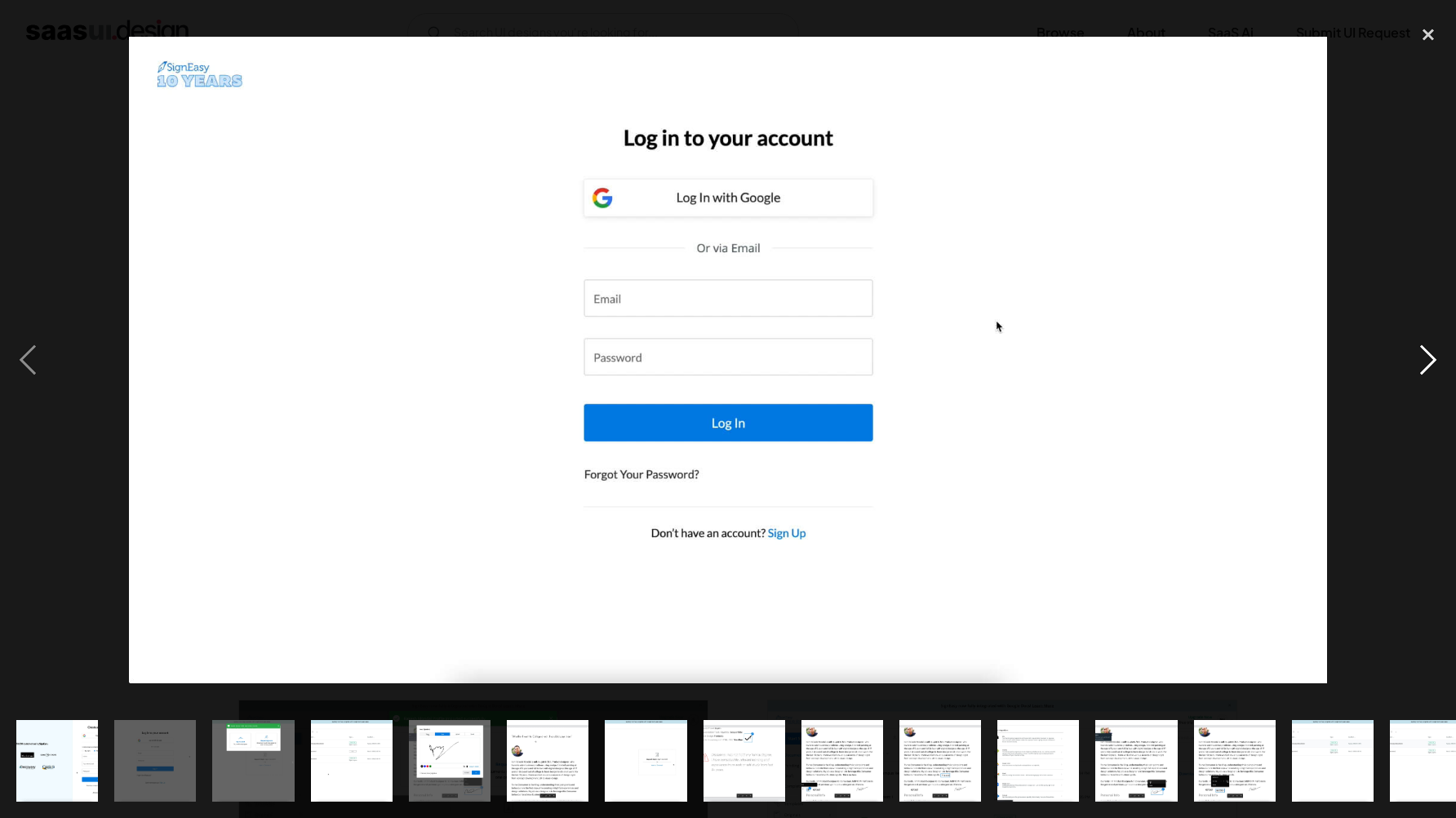
click at [1418, 365] on div "next image" at bounding box center [1429, 360] width 56 height 688
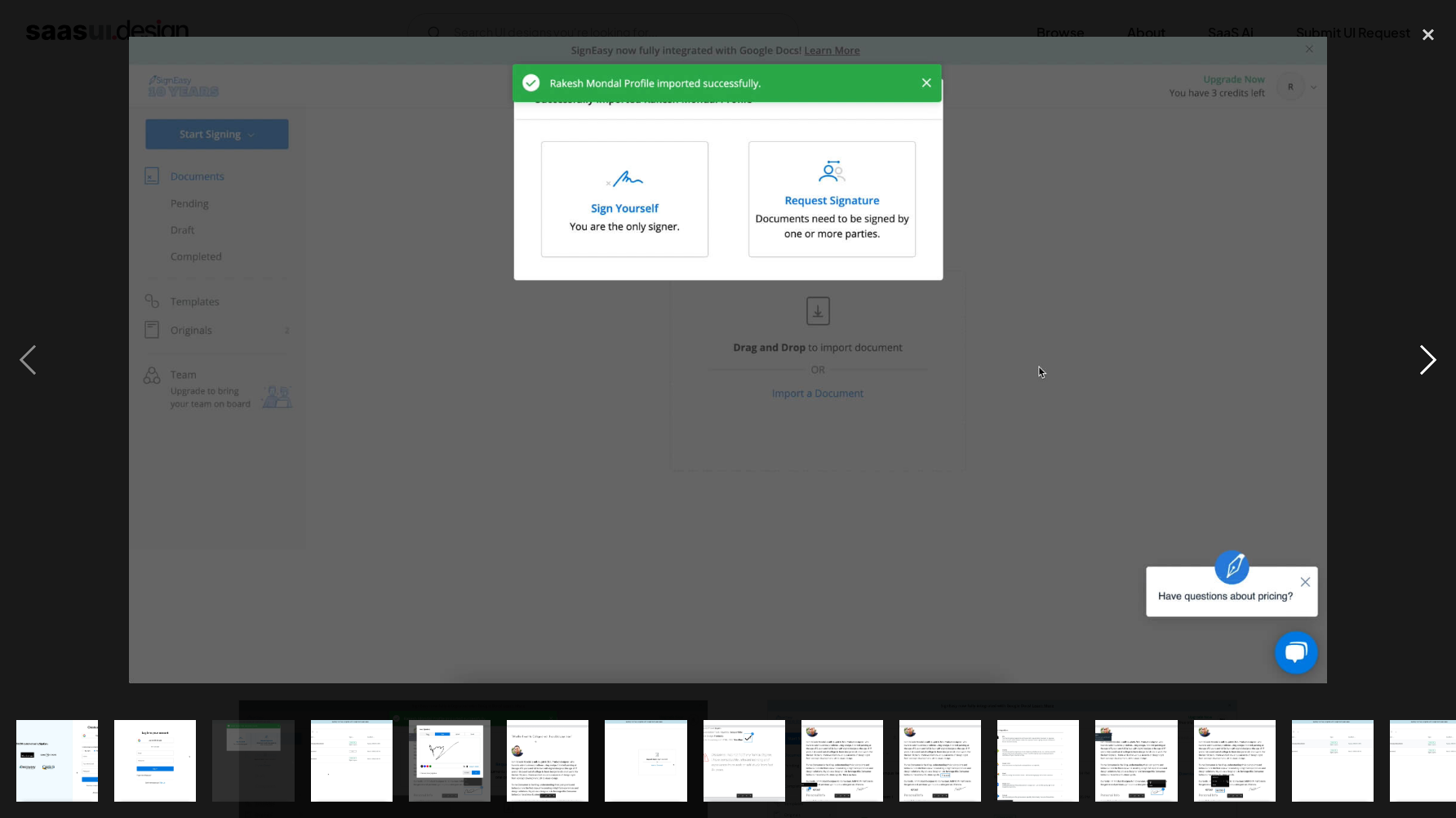
click at [1418, 365] on div "next image" at bounding box center [1429, 360] width 56 height 688
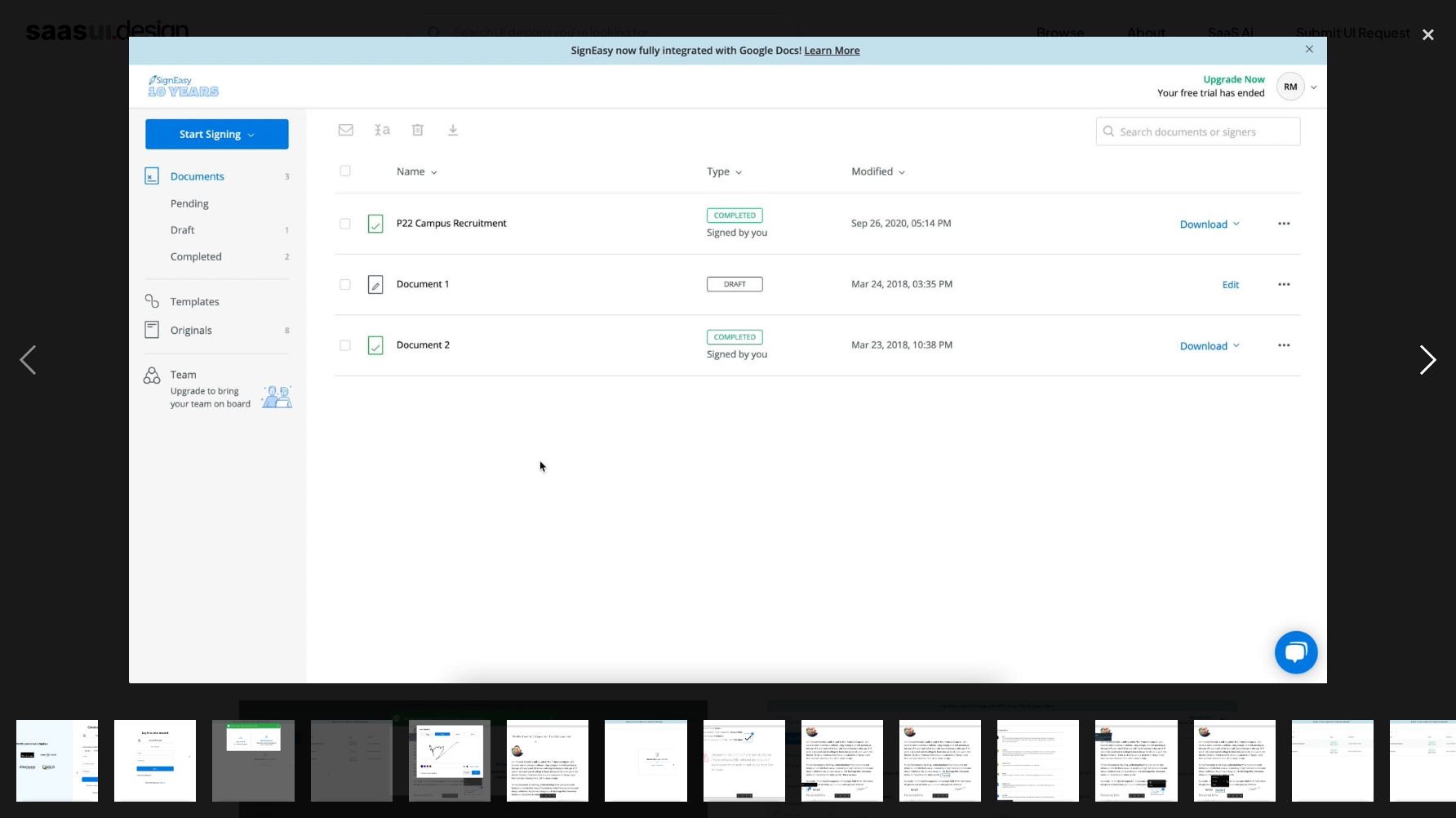
click at [1418, 365] on div "next image" at bounding box center [1429, 360] width 56 height 688
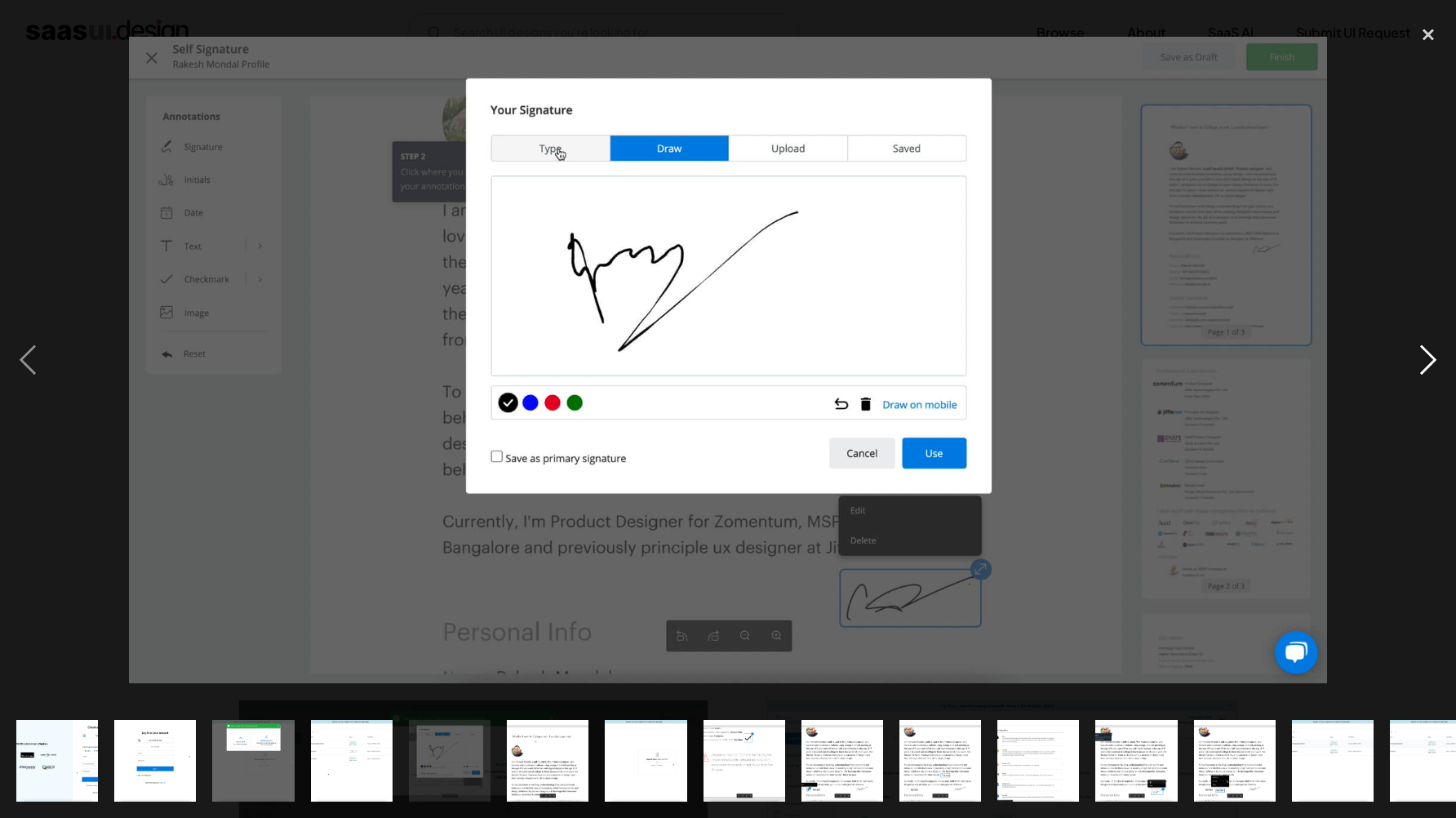
click at [1418, 365] on div "next image" at bounding box center [1429, 360] width 56 height 688
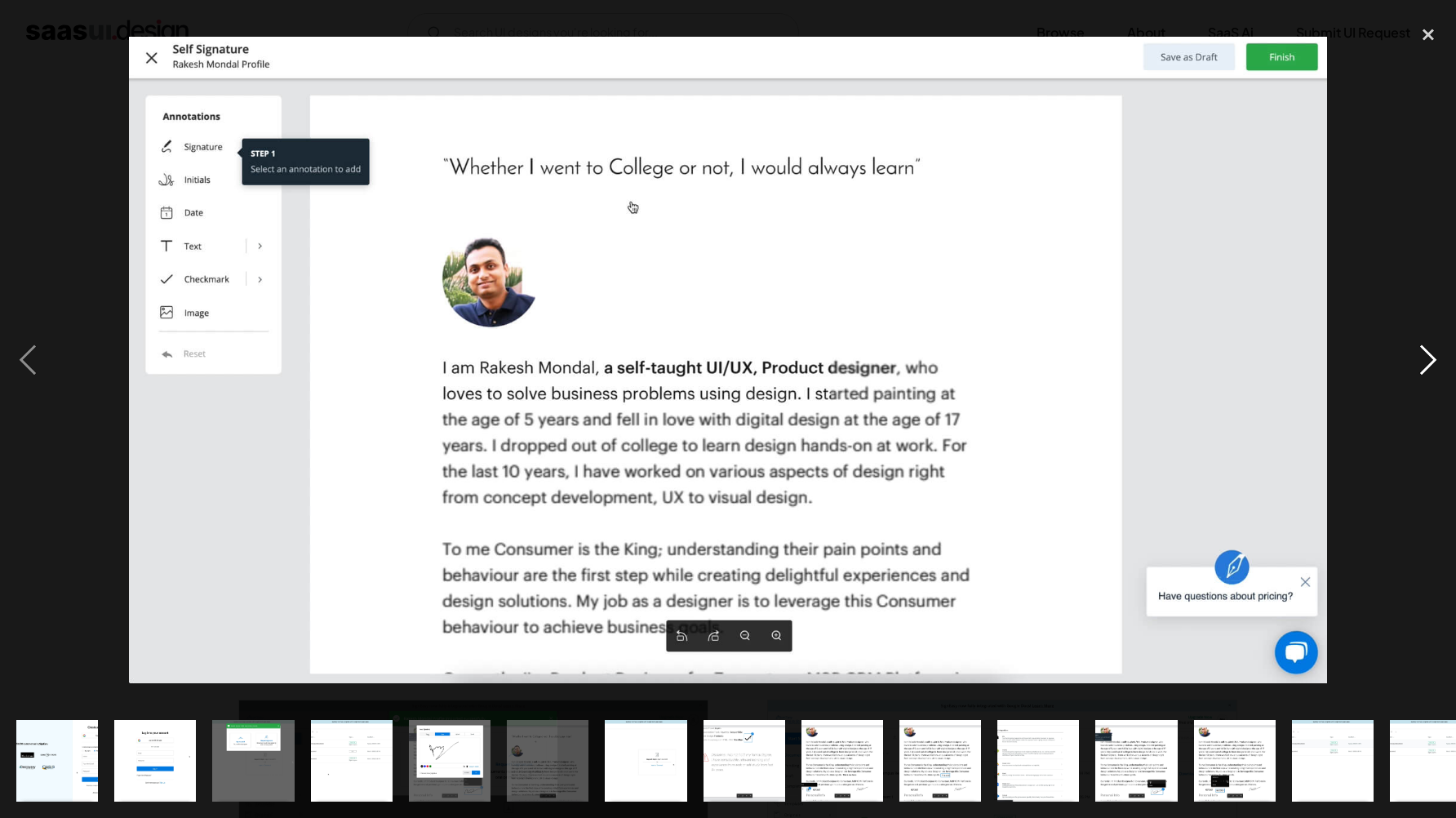
click at [1418, 365] on div "next image" at bounding box center [1429, 360] width 56 height 688
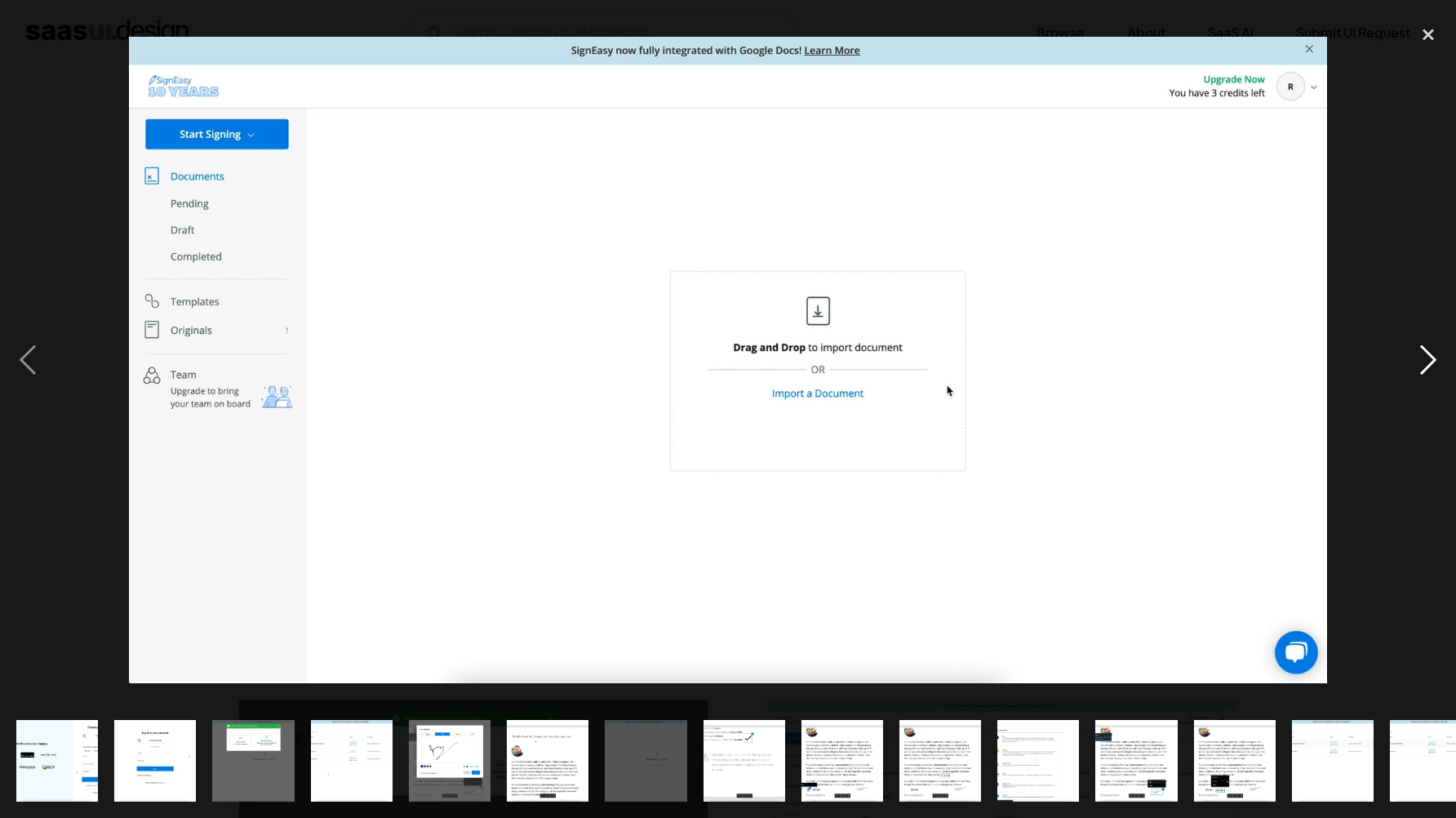
click at [1418, 365] on div "next image" at bounding box center [1429, 360] width 56 height 688
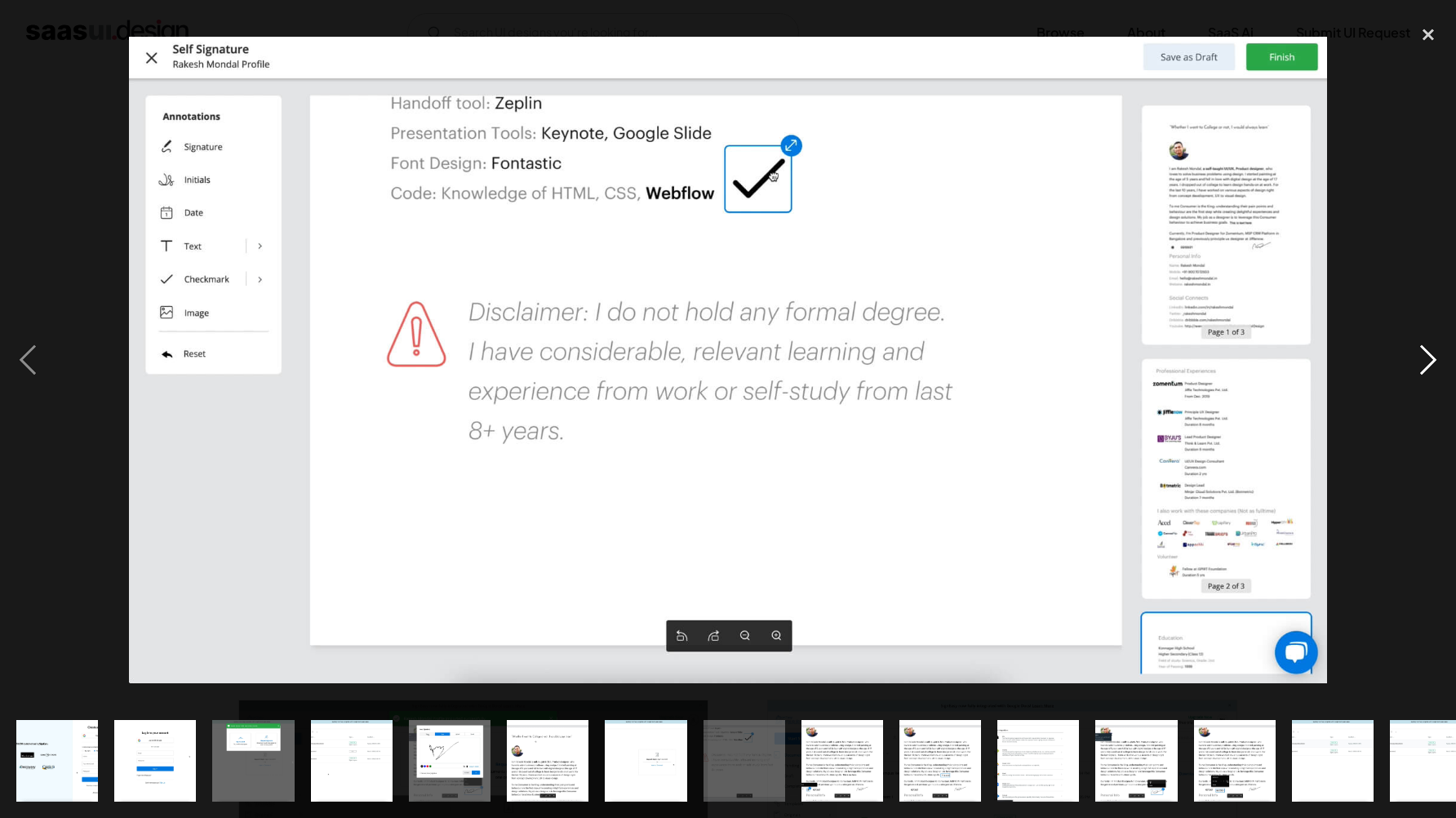
click at [1418, 365] on div "next image" at bounding box center [1429, 360] width 56 height 688
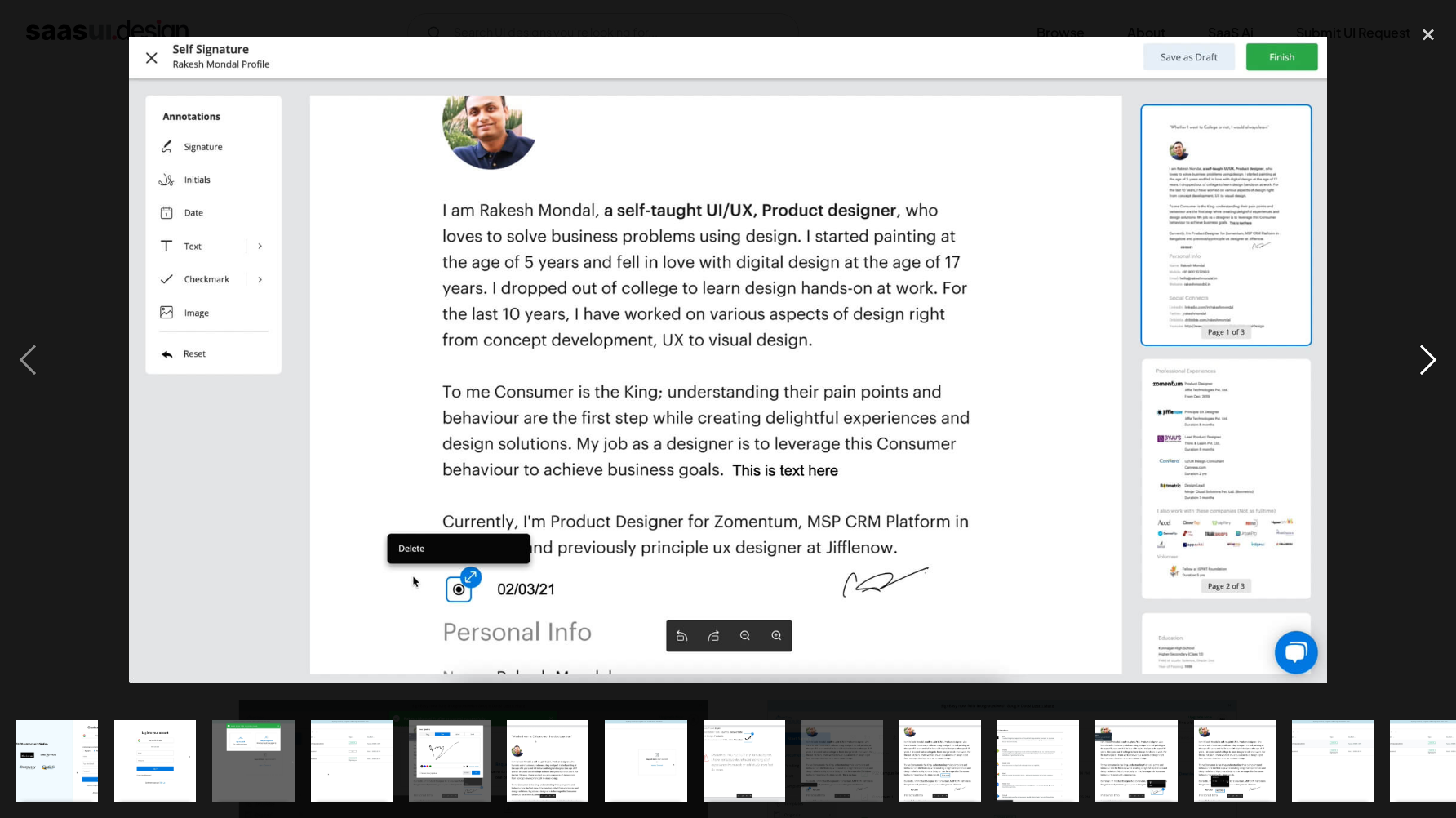
click at [1418, 365] on div "next image" at bounding box center [1429, 360] width 56 height 688
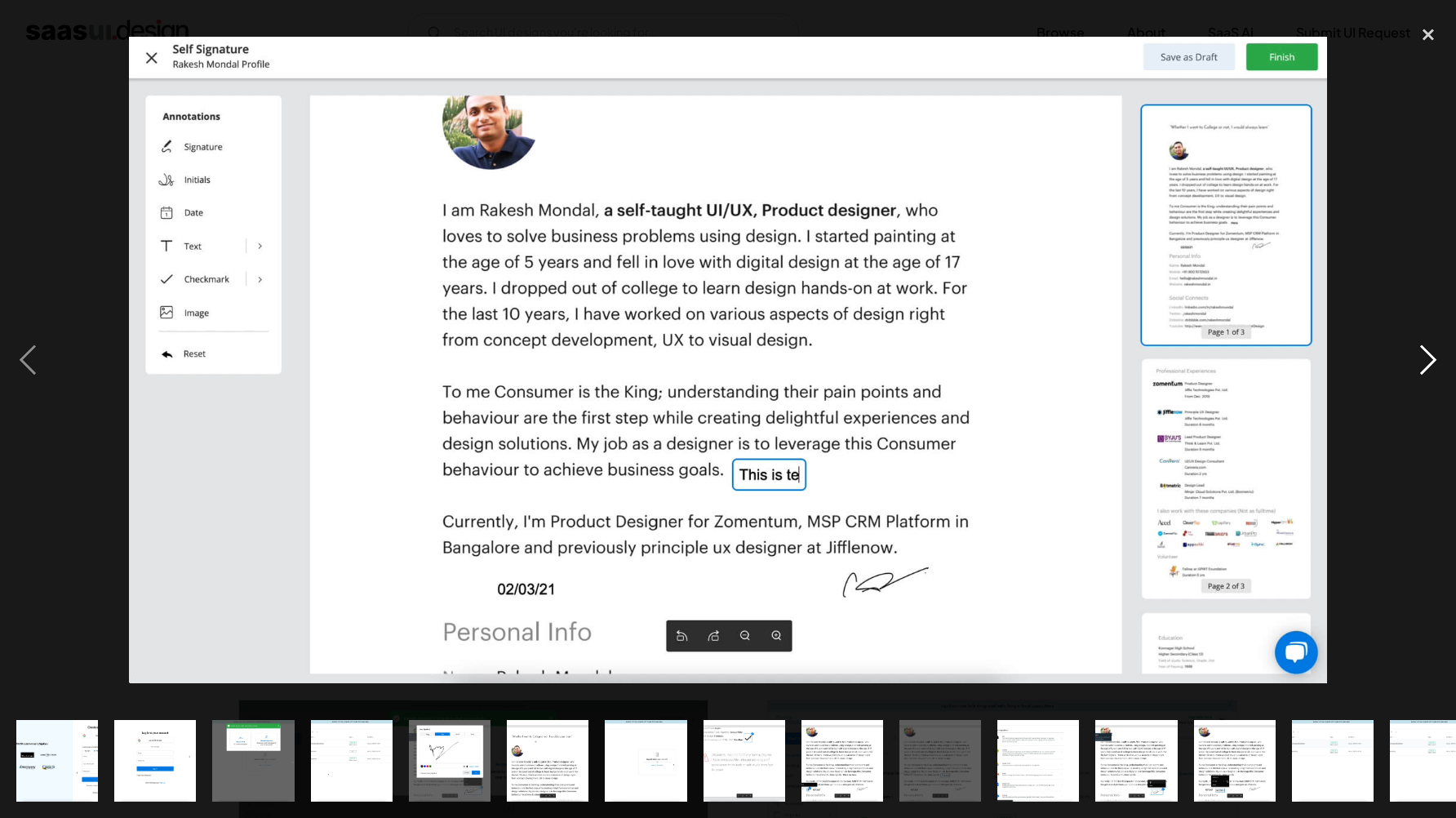
click at [1425, 374] on div "next image" at bounding box center [1429, 360] width 56 height 688
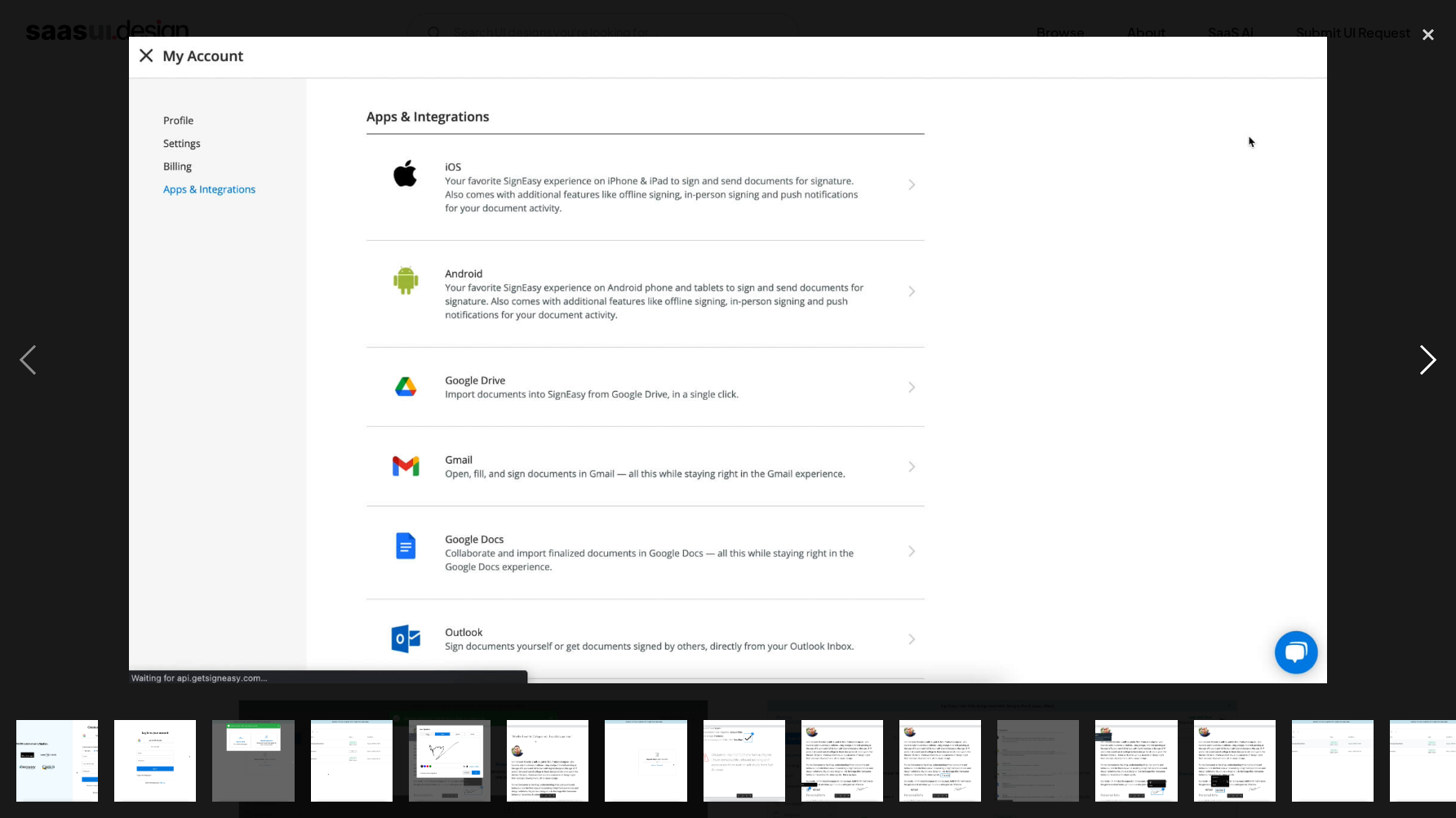
click at [1425, 374] on div "next image" at bounding box center [1429, 360] width 56 height 688
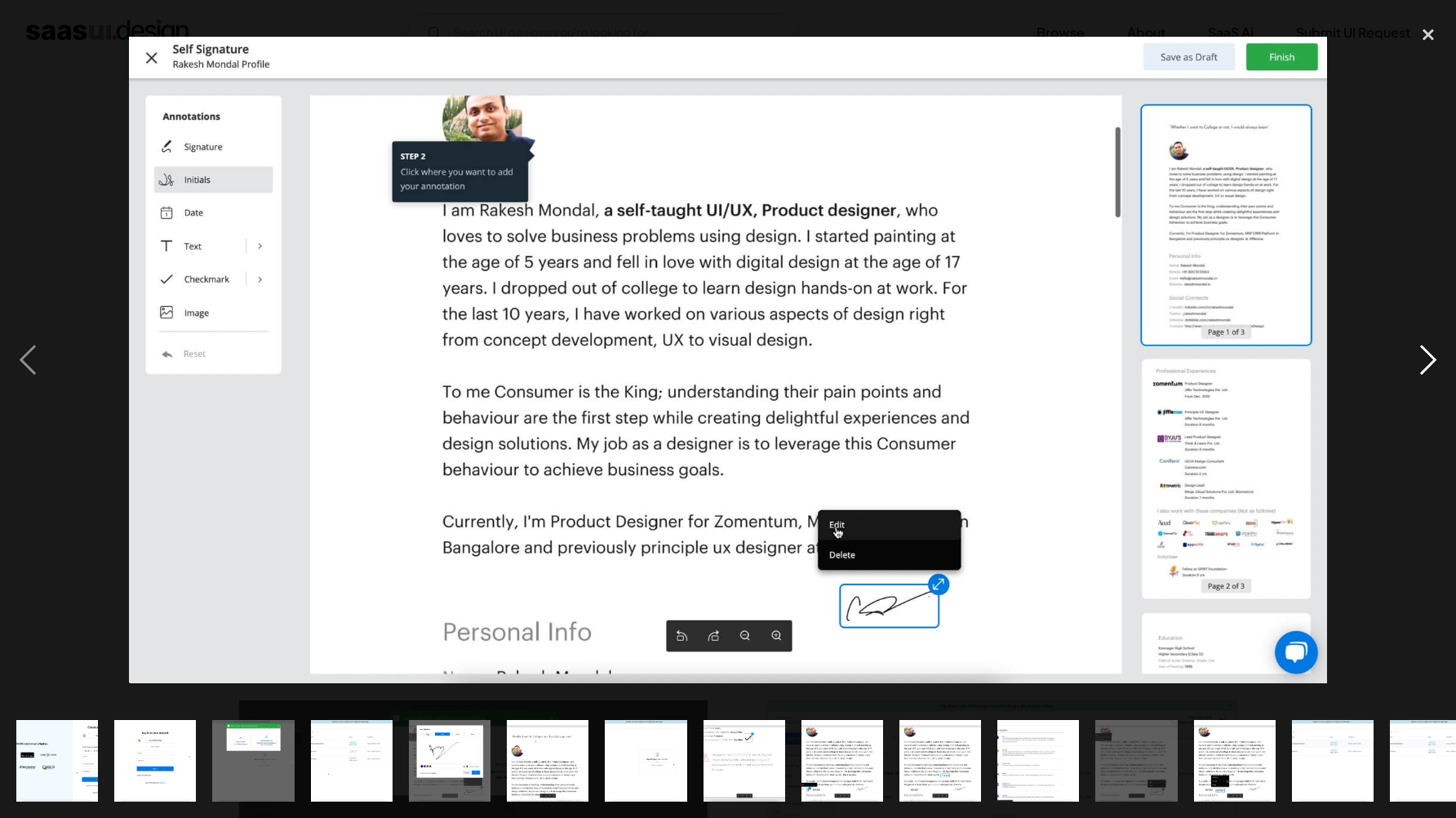
click at [1425, 374] on div "next image" at bounding box center [1429, 360] width 56 height 688
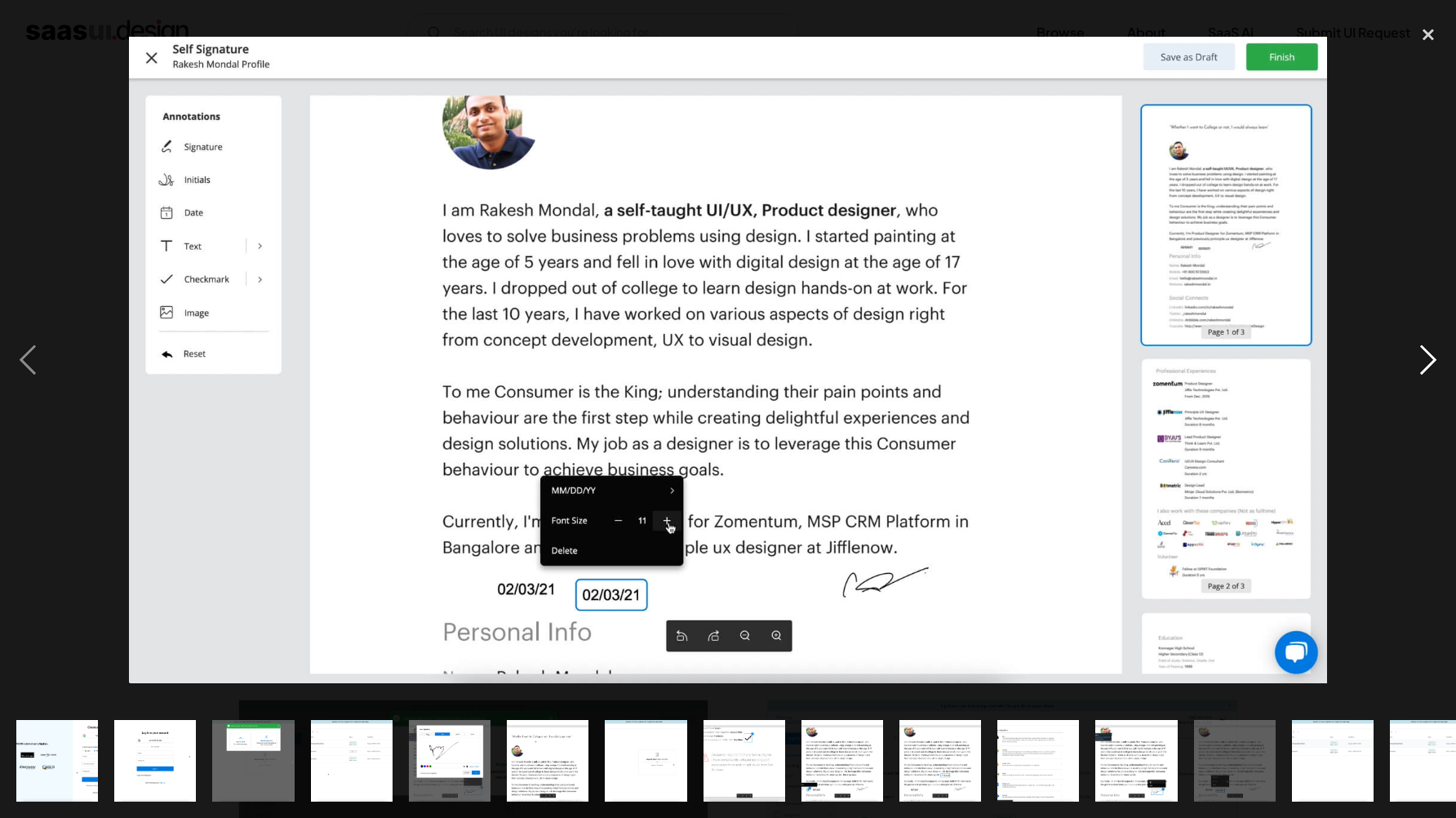
click at [1425, 374] on div "next image" at bounding box center [1429, 360] width 56 height 688
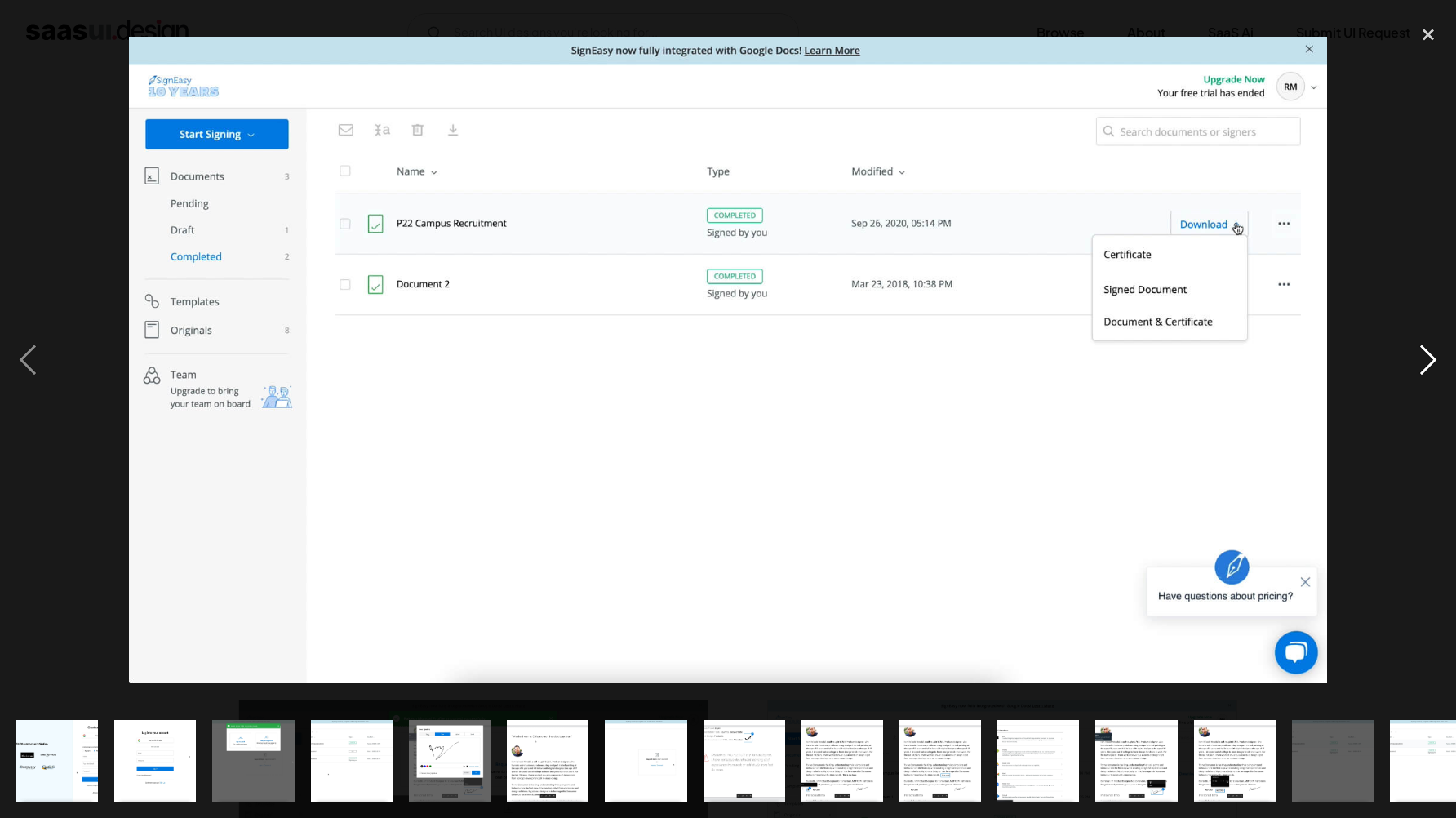
click at [1425, 374] on div "next image" at bounding box center [1429, 360] width 56 height 688
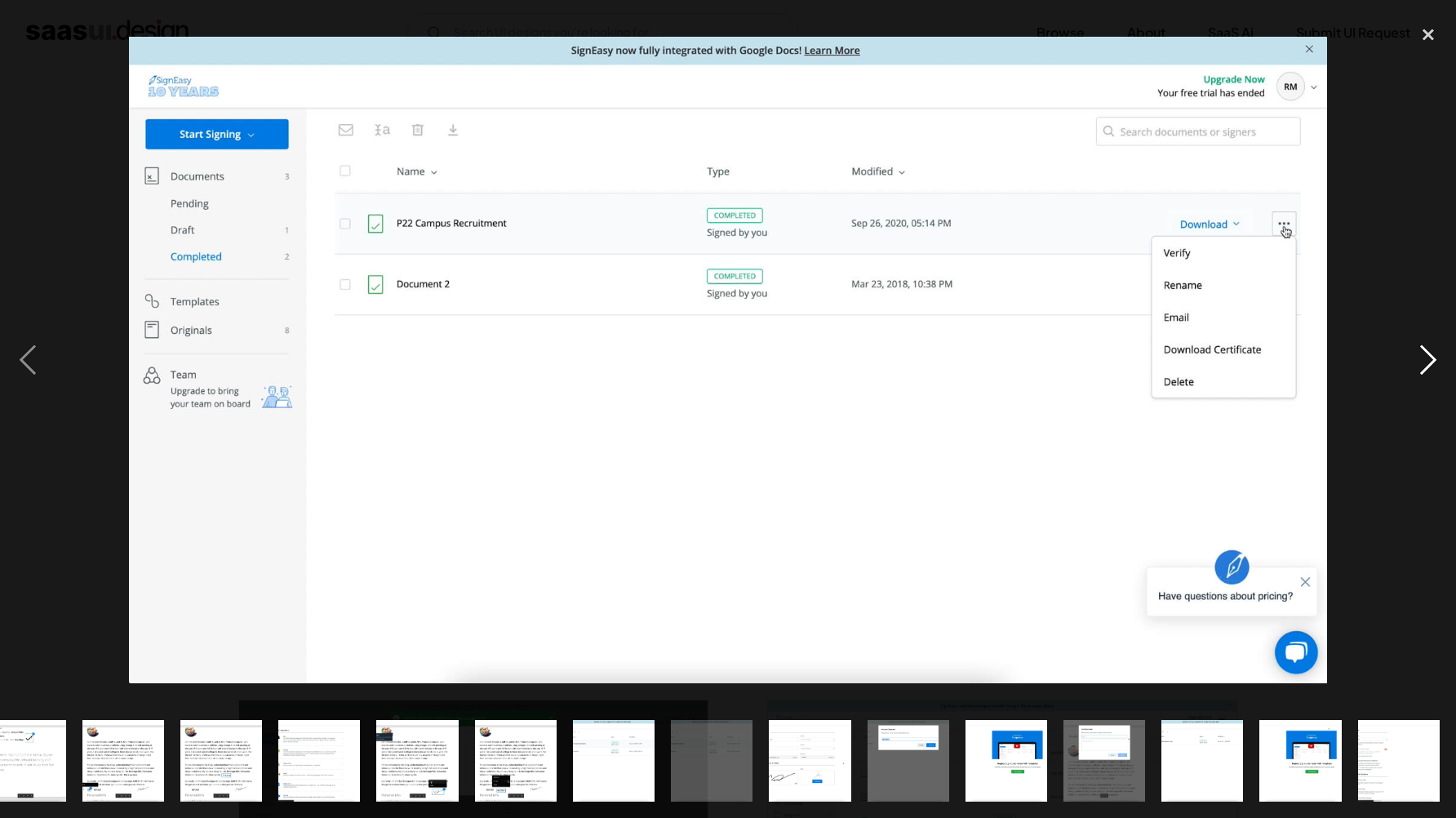
scroll to position [0, 719]
click at [1416, 39] on div "close lightbox" at bounding box center [1429, 34] width 56 height 36
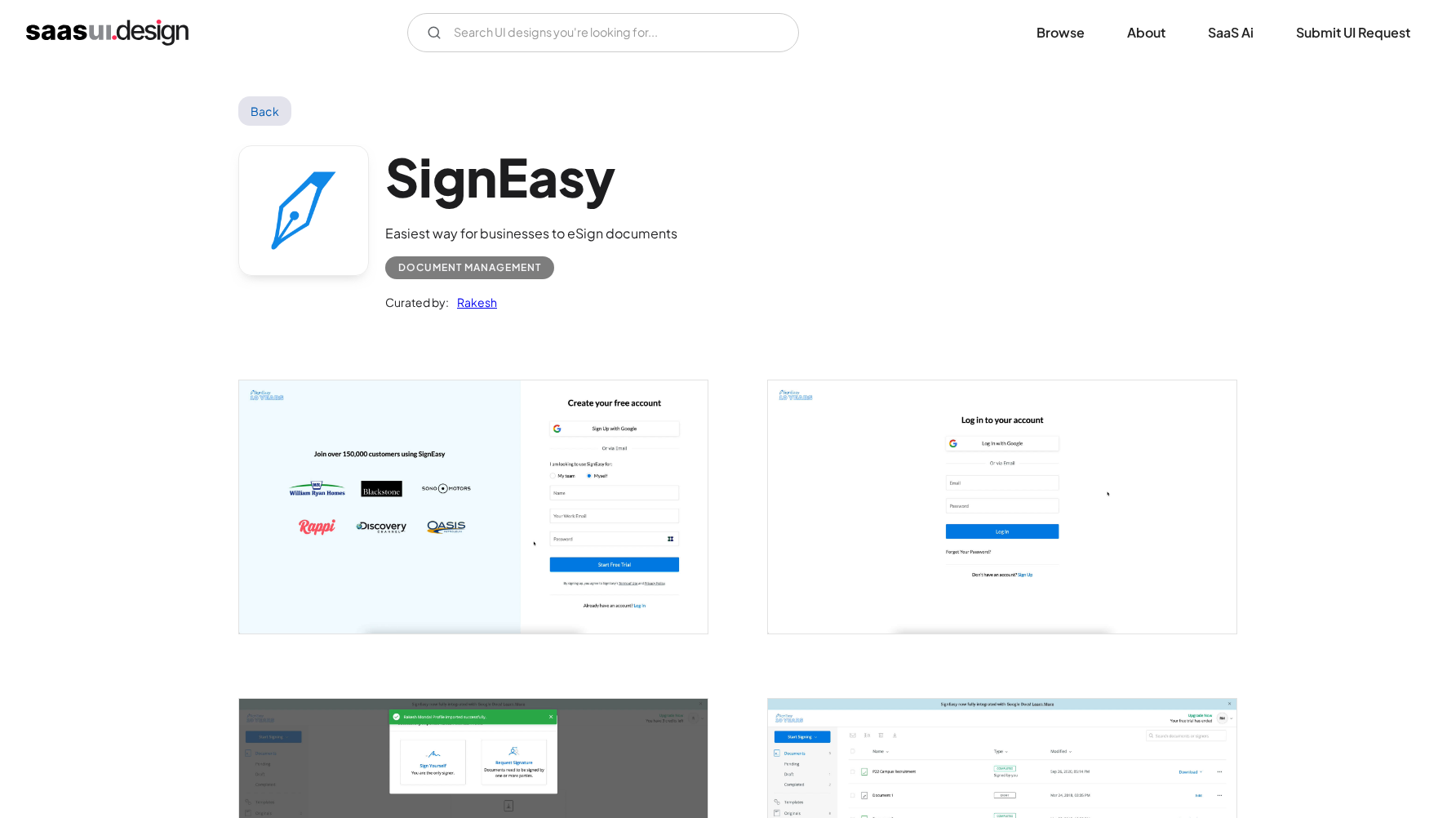
scroll to position [0, 0]
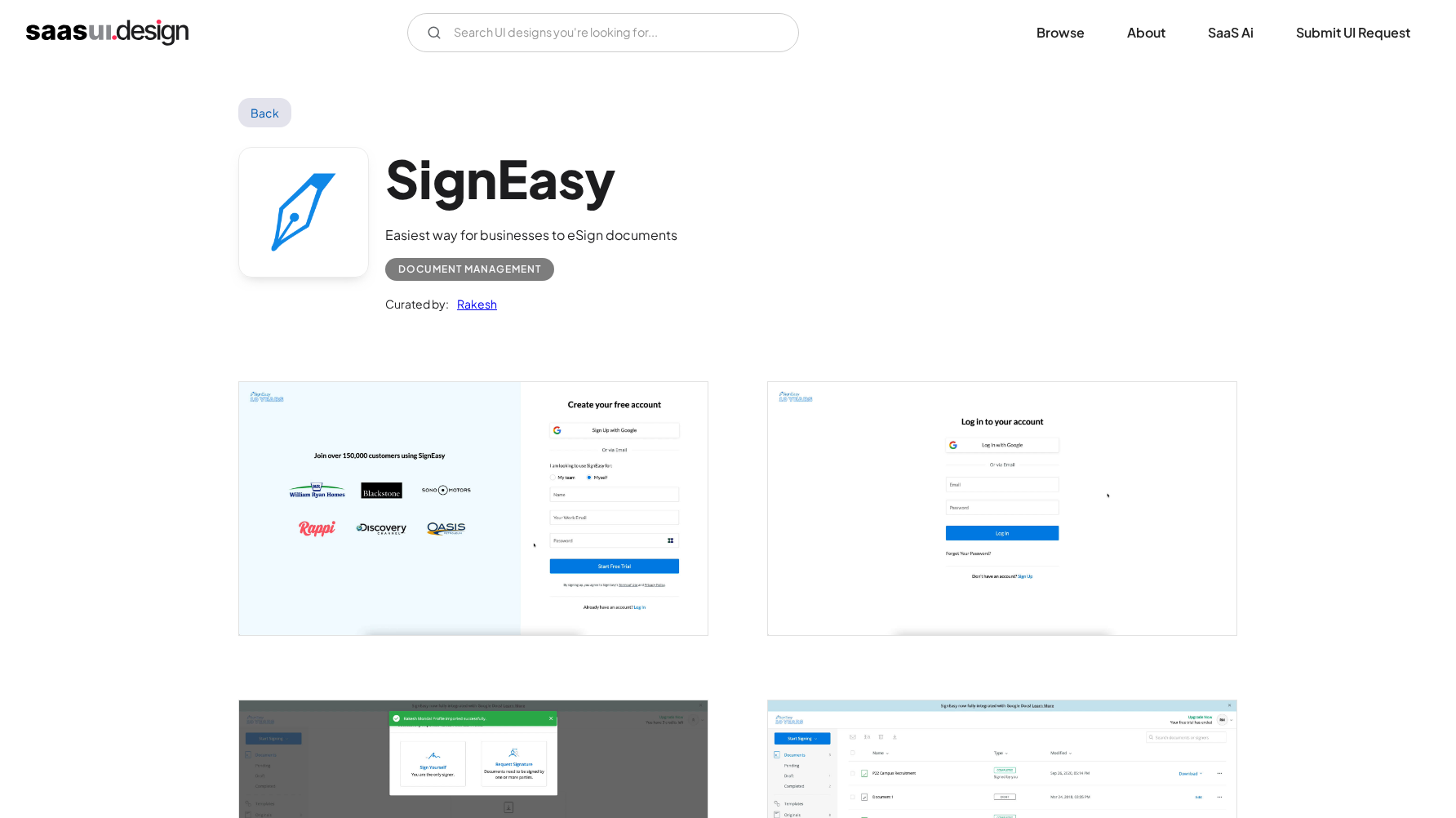
click at [249, 122] on link "Back" at bounding box center [264, 113] width 53 height 30
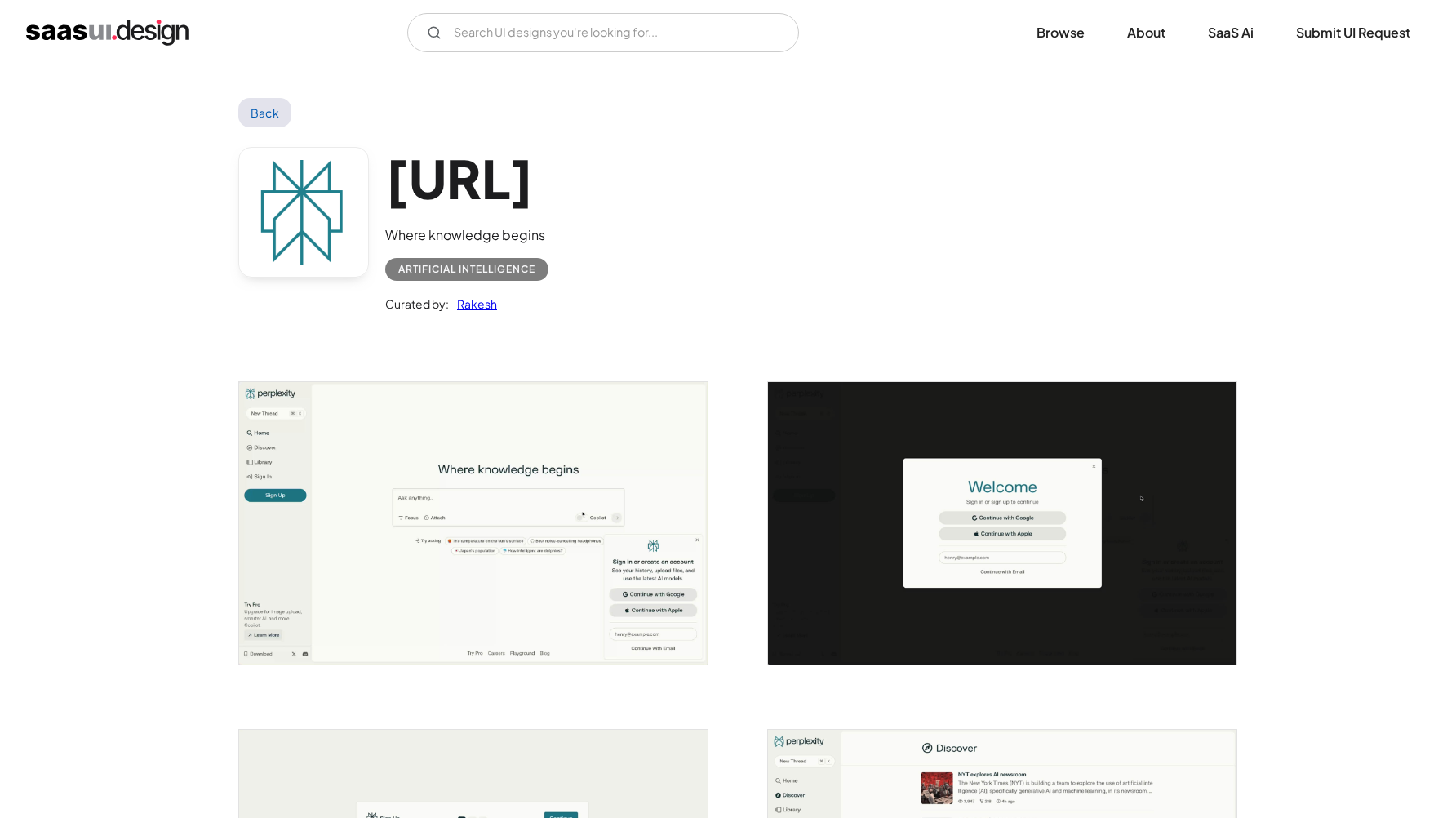
click at [478, 532] on img "open lightbox" at bounding box center [473, 523] width 469 height 282
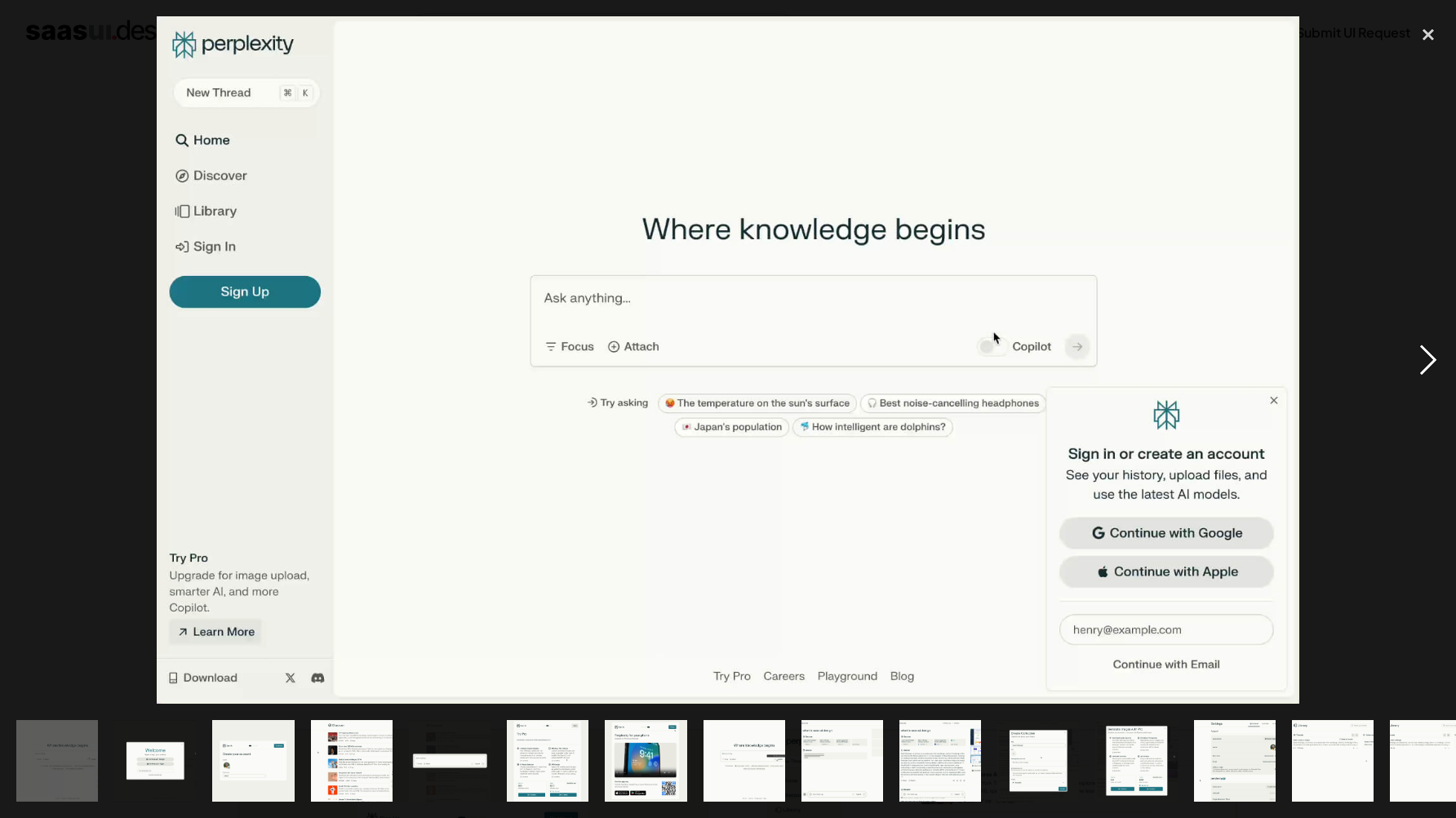
click at [1439, 369] on div "next image" at bounding box center [1429, 360] width 56 height 688
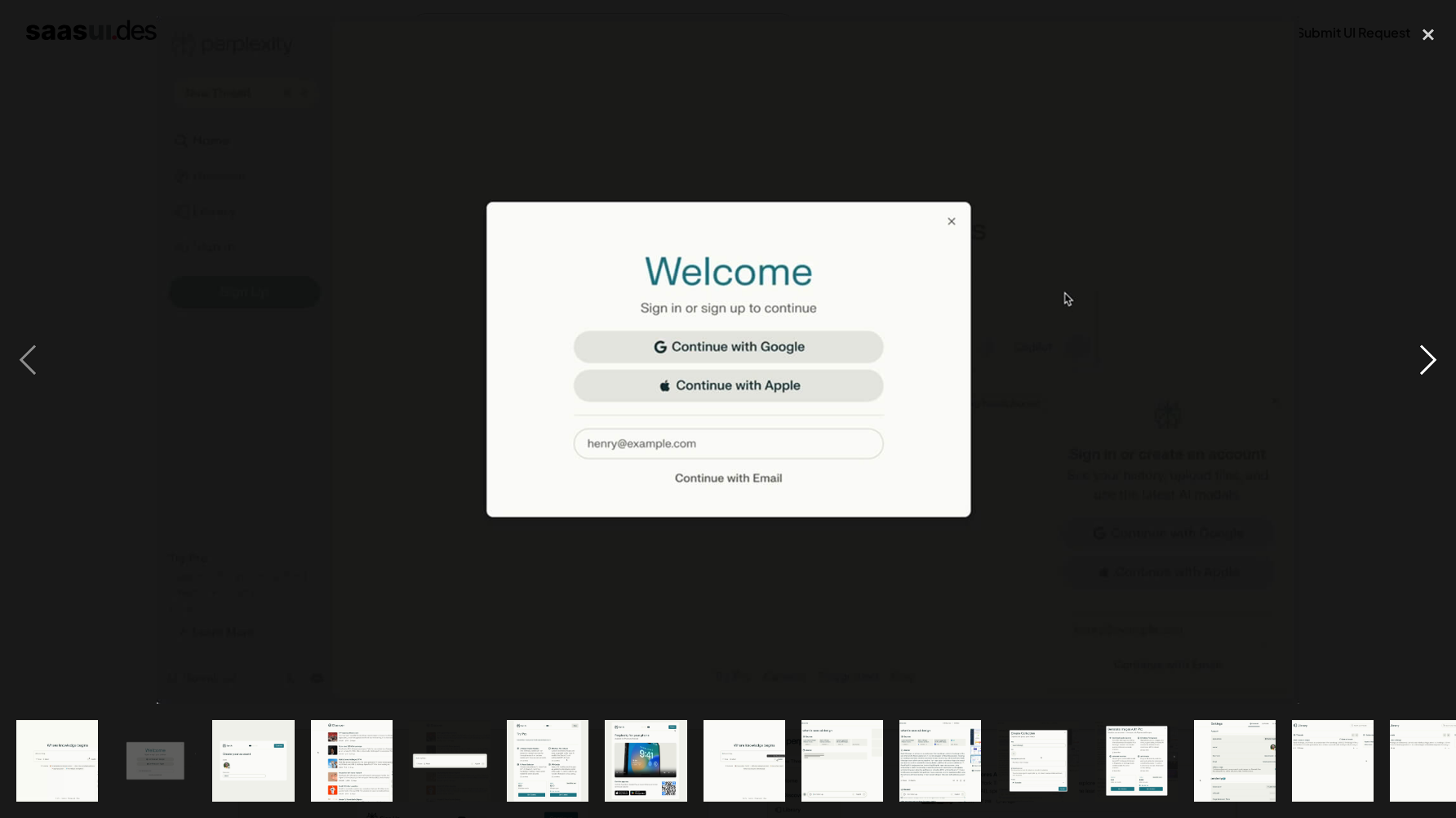
click at [1439, 369] on div "next image" at bounding box center [1429, 360] width 56 height 688
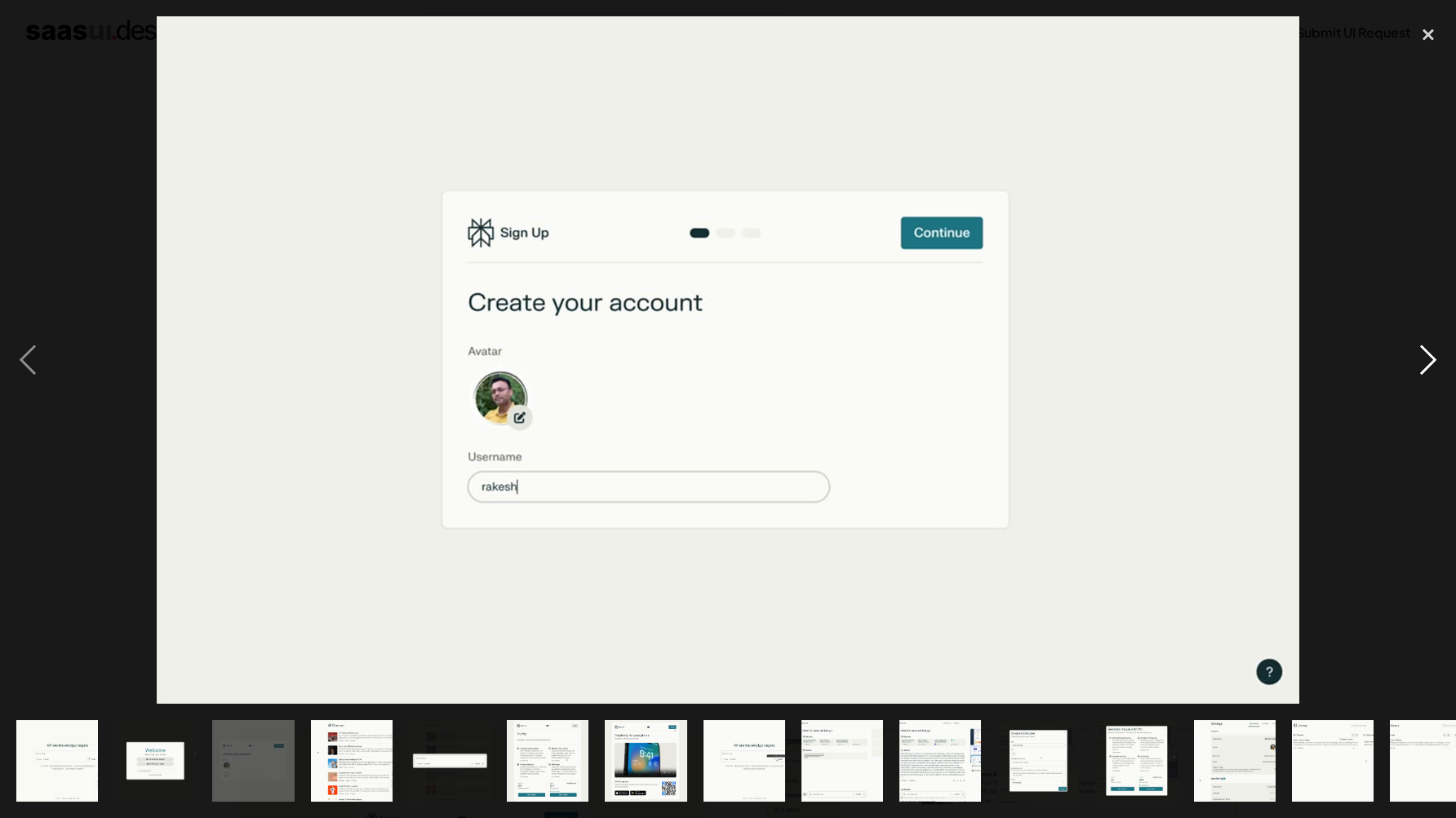
click at [1439, 369] on div "next image" at bounding box center [1429, 360] width 56 height 688
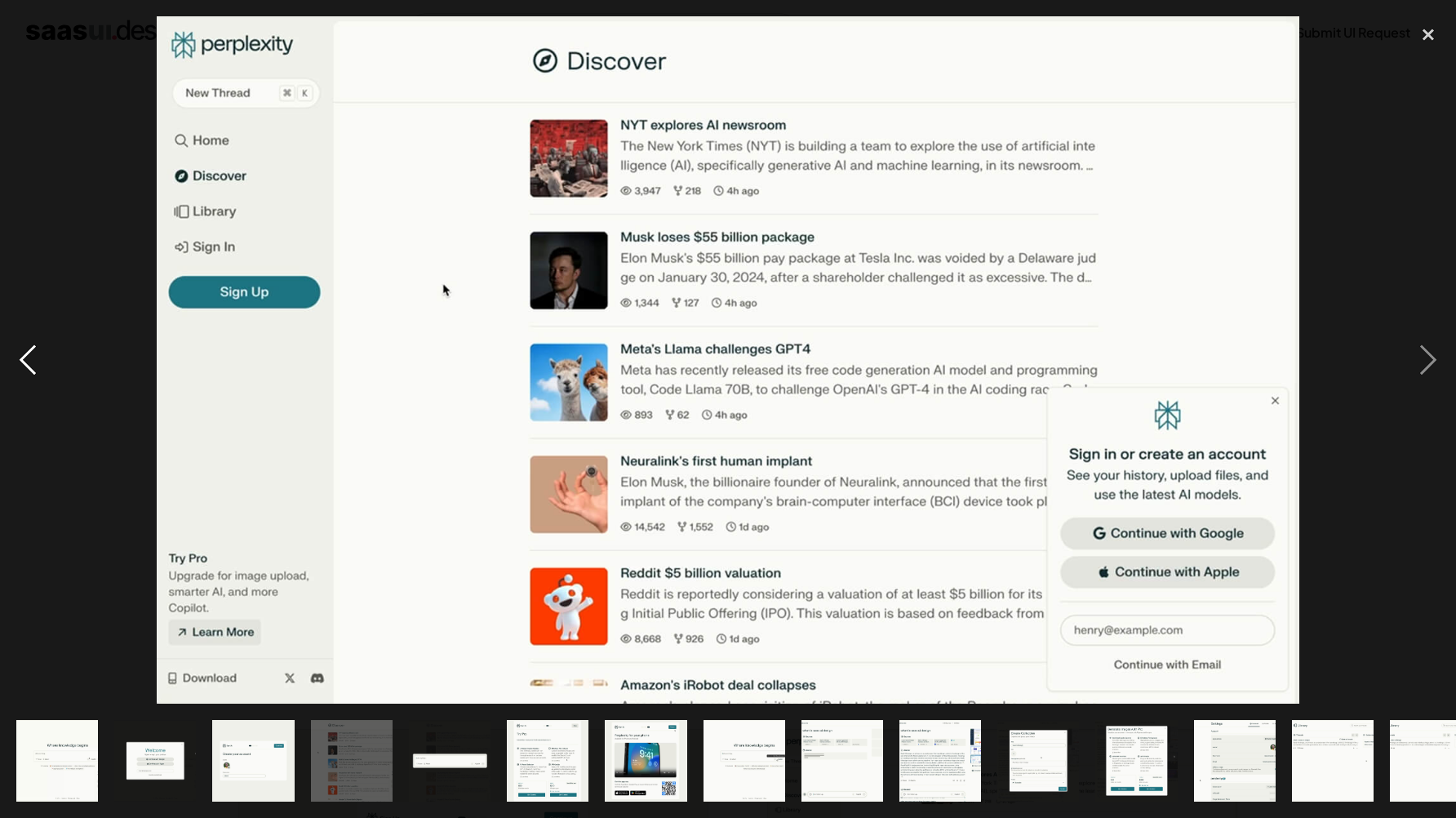
click at [37, 360] on div "previous image" at bounding box center [28, 360] width 56 height 688
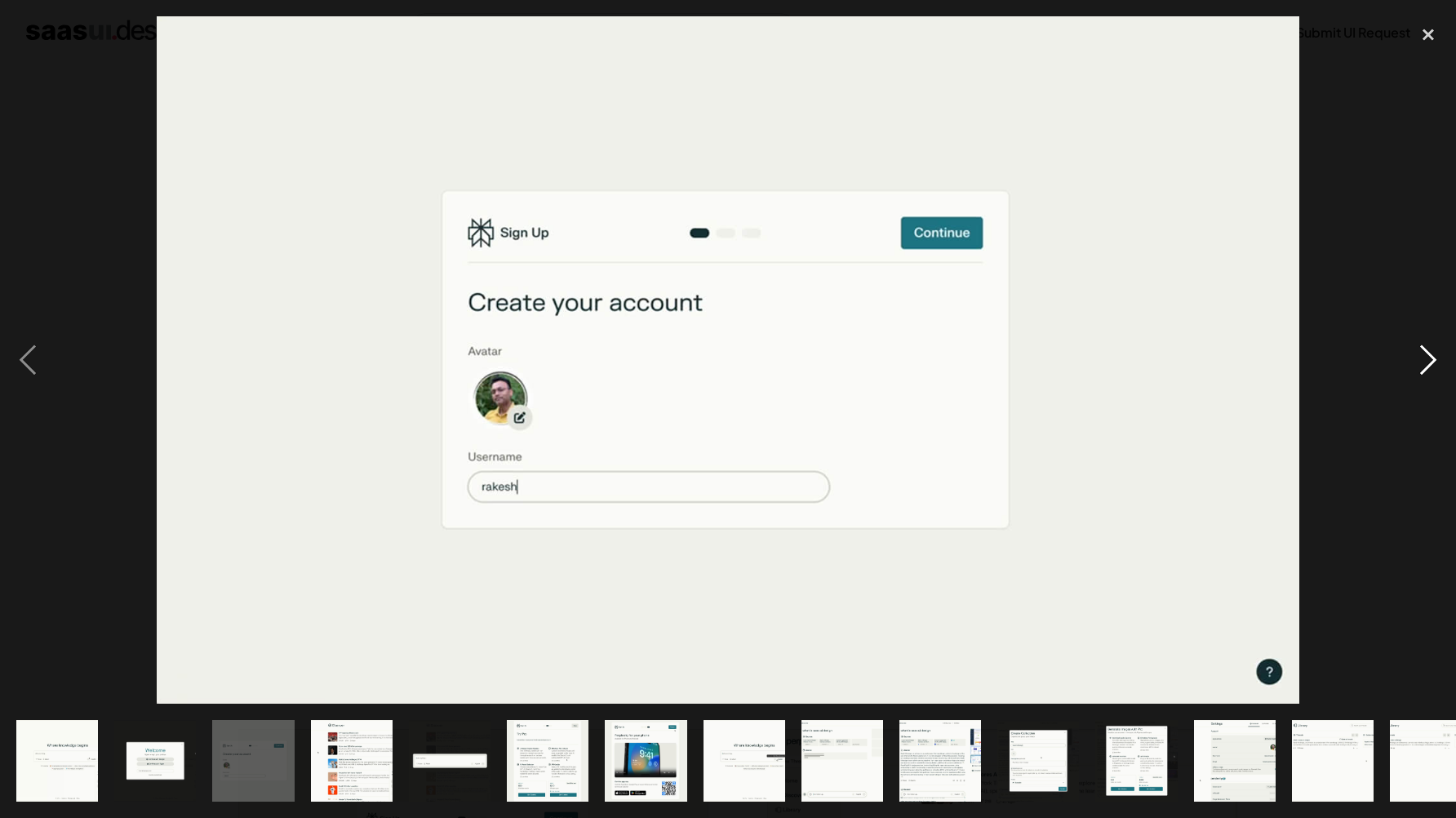
click at [1429, 362] on div "next image" at bounding box center [1429, 360] width 56 height 688
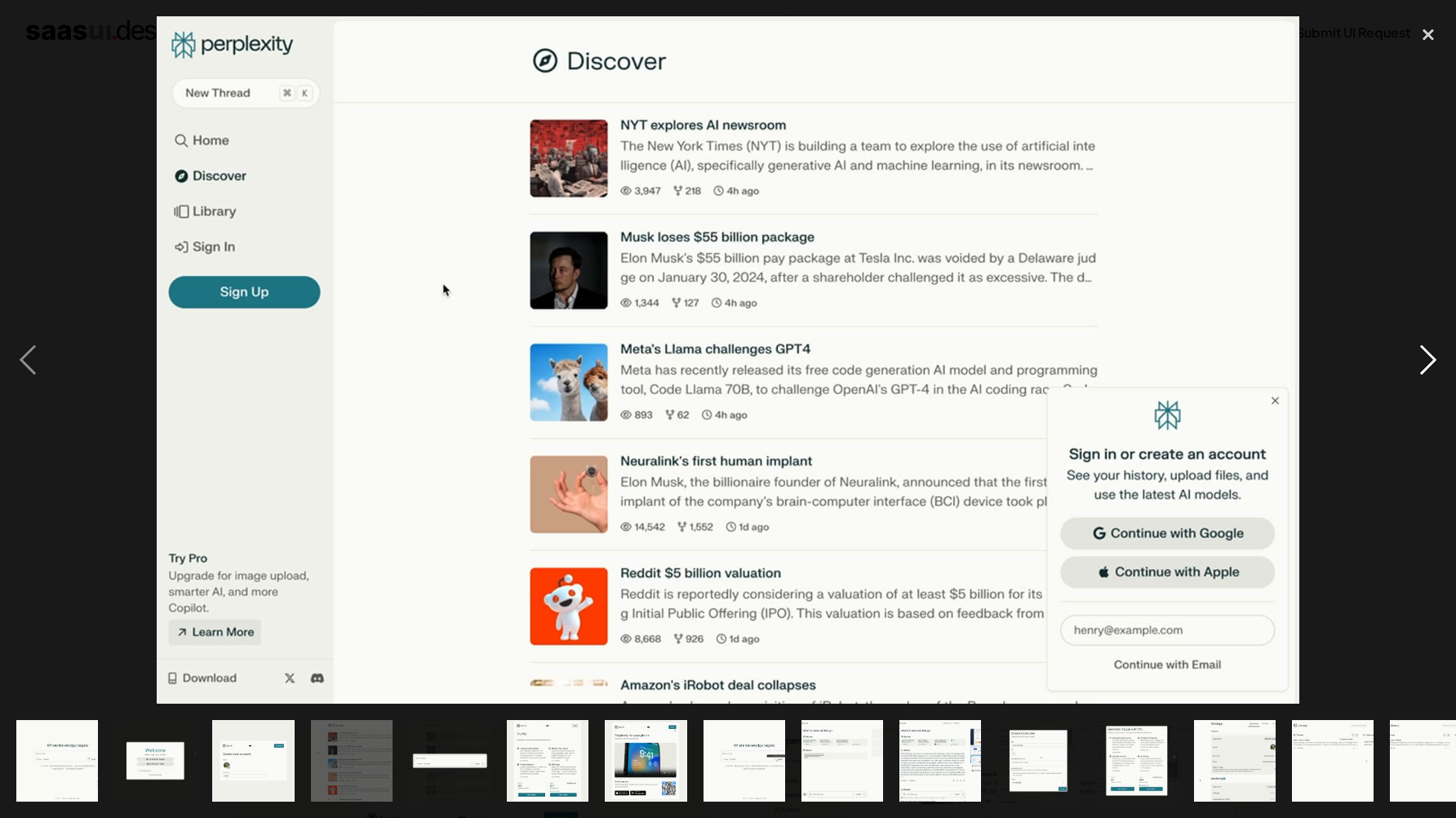
click at [1429, 362] on div "next image" at bounding box center [1429, 360] width 56 height 688
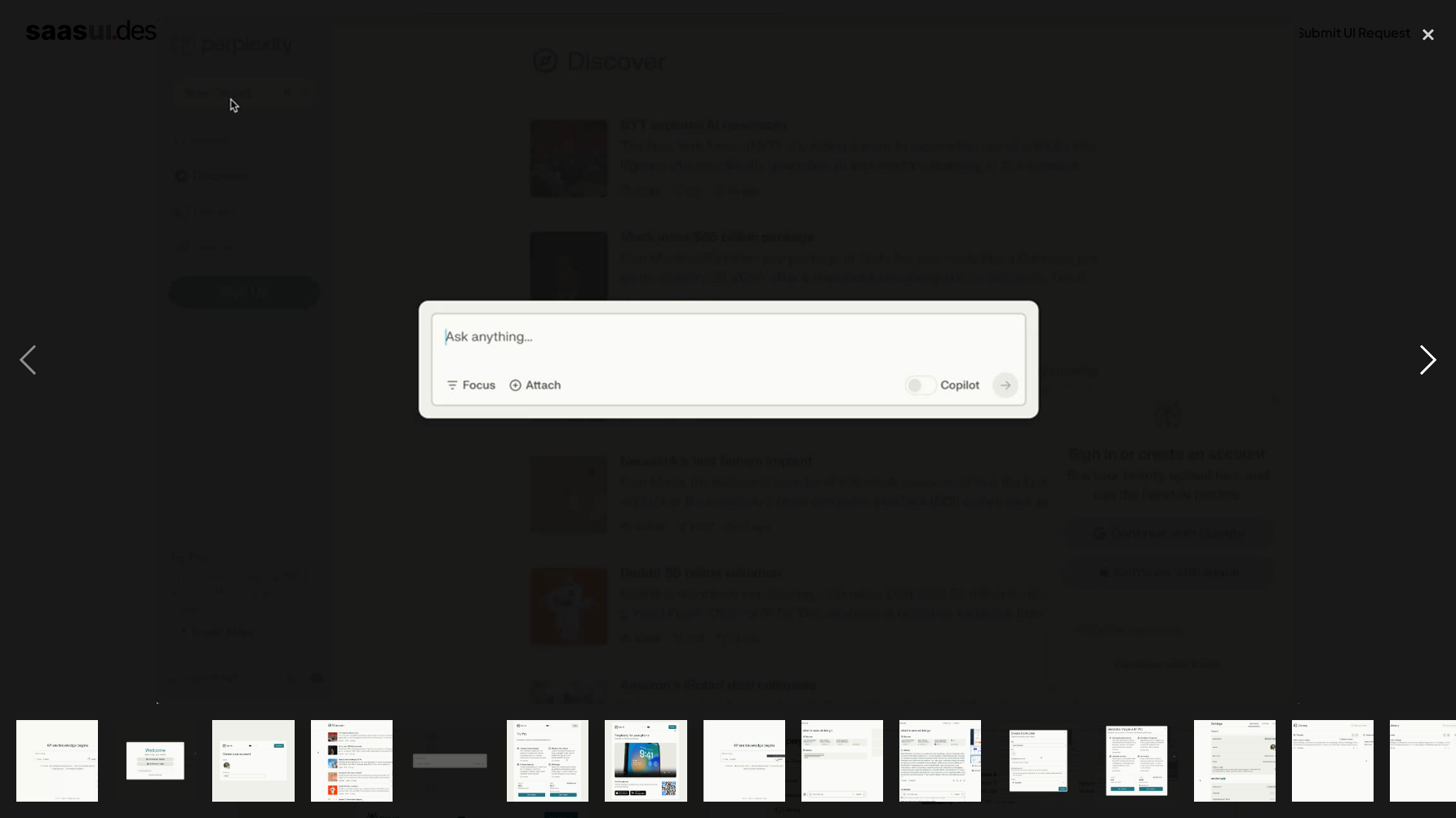
click at [1429, 362] on div "next image" at bounding box center [1429, 360] width 56 height 688
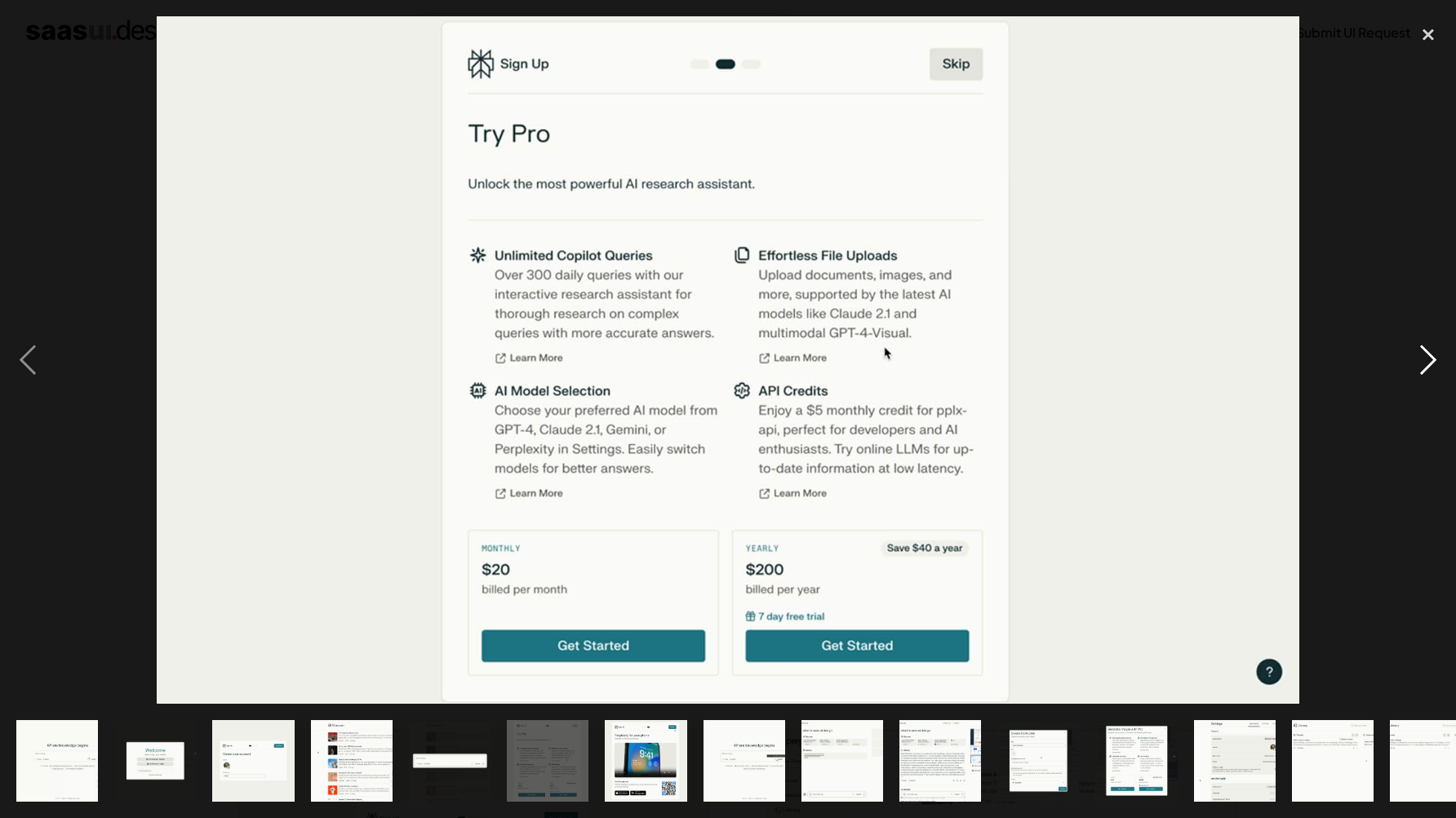
click at [1429, 362] on div "next image" at bounding box center [1429, 360] width 56 height 688
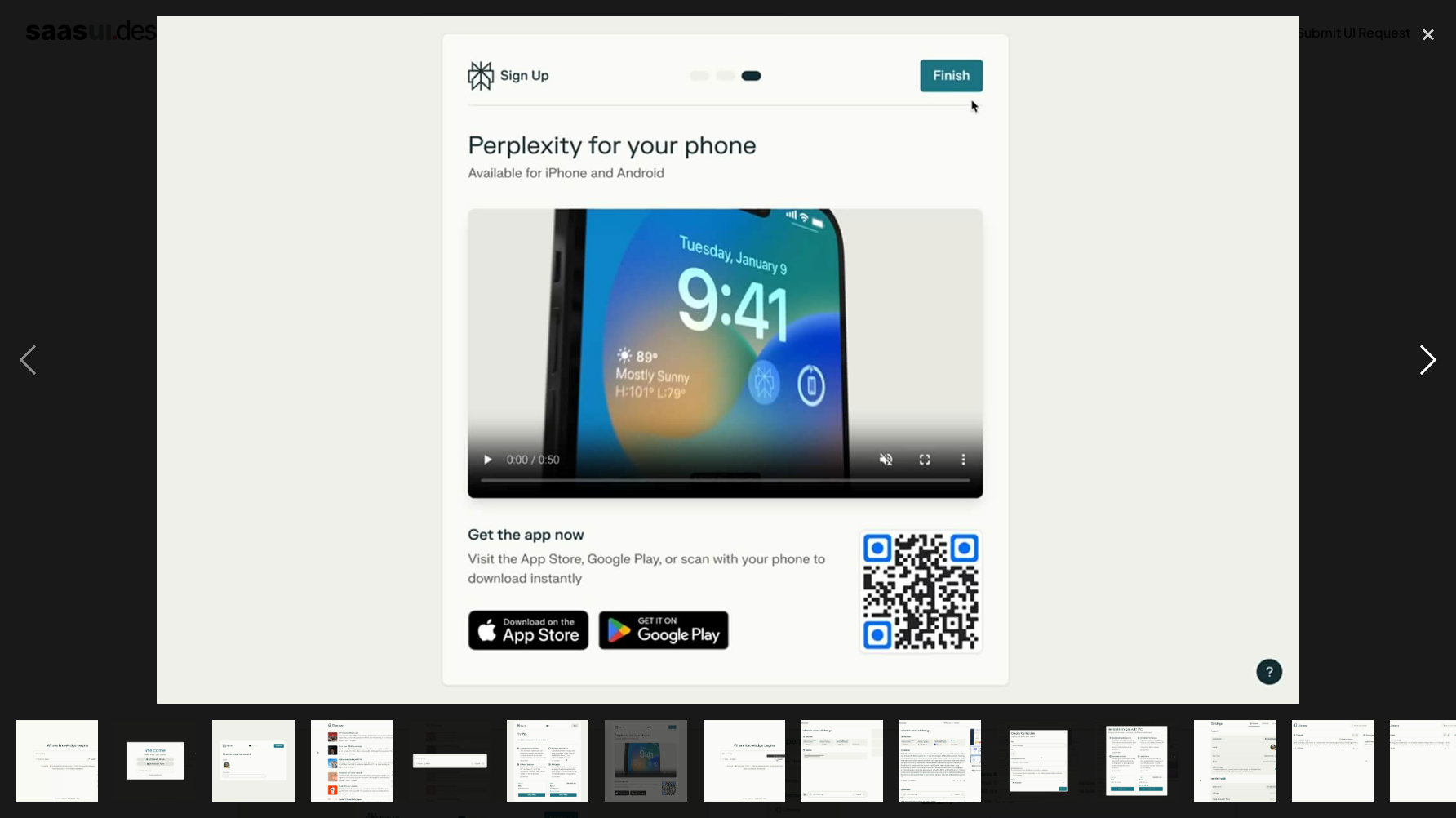
click at [1429, 362] on div "next image" at bounding box center [1429, 360] width 56 height 688
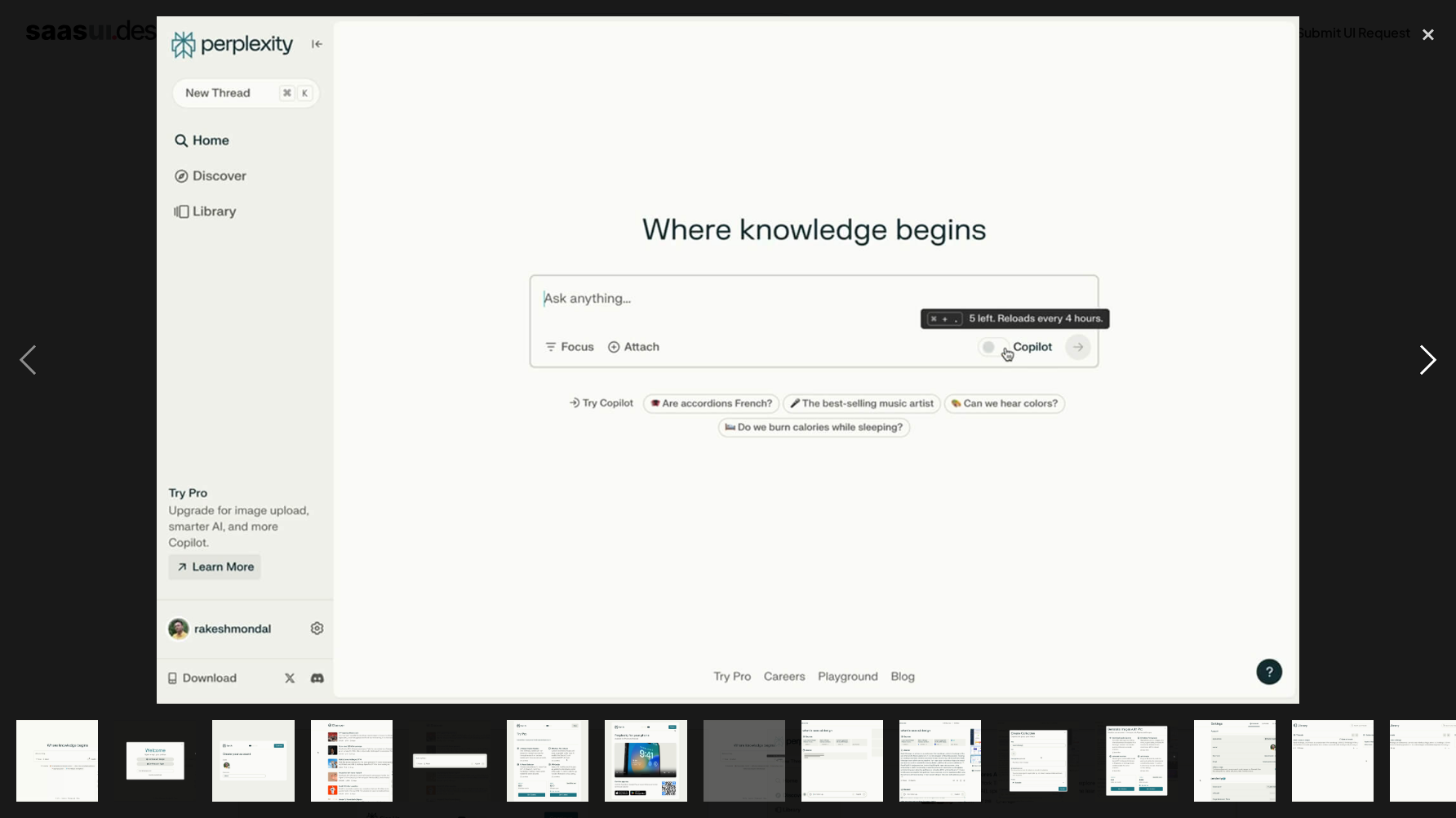
click at [1429, 362] on div "next image" at bounding box center [1429, 360] width 56 height 688
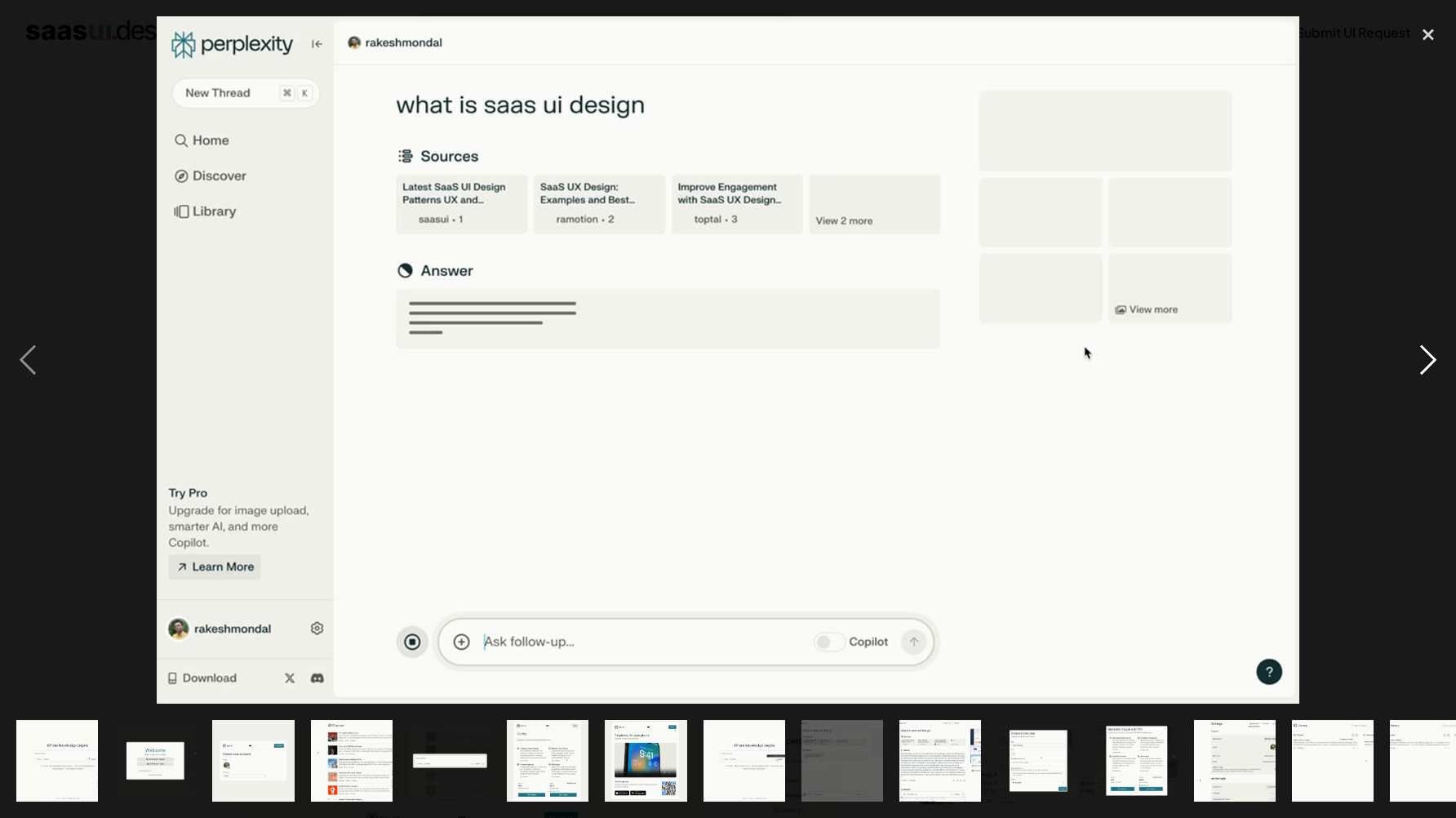
click at [1429, 362] on div "next image" at bounding box center [1429, 360] width 56 height 688
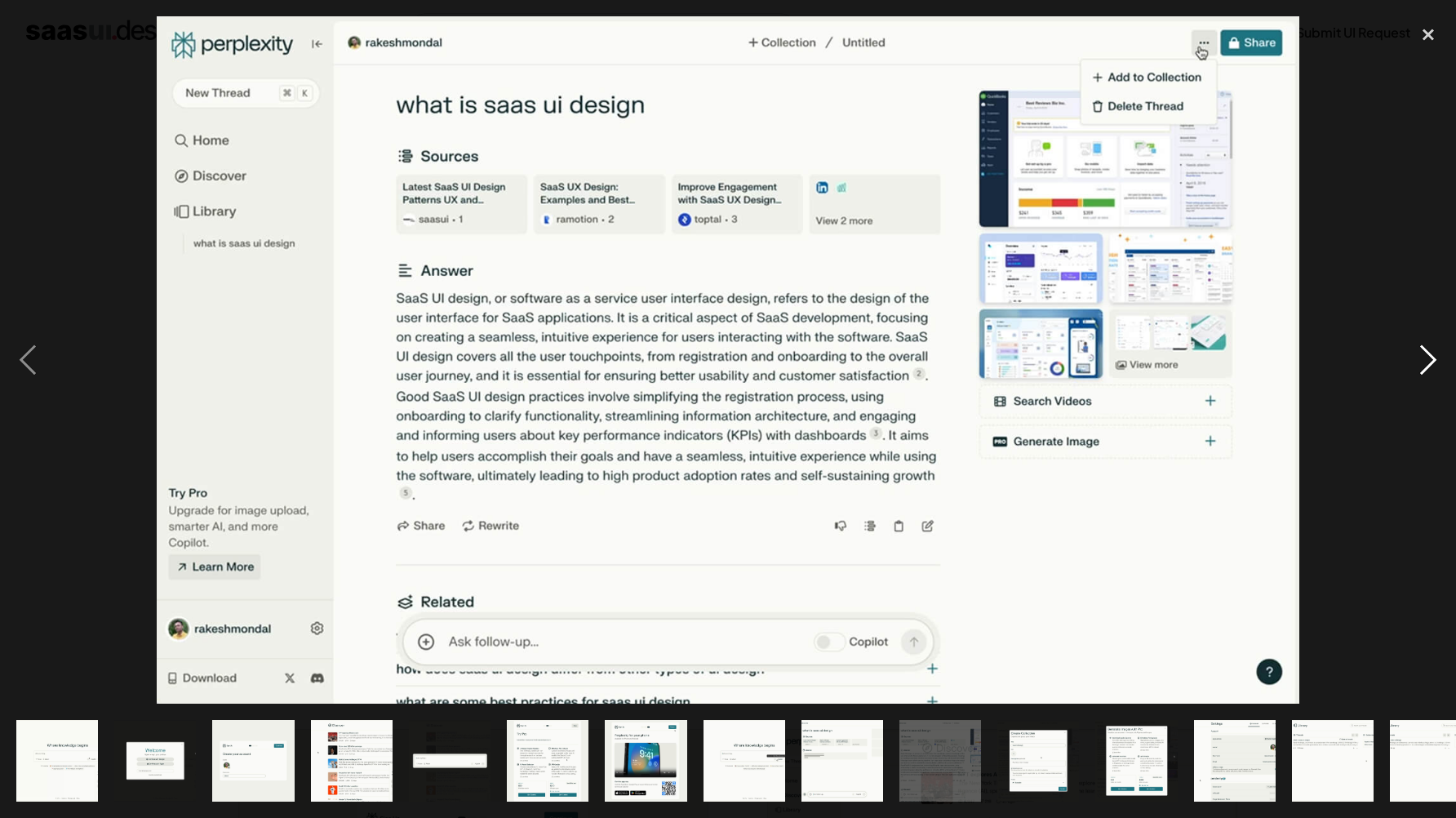
click at [1429, 362] on div "next image" at bounding box center [1429, 360] width 56 height 688
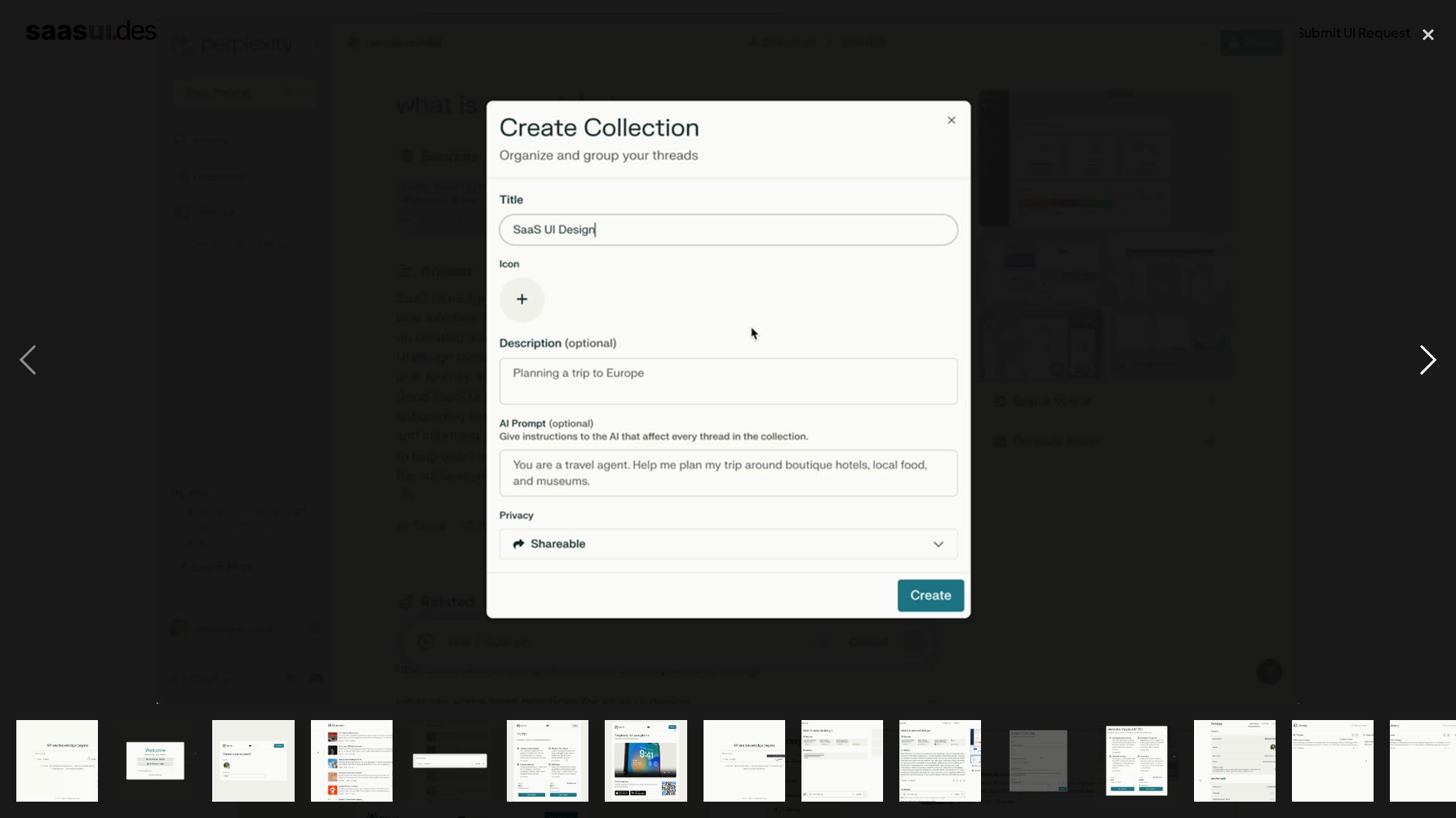
click at [1429, 362] on div "next image" at bounding box center [1429, 360] width 56 height 688
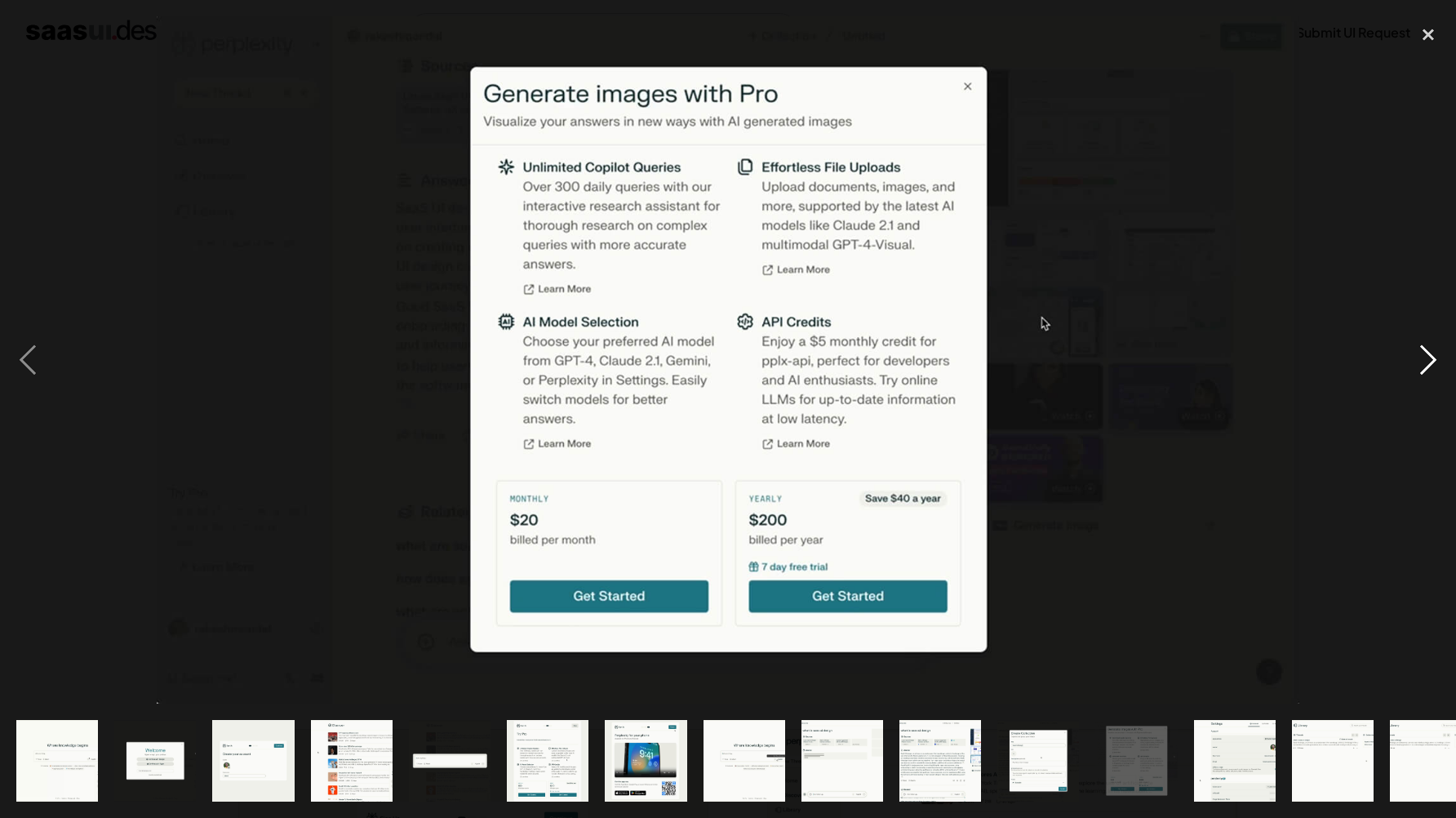
click at [1429, 362] on div "next image" at bounding box center [1429, 360] width 56 height 688
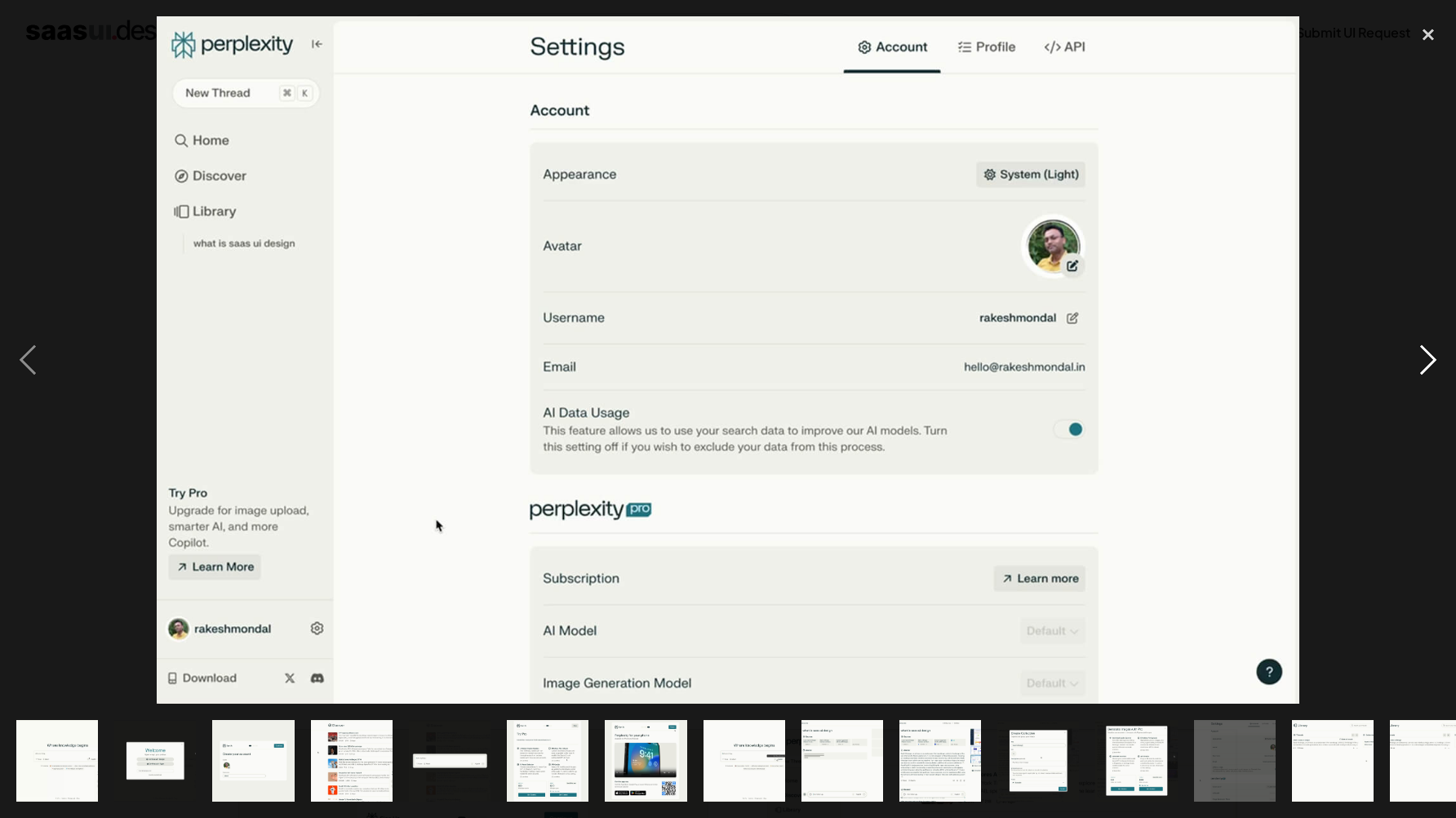
click at [1429, 362] on div "next image" at bounding box center [1429, 360] width 56 height 688
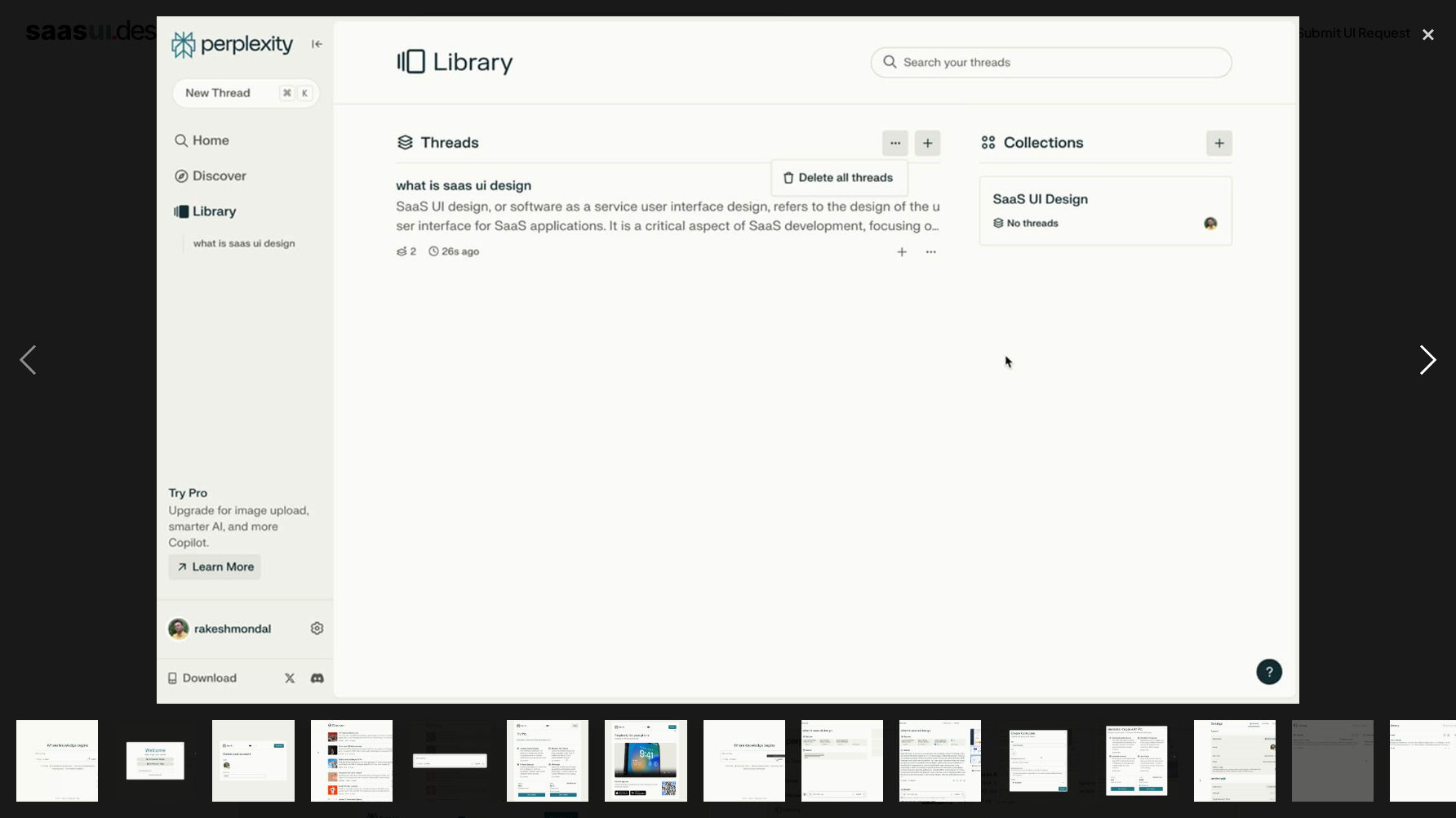
click at [1429, 362] on div "next image" at bounding box center [1429, 360] width 56 height 688
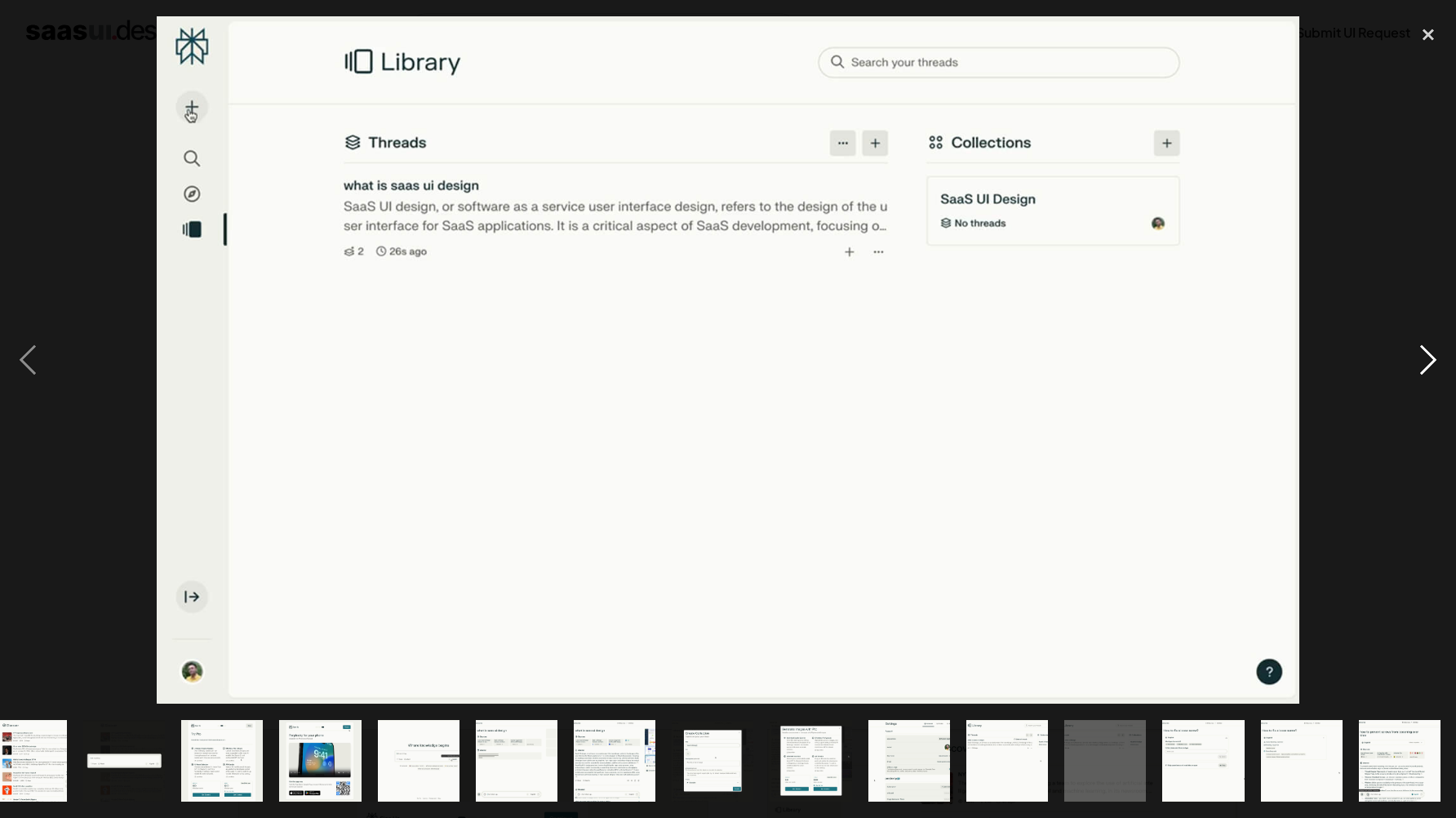
scroll to position [0, 327]
click at [1429, 362] on div "next image" at bounding box center [1429, 360] width 56 height 688
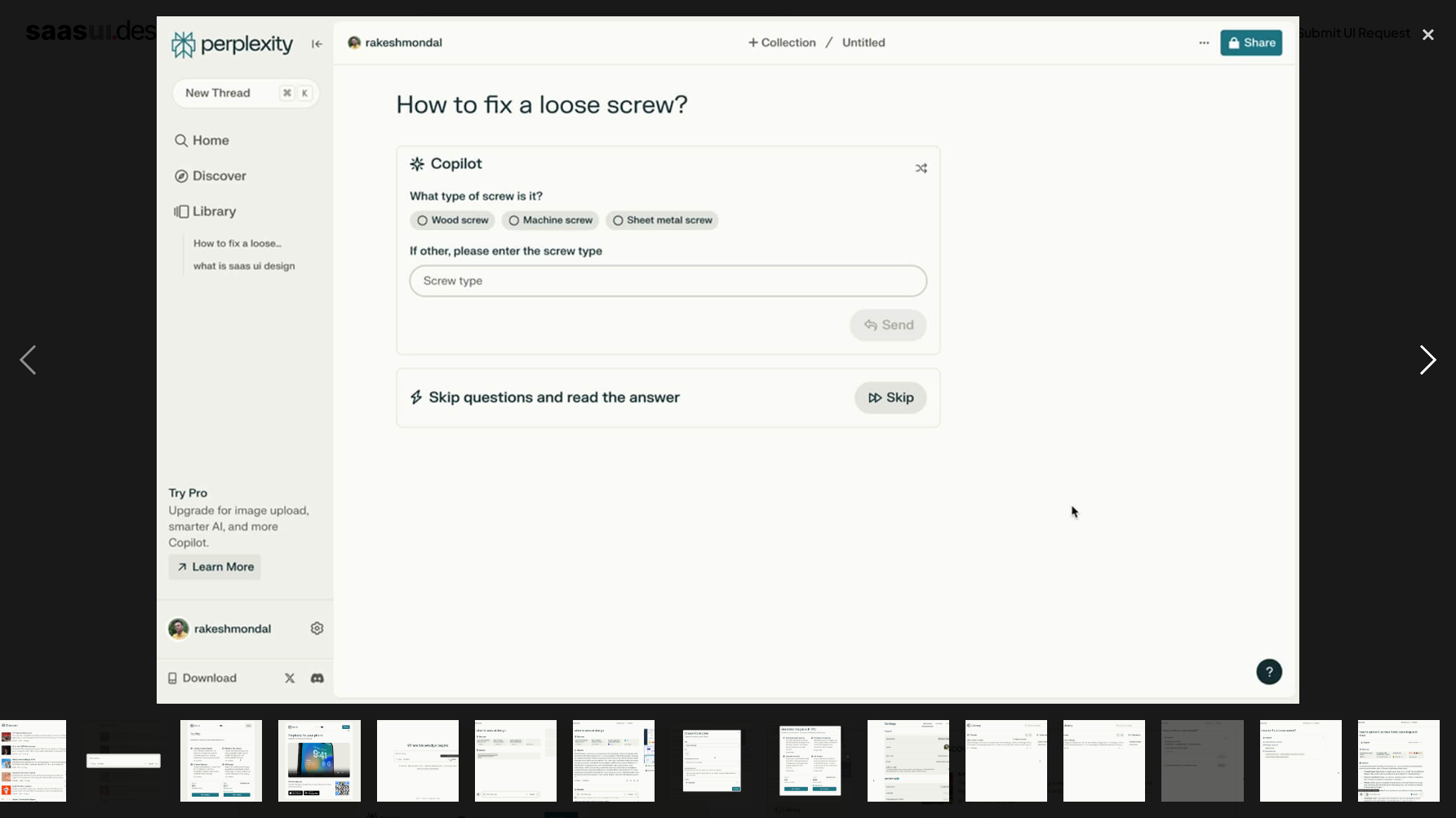
click at [1429, 362] on div "next image" at bounding box center [1429, 360] width 56 height 688
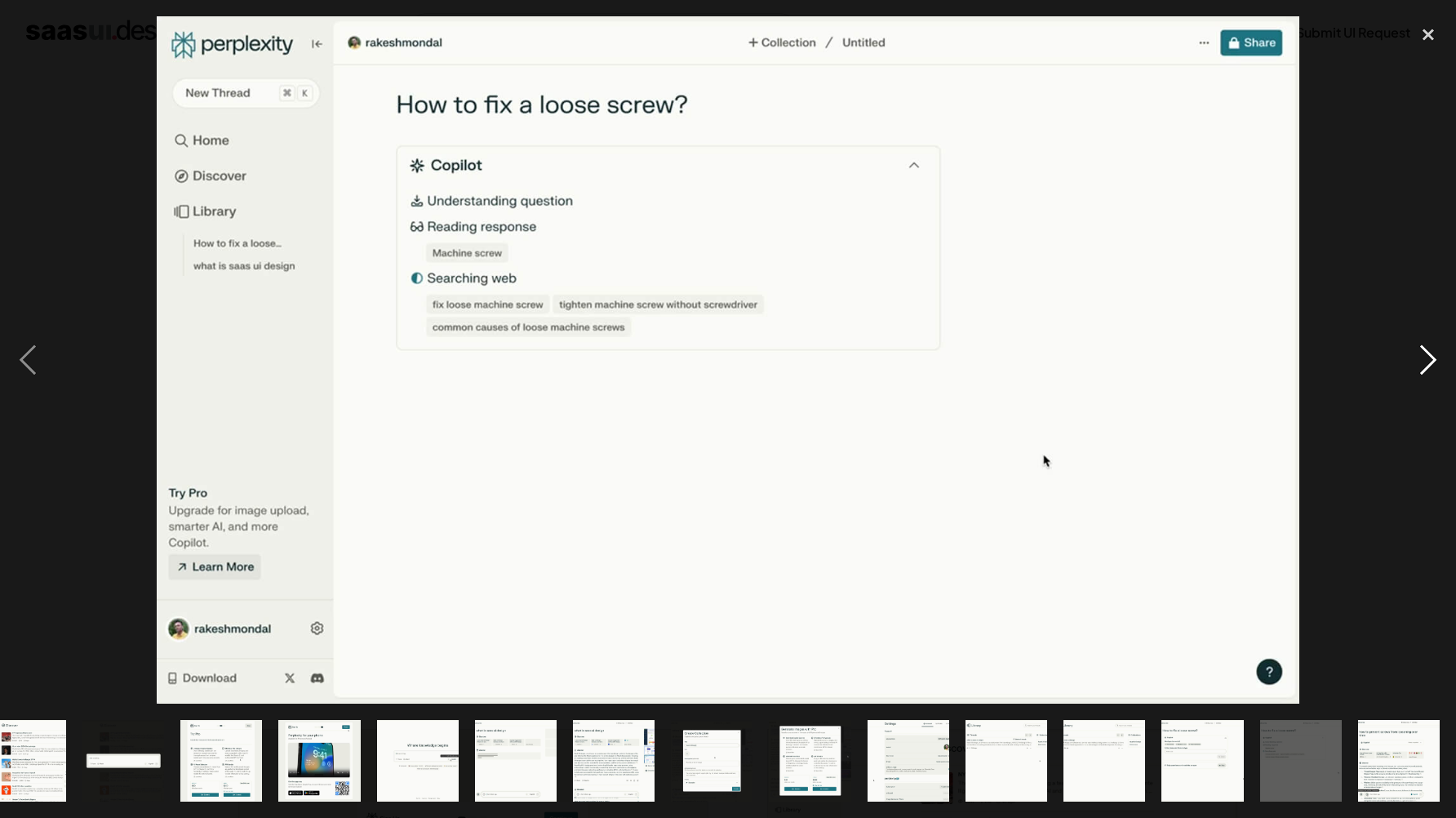
click at [1429, 362] on div "next image" at bounding box center [1429, 360] width 56 height 688
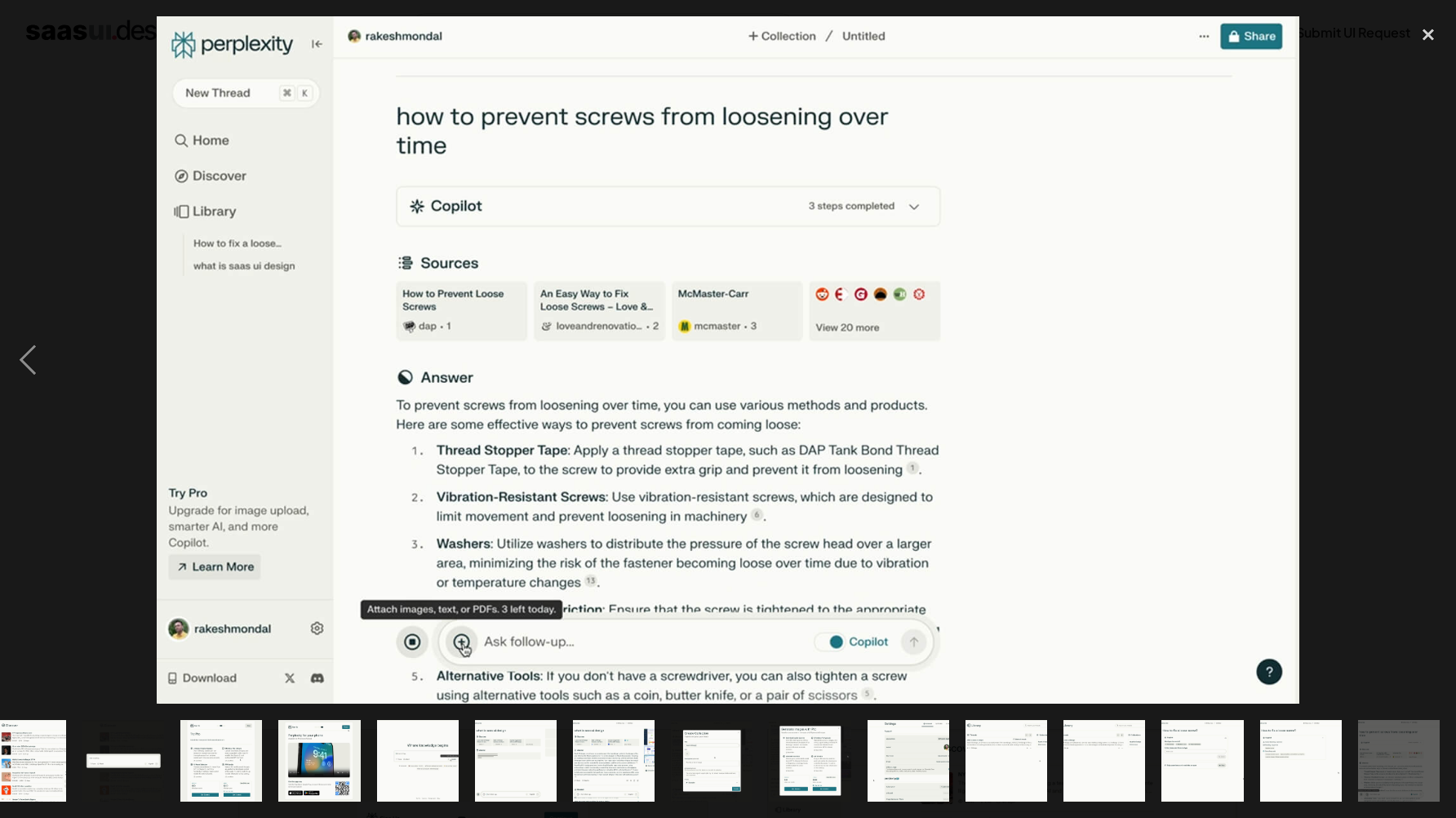
click at [1429, 362] on div "next image" at bounding box center [1429, 360] width 56 height 688
click at [1399, 228] on div at bounding box center [728, 360] width 1456 height 688
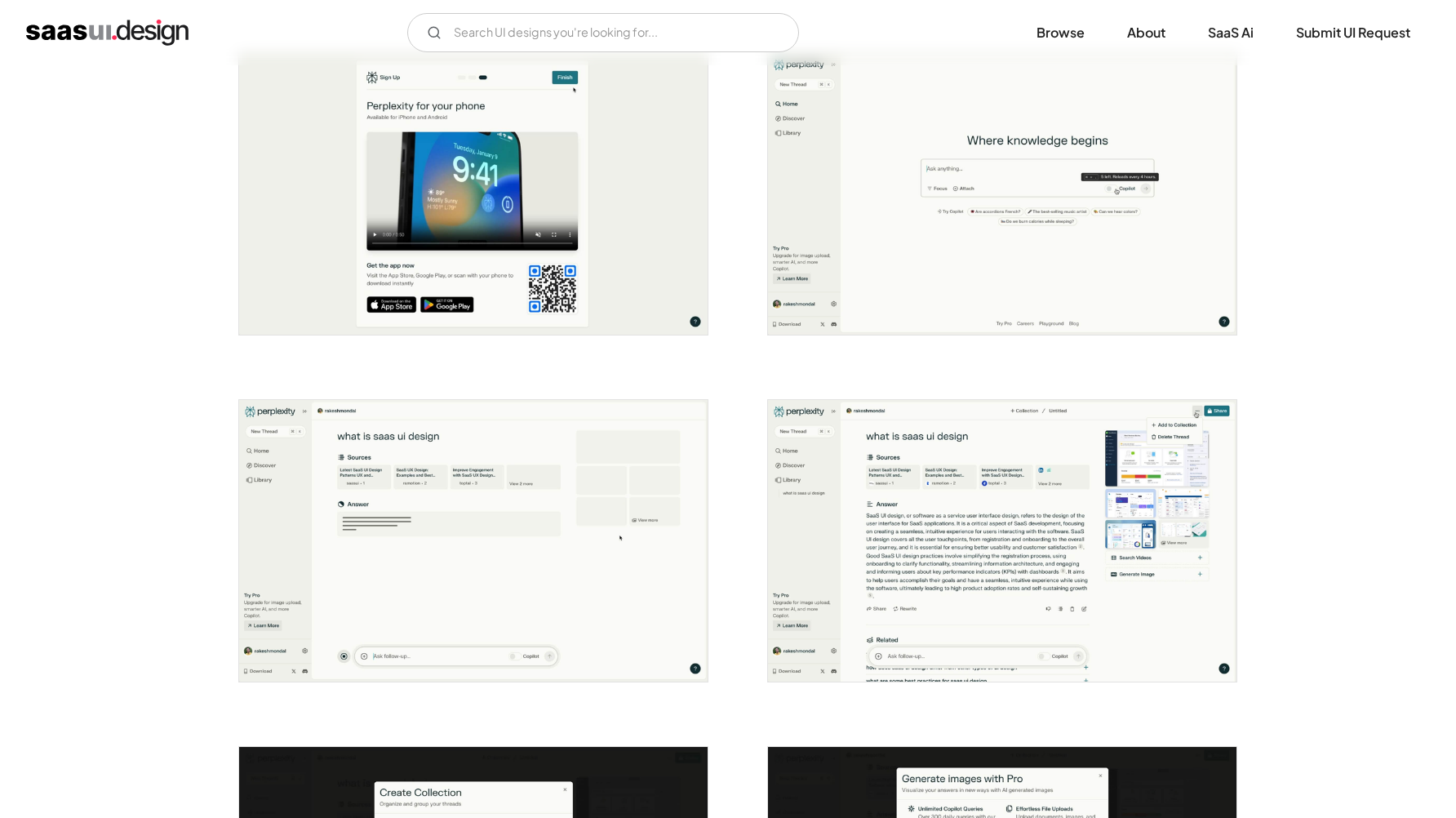
scroll to position [341, 0]
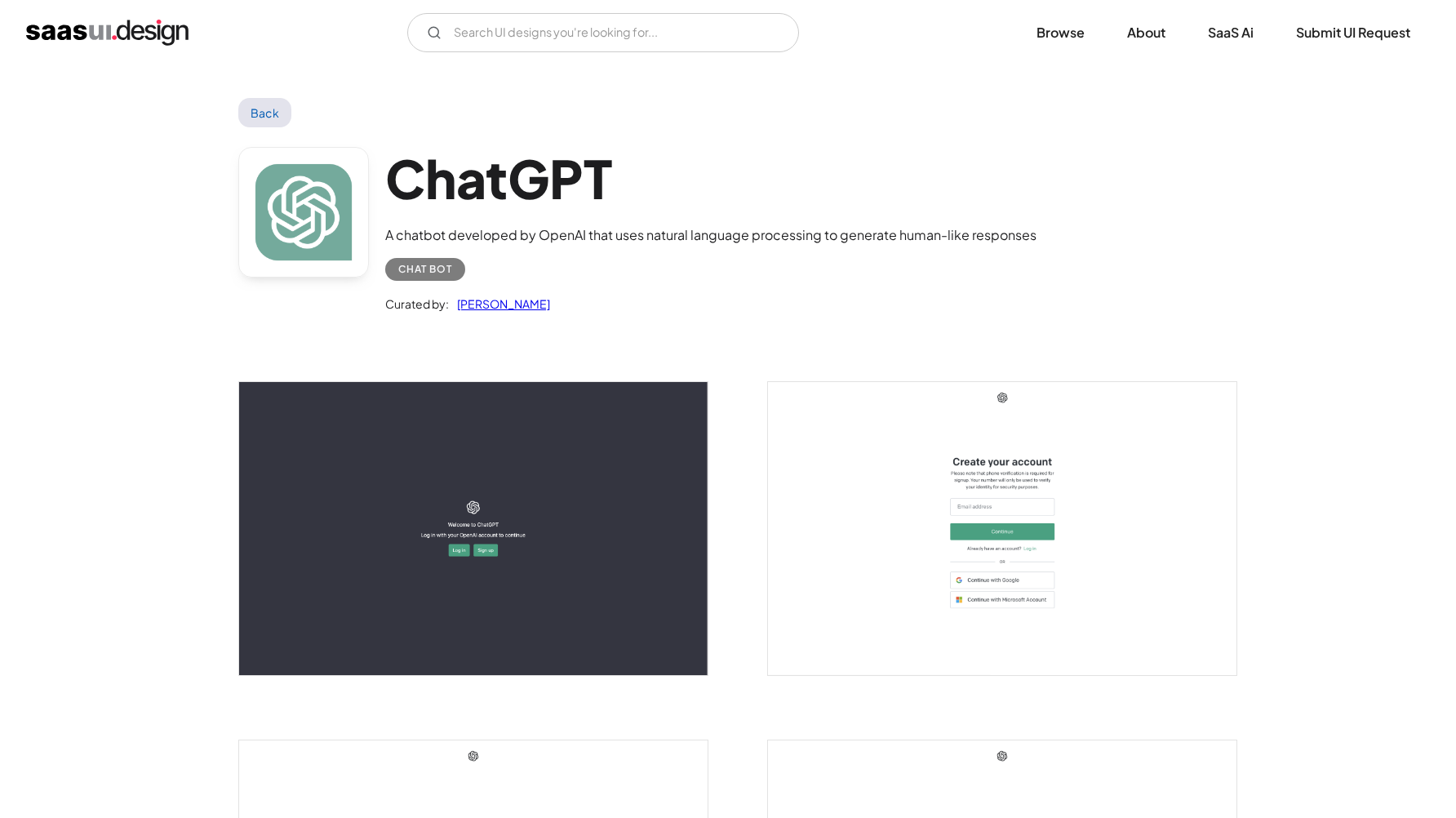
click at [476, 489] on img "open lightbox" at bounding box center [473, 529] width 469 height 293
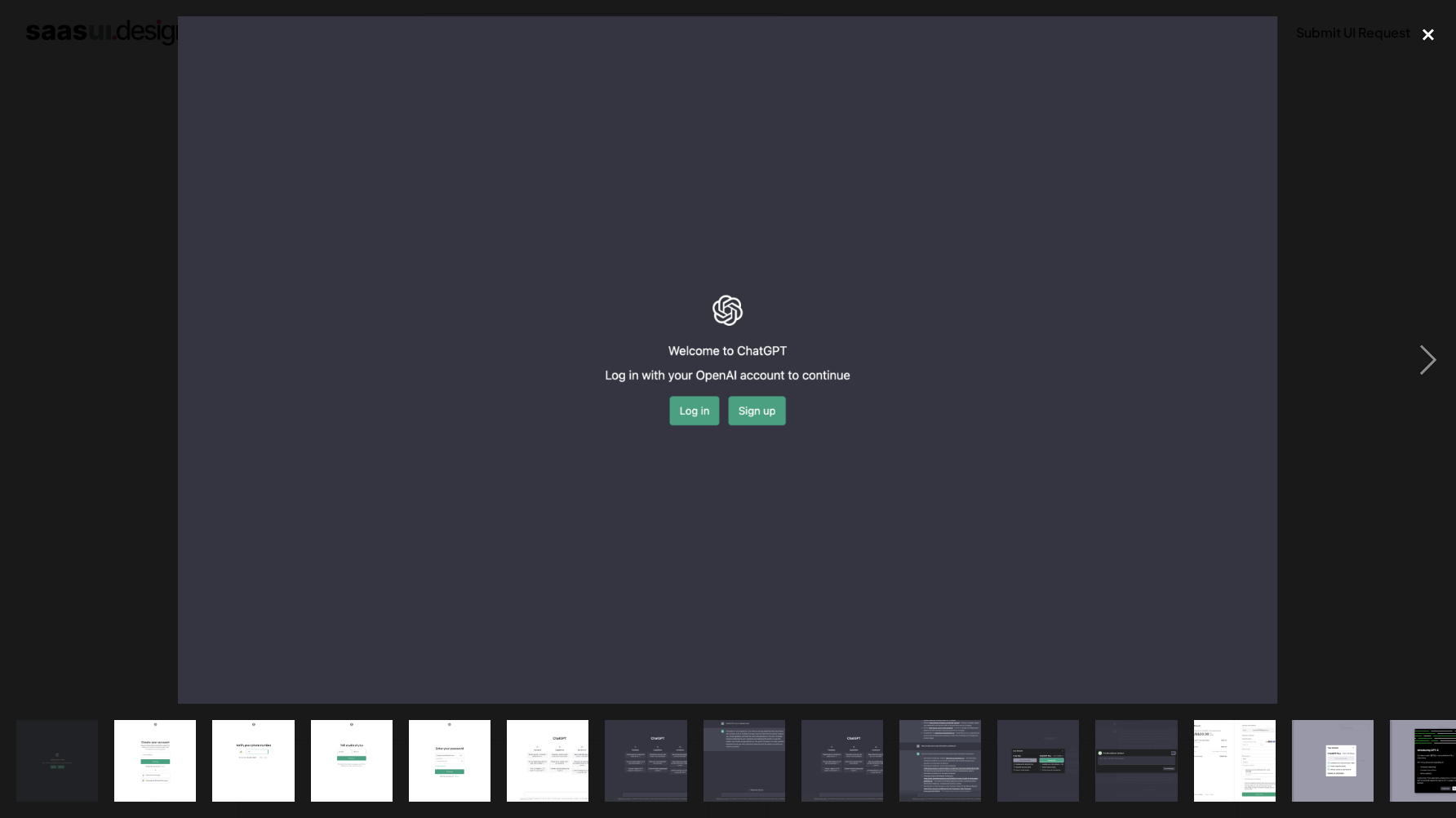
click at [1430, 48] on div "close lightbox" at bounding box center [1429, 34] width 56 height 36
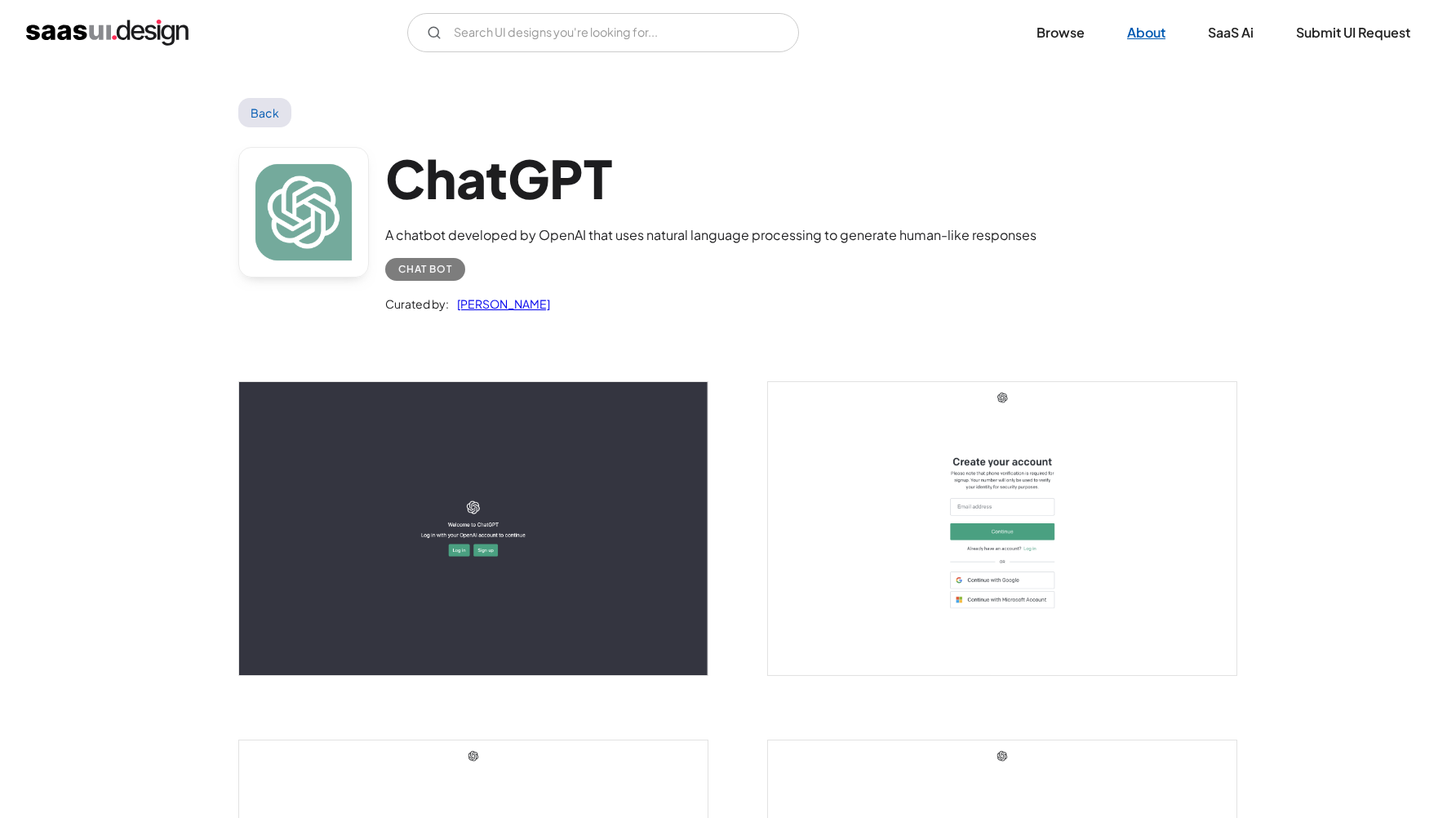
click at [1133, 39] on link "About" at bounding box center [1146, 32] width 77 height 36
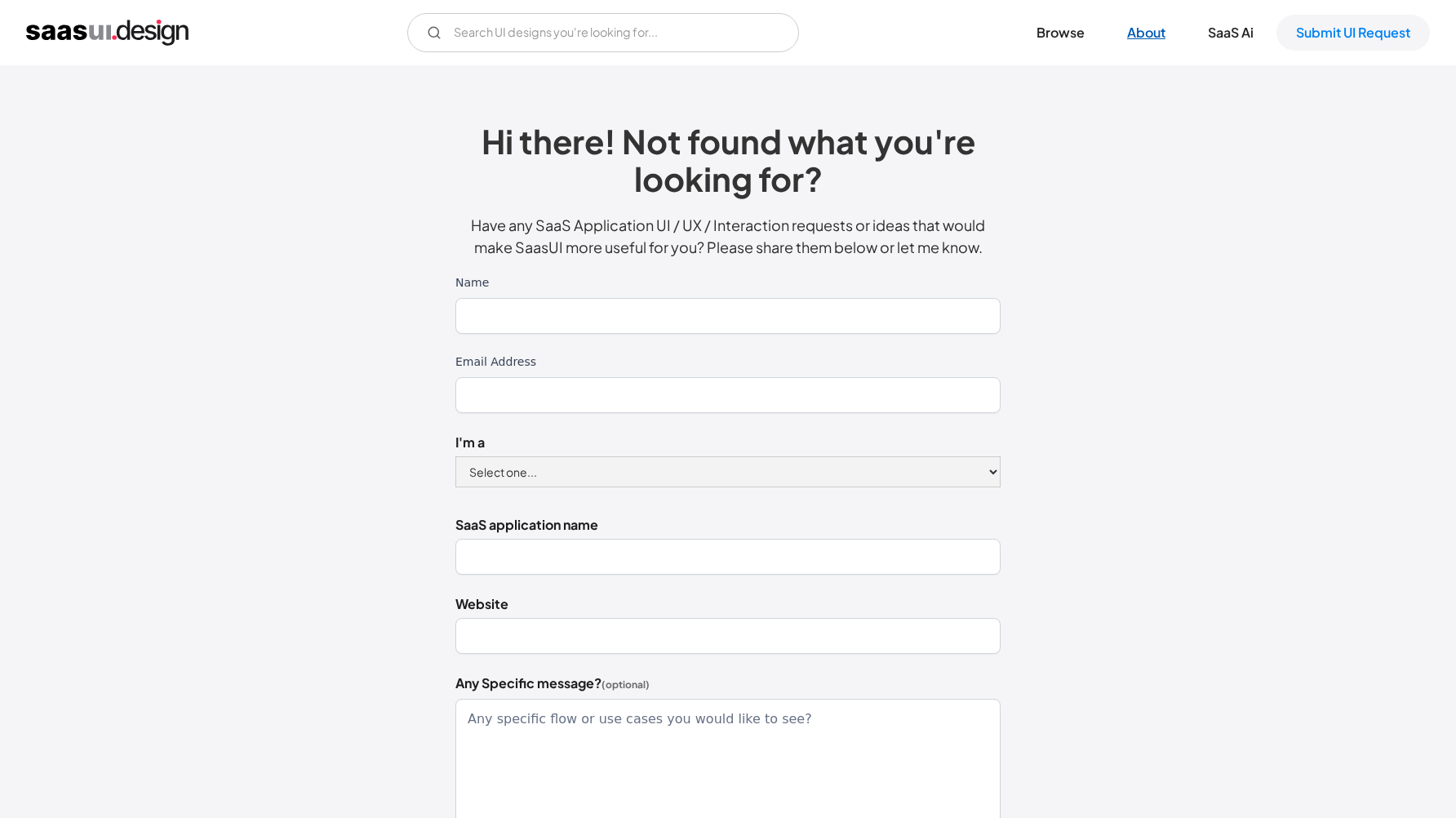
click at [1176, 37] on link "About" at bounding box center [1146, 32] width 77 height 36
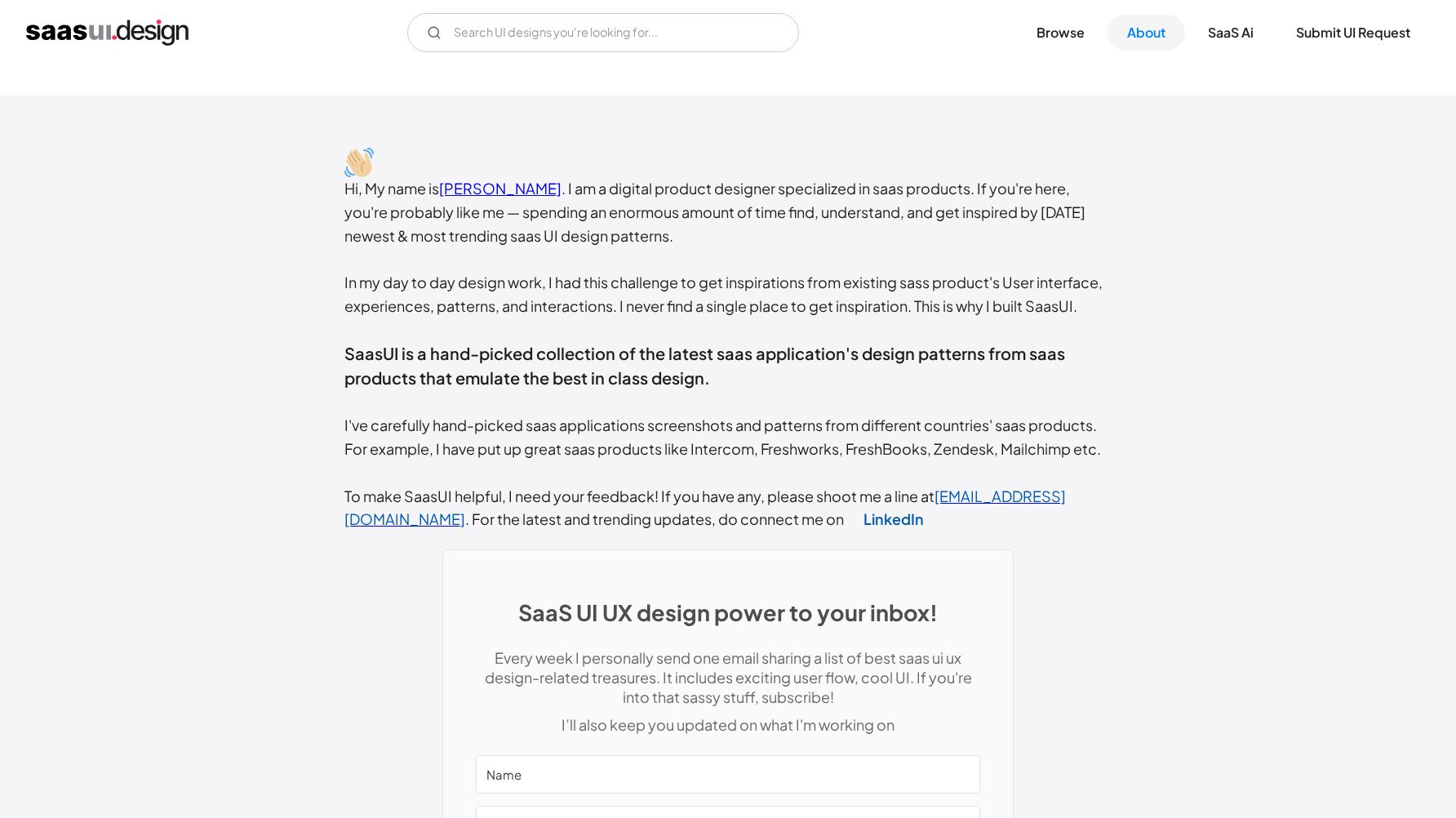
scroll to position [391, 0]
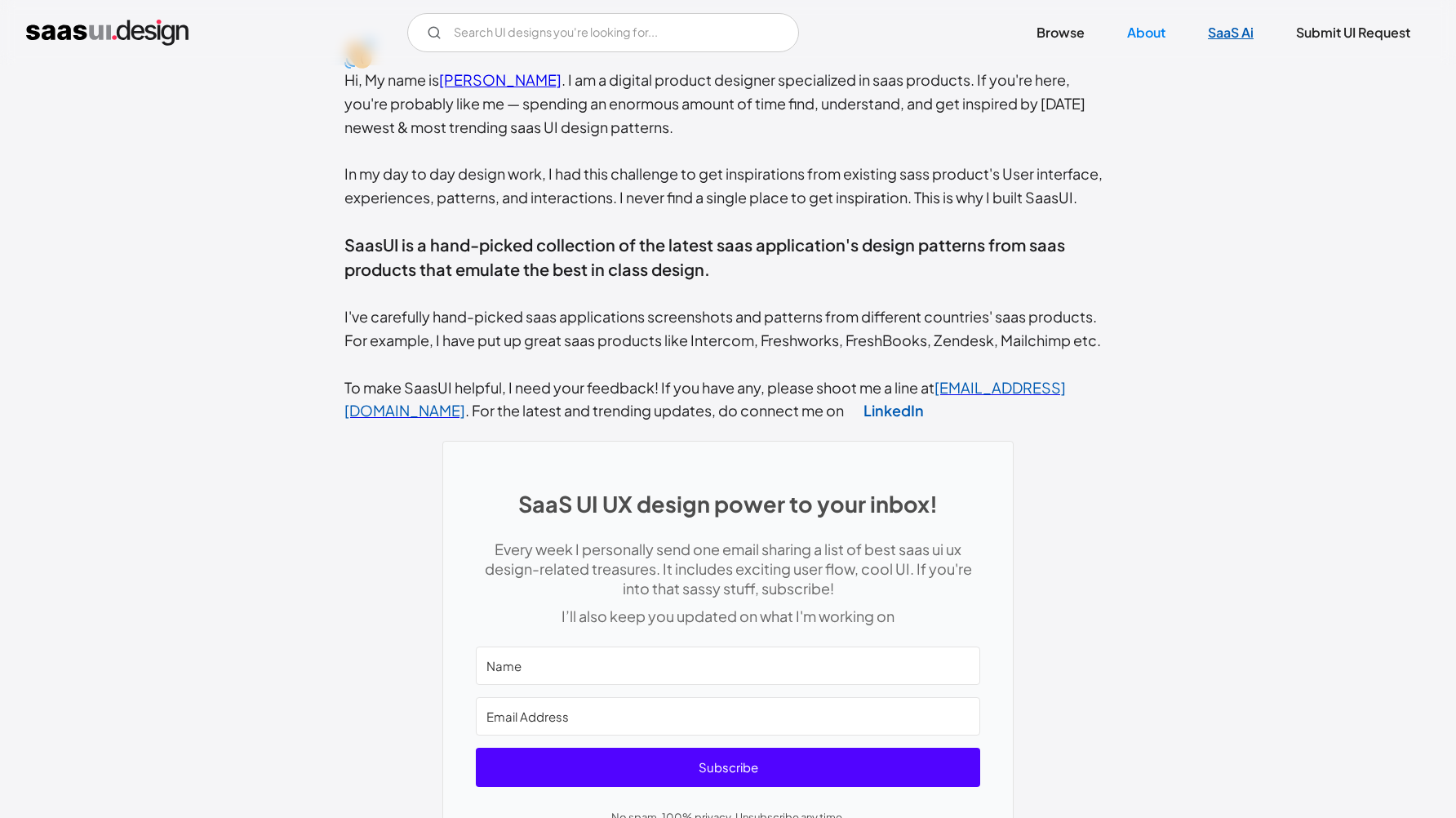
click at [1227, 33] on link "SaaS Ai" at bounding box center [1231, 32] width 85 height 36
